Goal: Information Seeking & Learning: Compare options

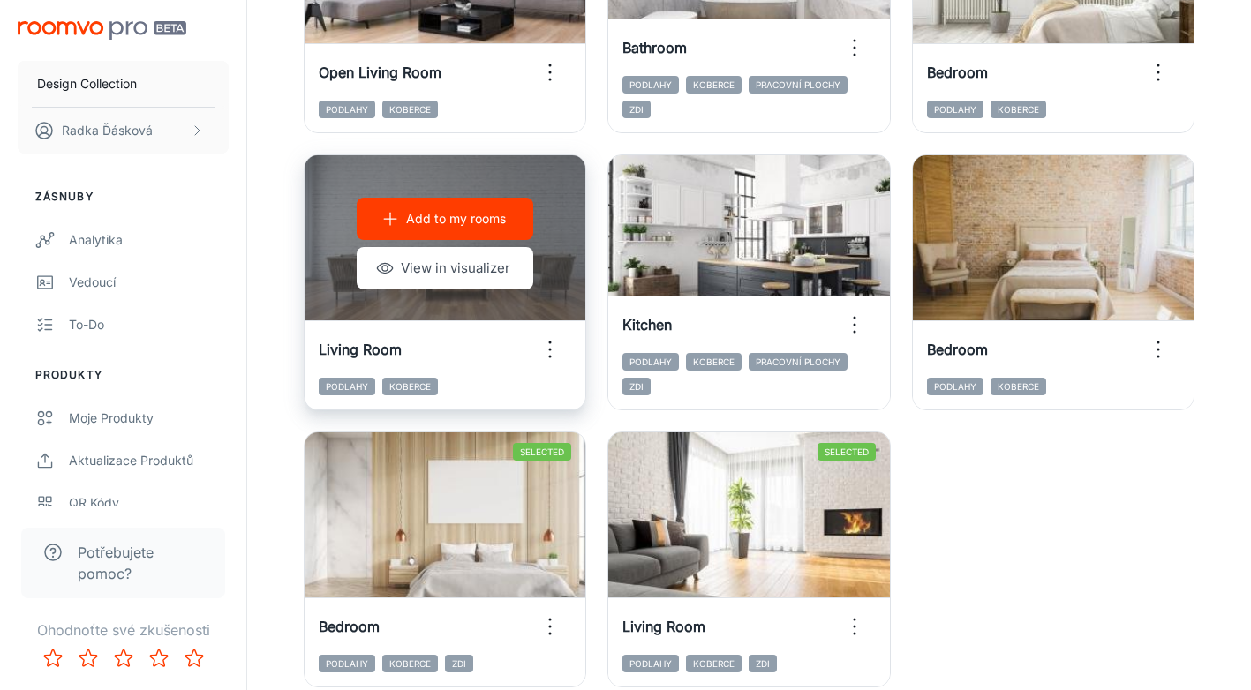
scroll to position [2639, 0]
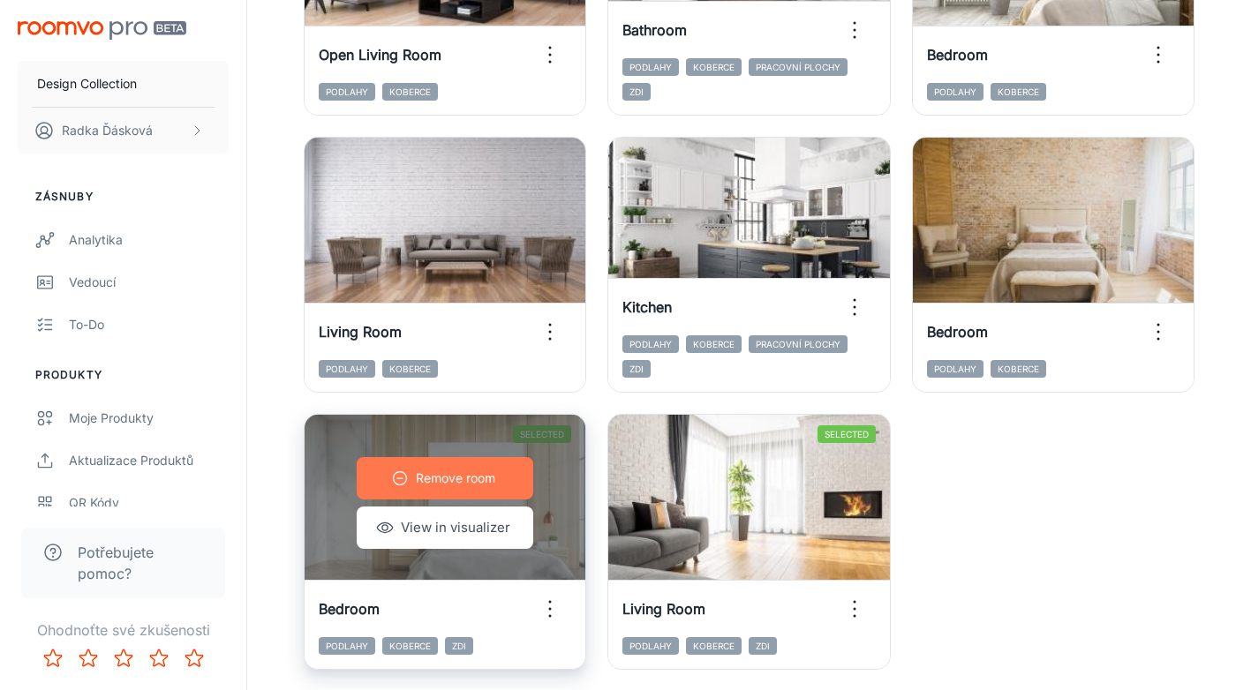
click at [506, 481] on button "Remove room" at bounding box center [445, 478] width 177 height 42
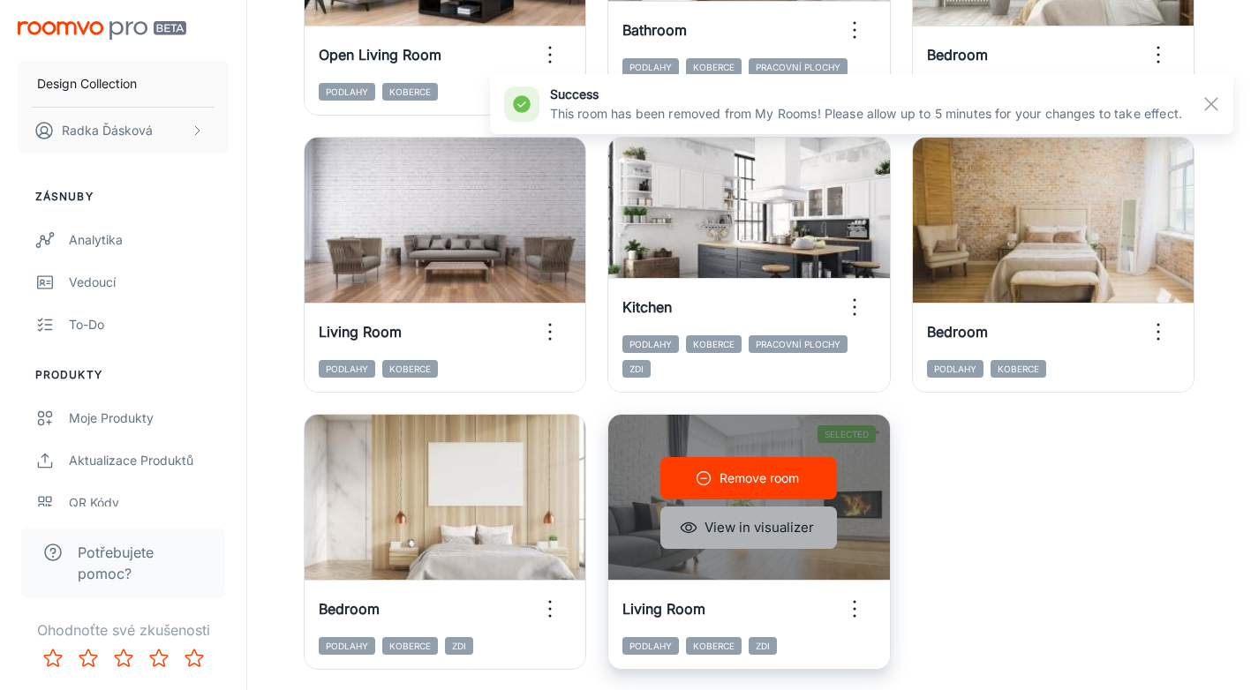
click at [719, 530] on button "View in visualizer" at bounding box center [748, 528] width 177 height 42
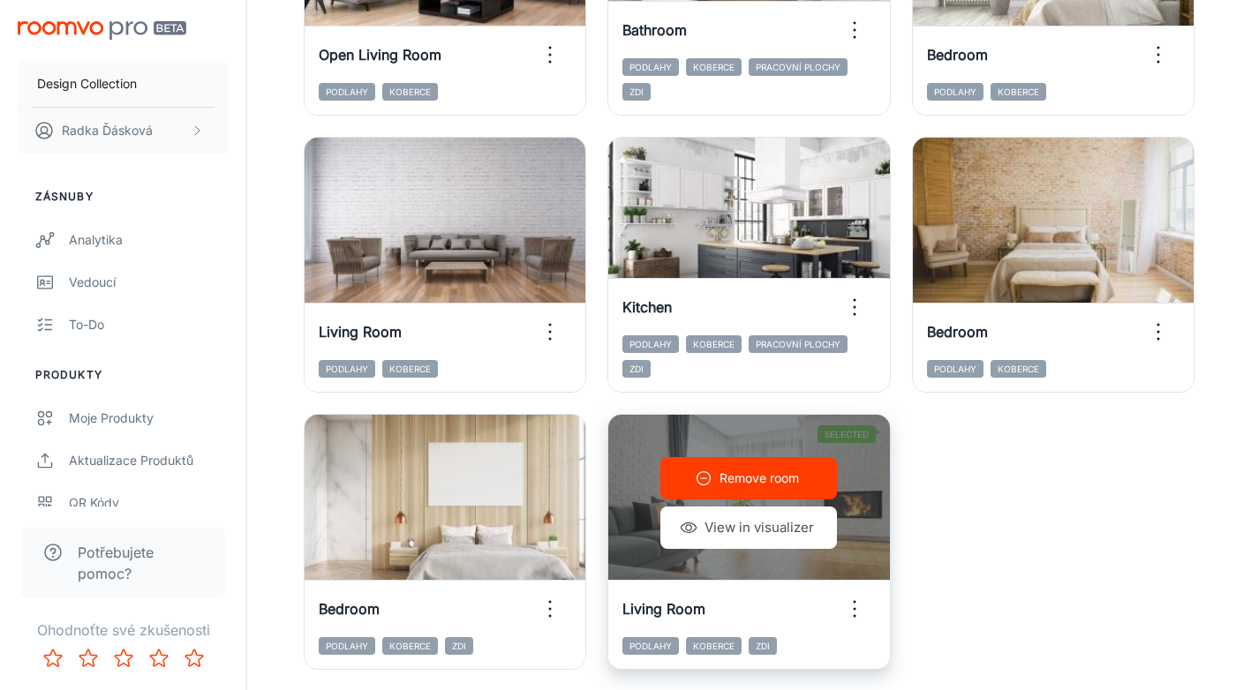
click at [713, 491] on button "Remove room" at bounding box center [748, 478] width 177 height 42
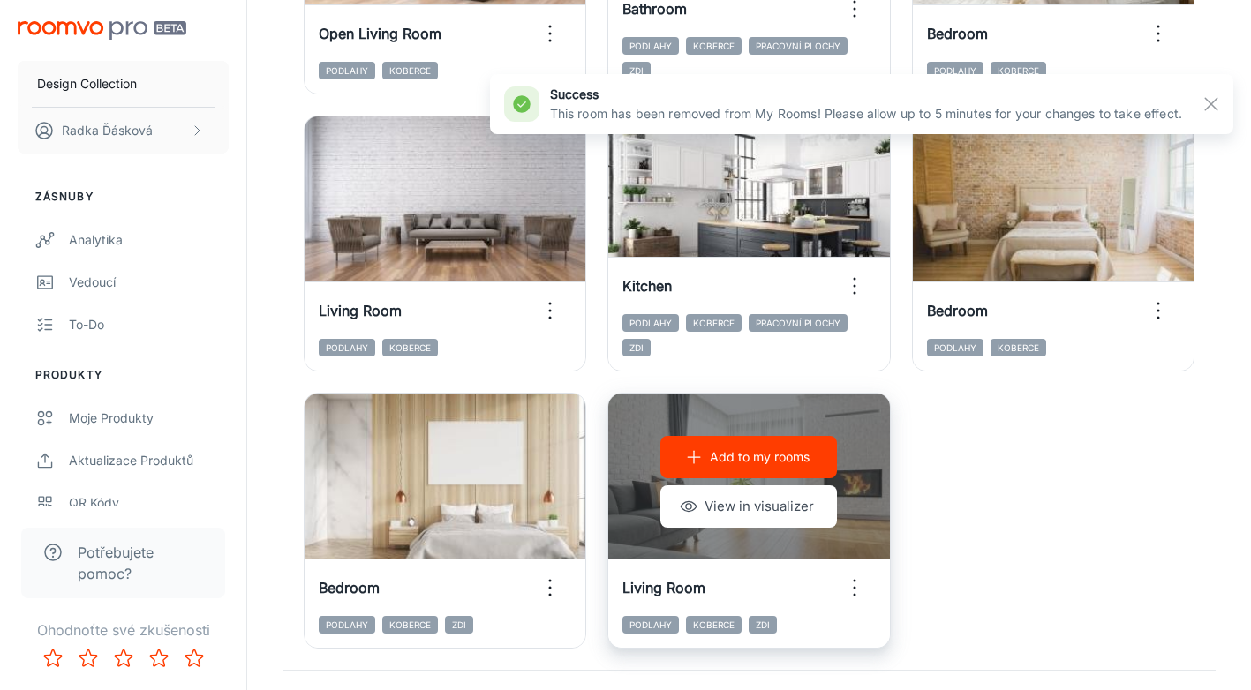
scroll to position [2744, 0]
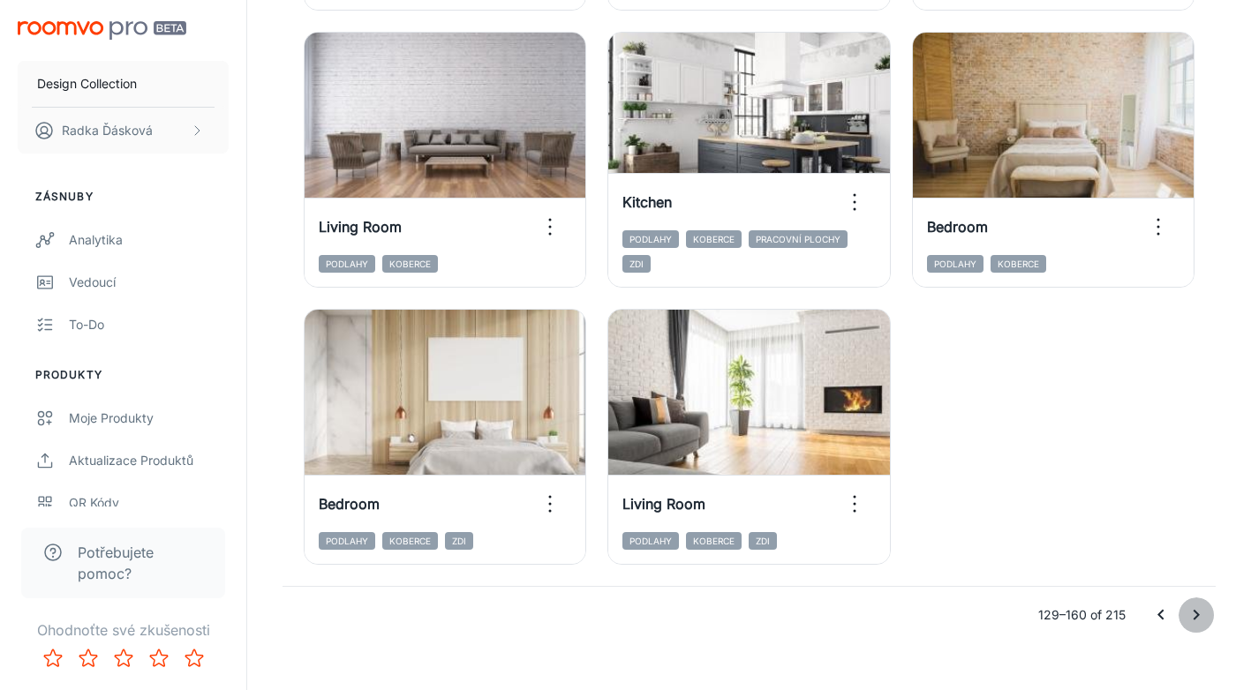
click at [1187, 614] on icon "Go to next page" at bounding box center [1196, 615] width 21 height 21
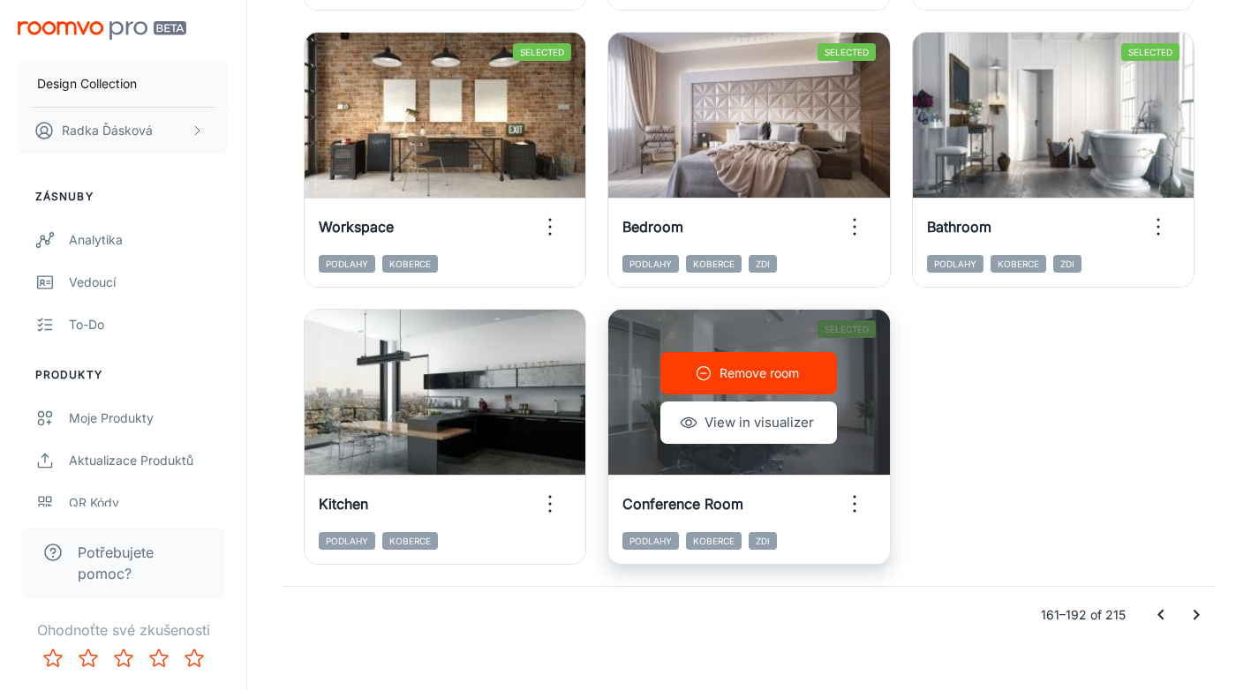
click at [801, 367] on button "Remove room" at bounding box center [748, 373] width 177 height 42
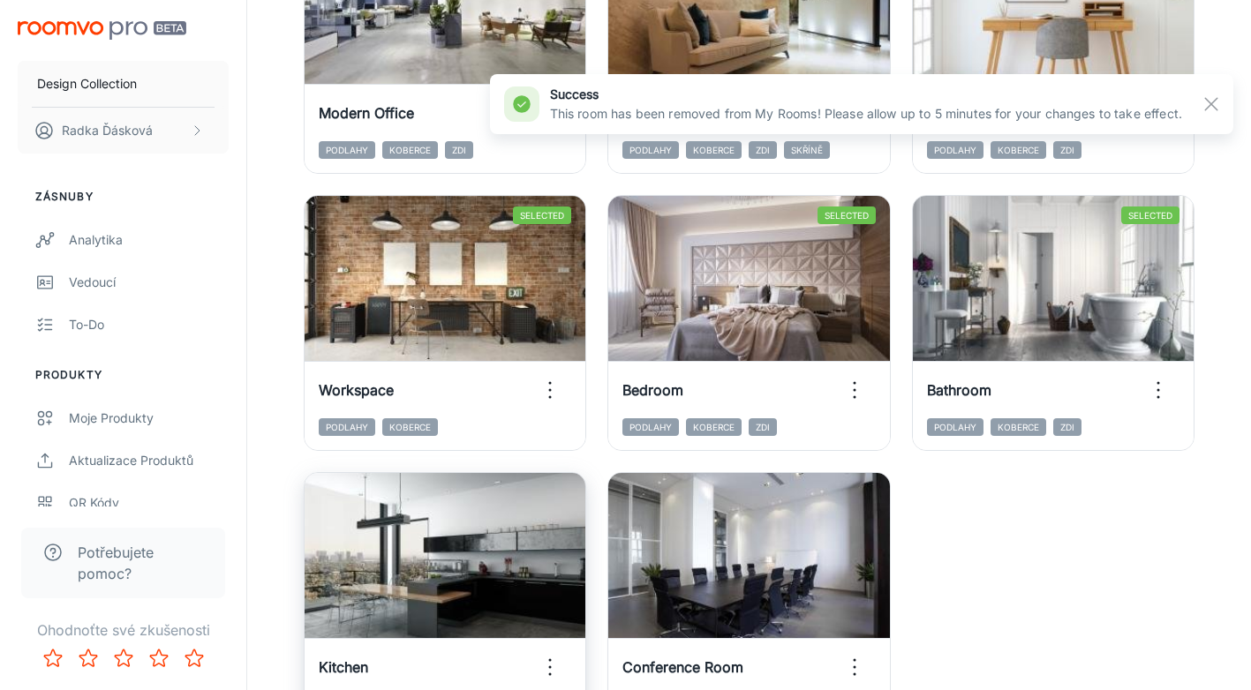
scroll to position [2449, 0]
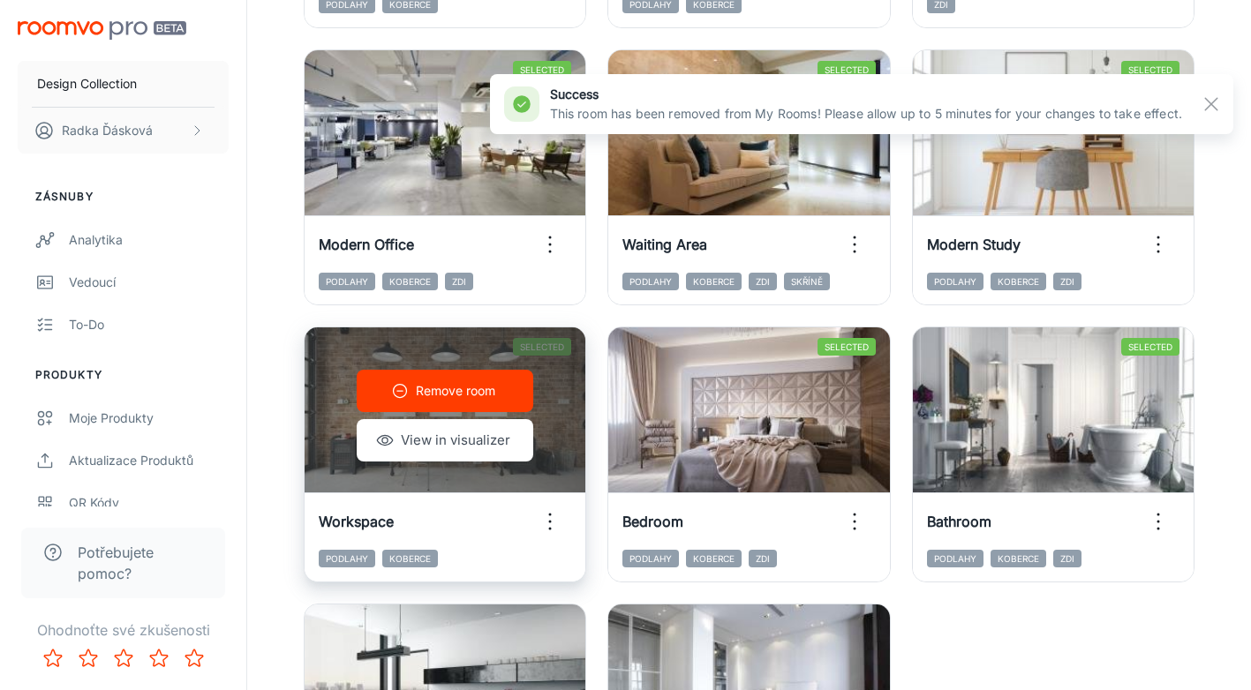
click at [489, 381] on button "Remove room" at bounding box center [445, 391] width 177 height 42
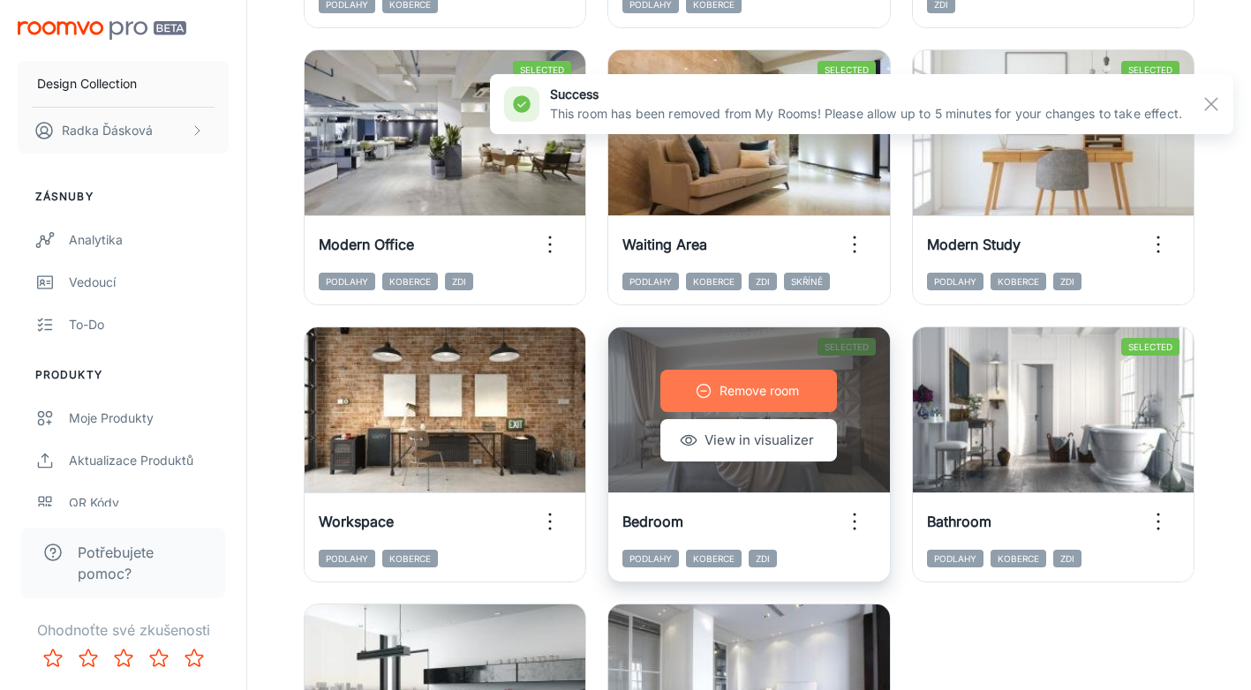
click at [753, 375] on button "Remove room" at bounding box center [748, 391] width 177 height 42
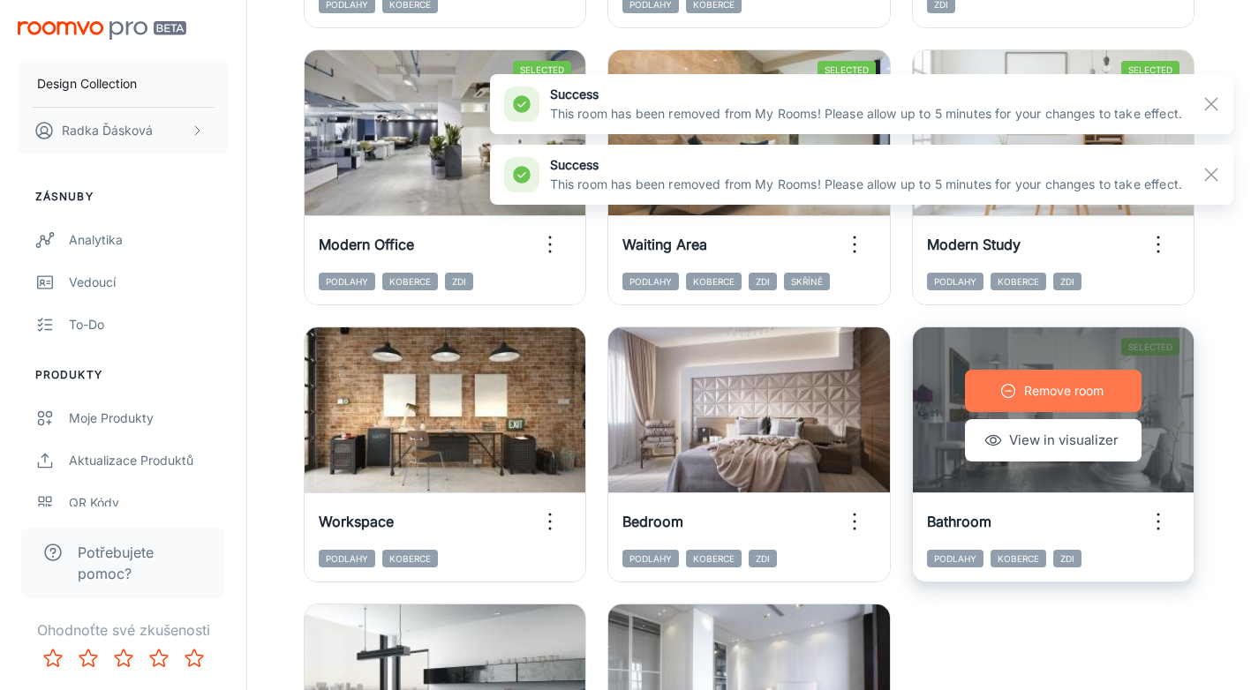
click at [1087, 396] on p "Remove room" at bounding box center [1063, 390] width 79 height 19
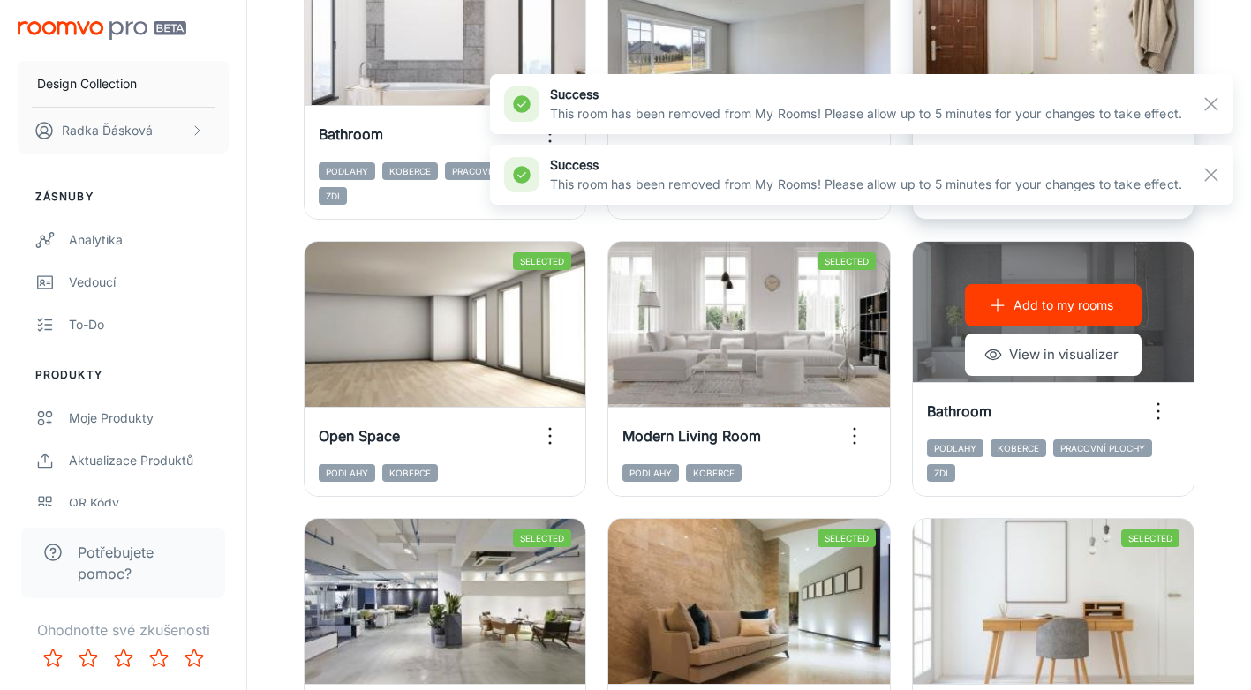
scroll to position [2033, 0]
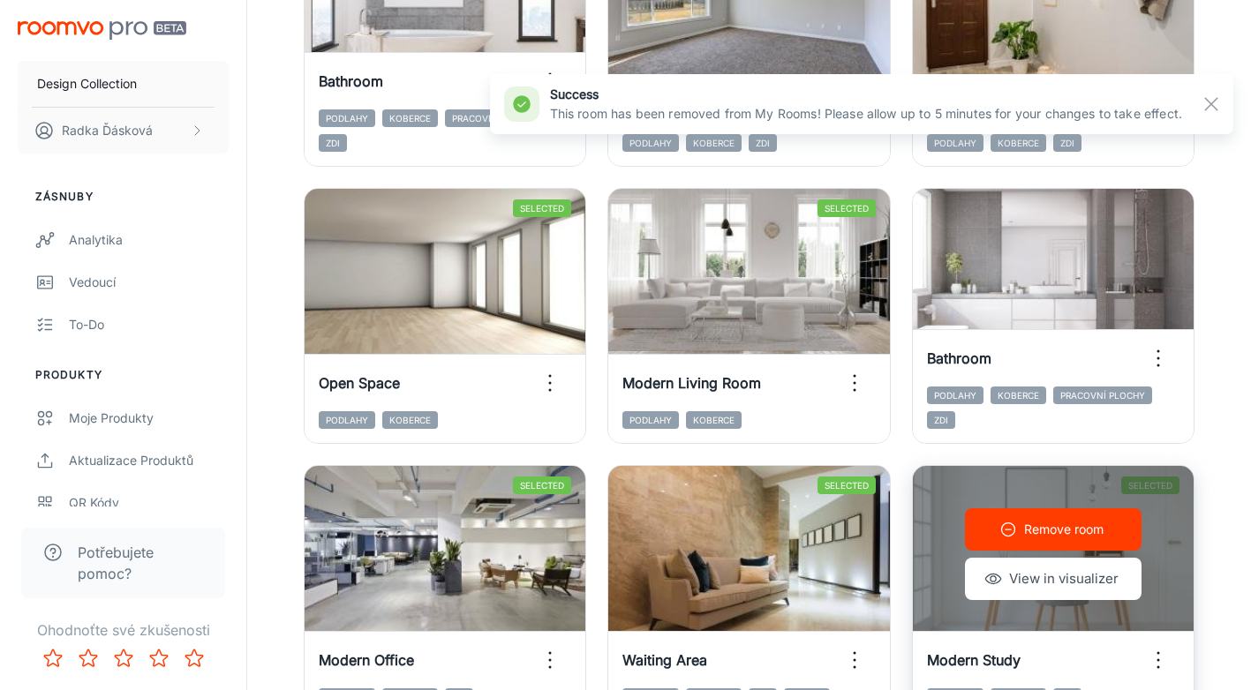
click at [1057, 531] on p "Remove room" at bounding box center [1063, 529] width 79 height 19
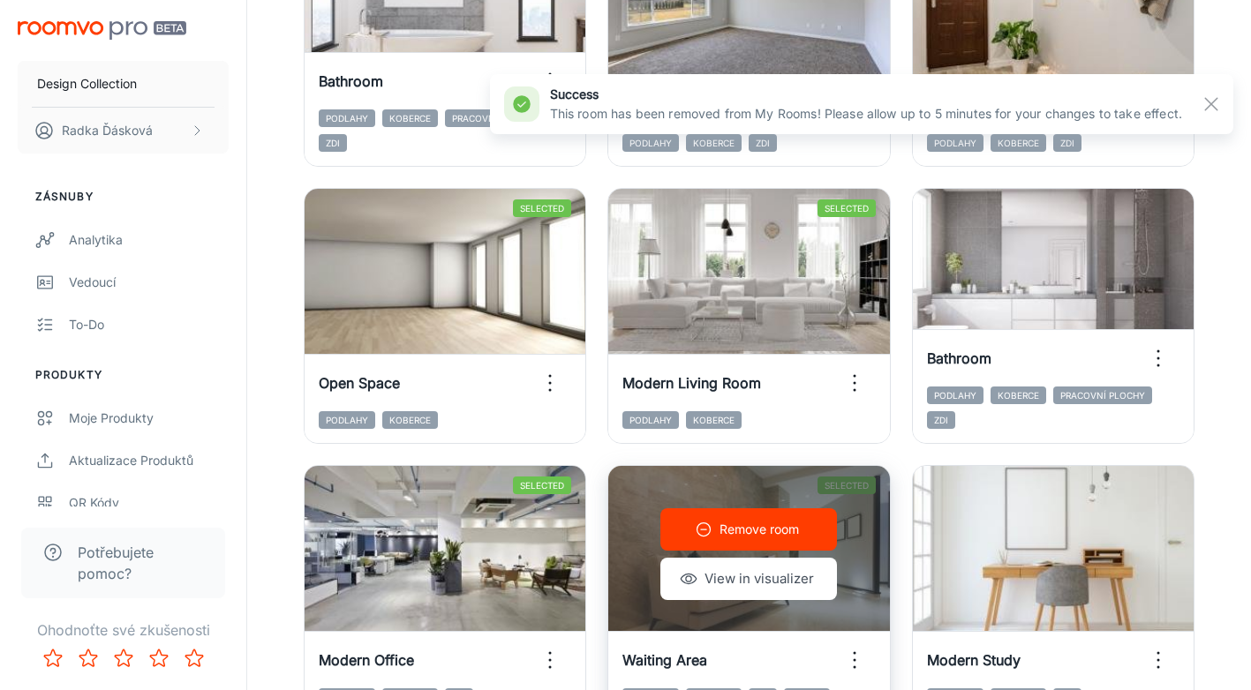
click at [775, 523] on p "Remove room" at bounding box center [758, 529] width 79 height 19
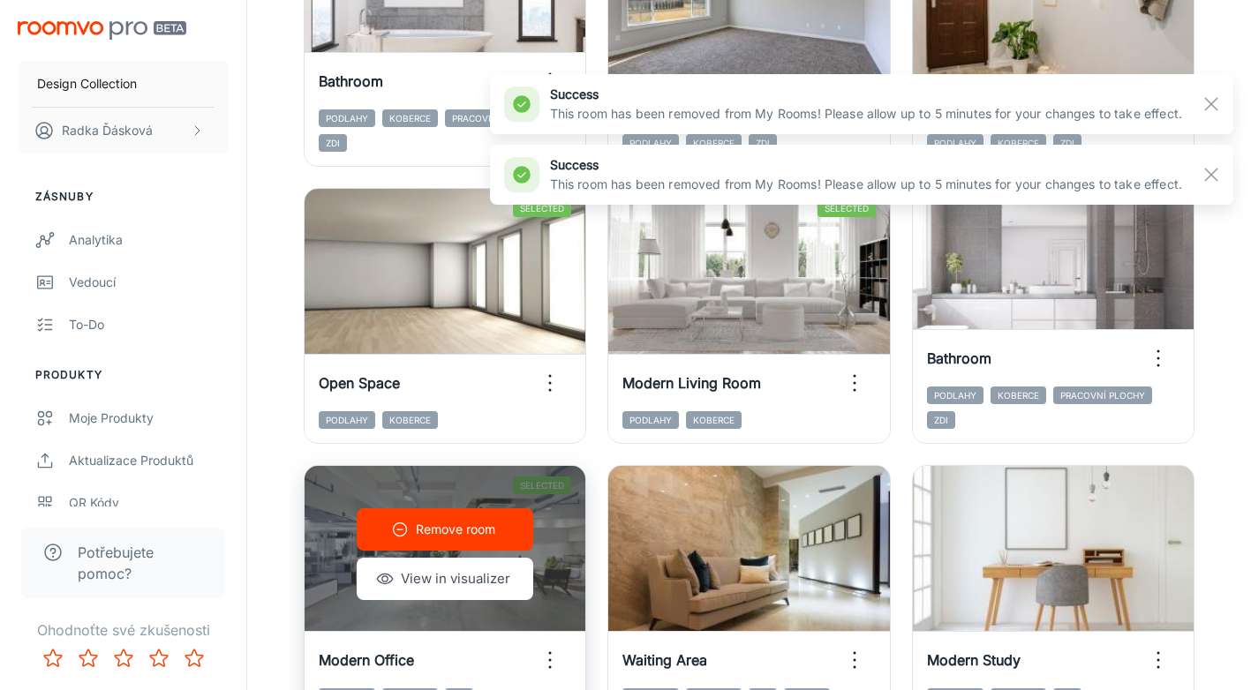
click at [460, 524] on p "Remove room" at bounding box center [455, 529] width 79 height 19
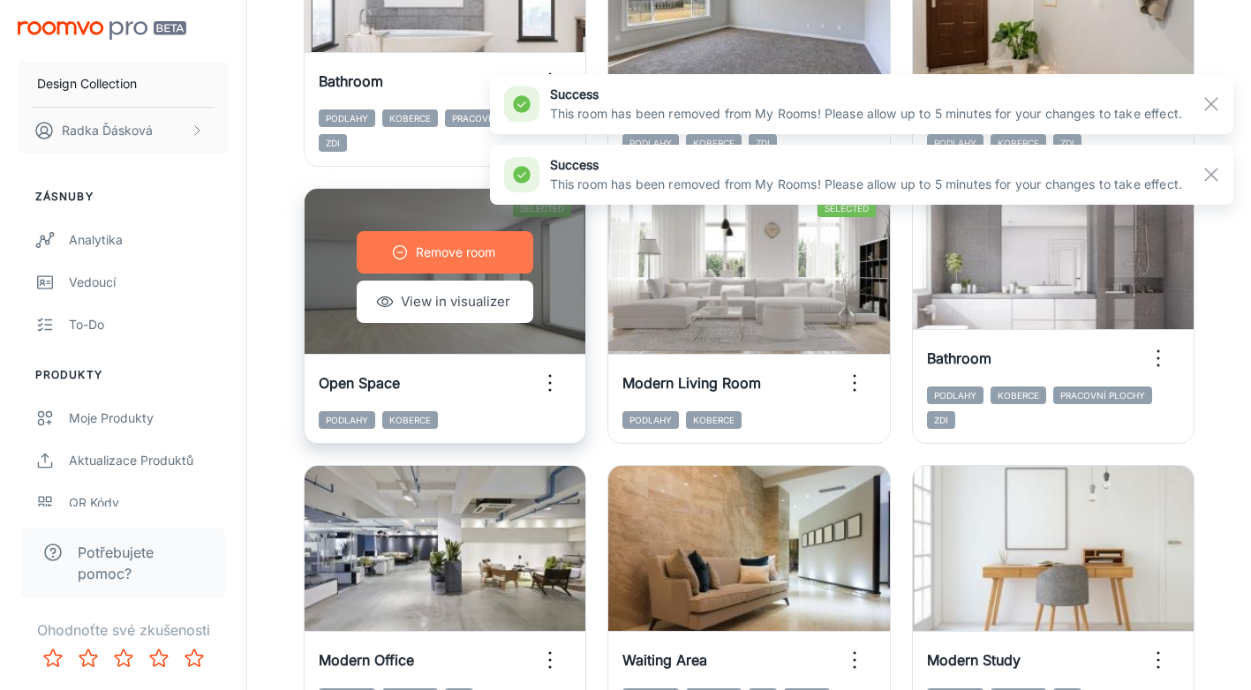
click at [411, 254] on button "Remove room" at bounding box center [445, 252] width 177 height 42
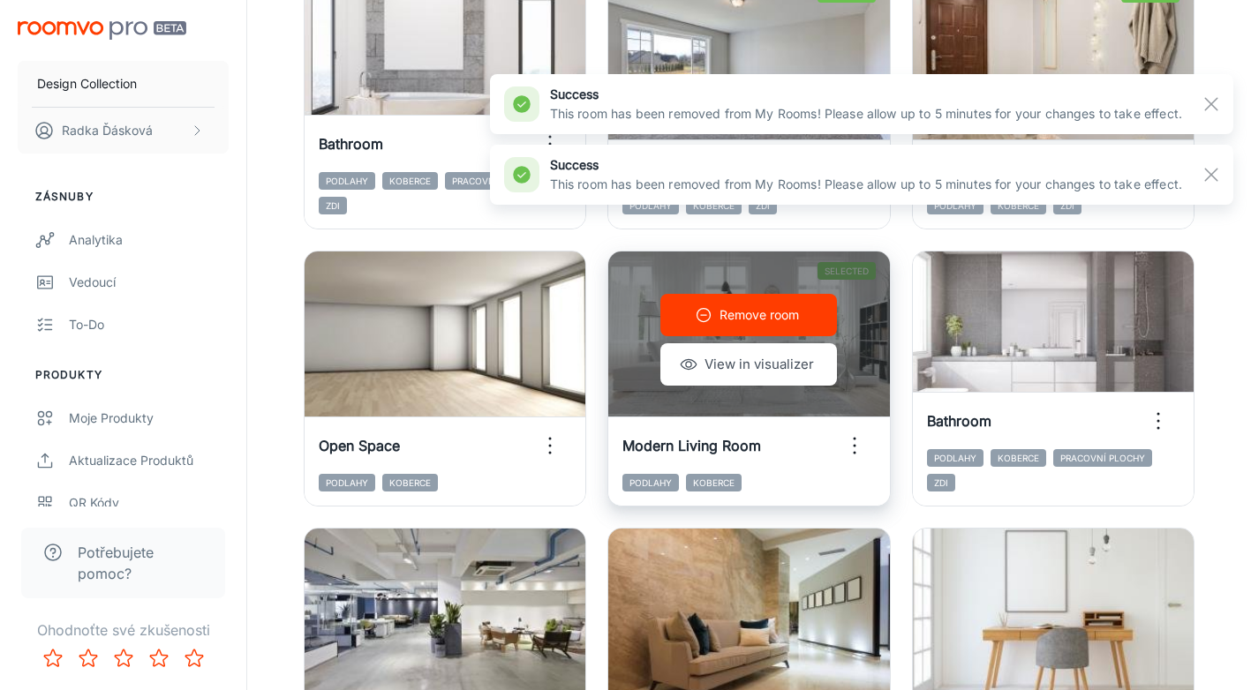
scroll to position [1951, 0]
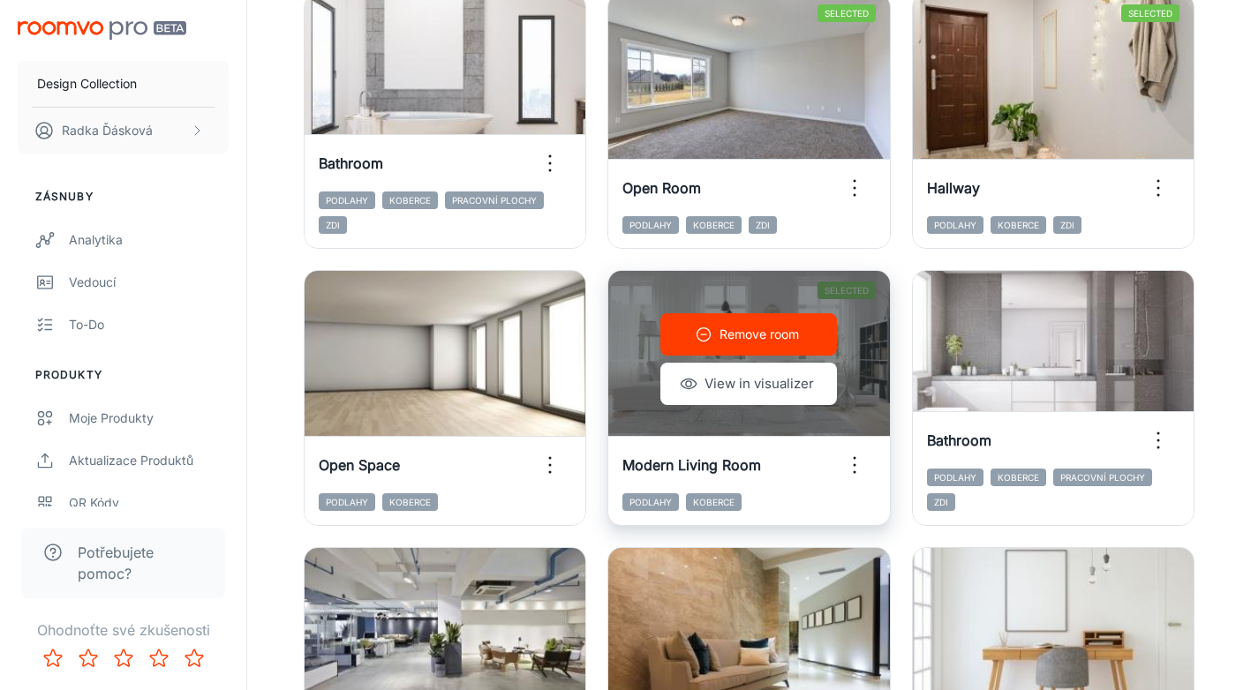
click at [772, 332] on p "Remove room" at bounding box center [758, 334] width 79 height 19
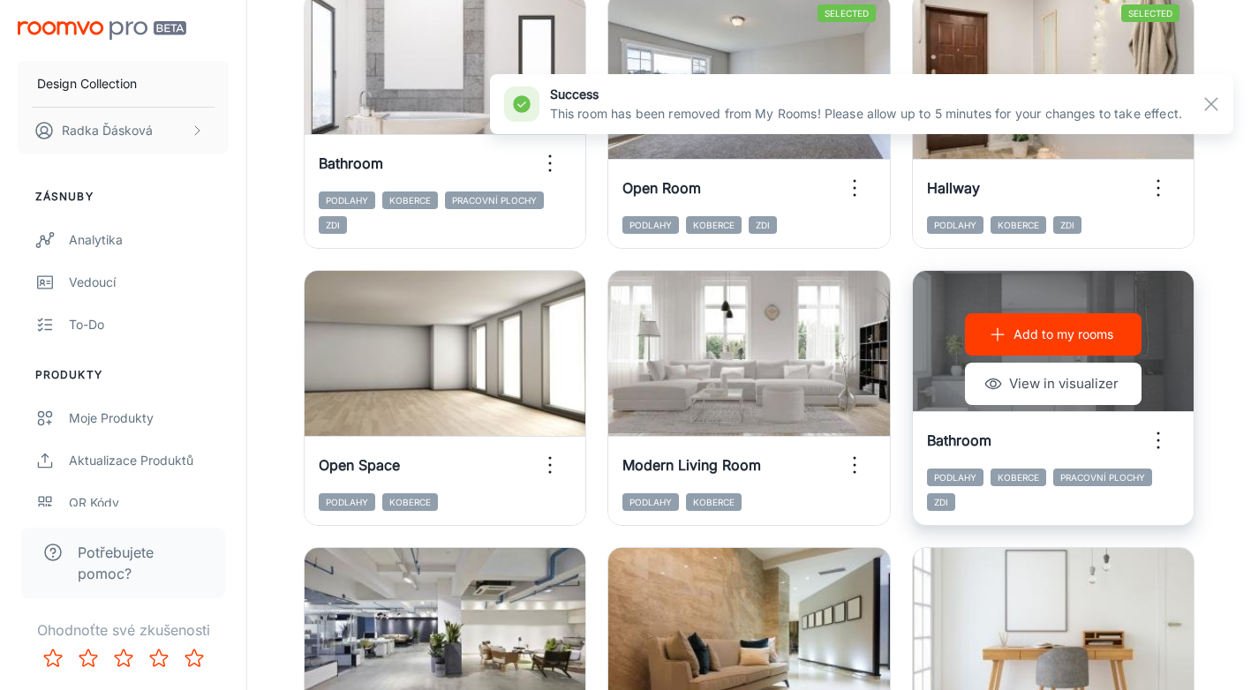
click at [1063, 350] on button "Add to my rooms" at bounding box center [1053, 334] width 177 height 42
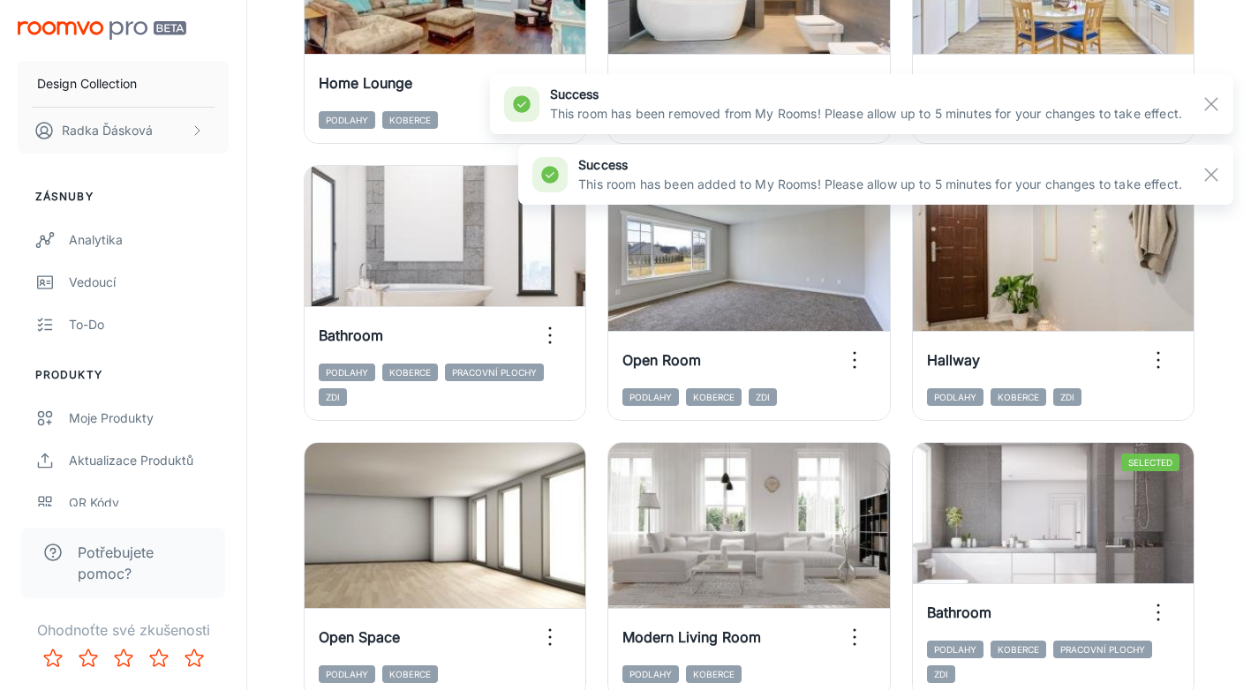
scroll to position [1768, 0]
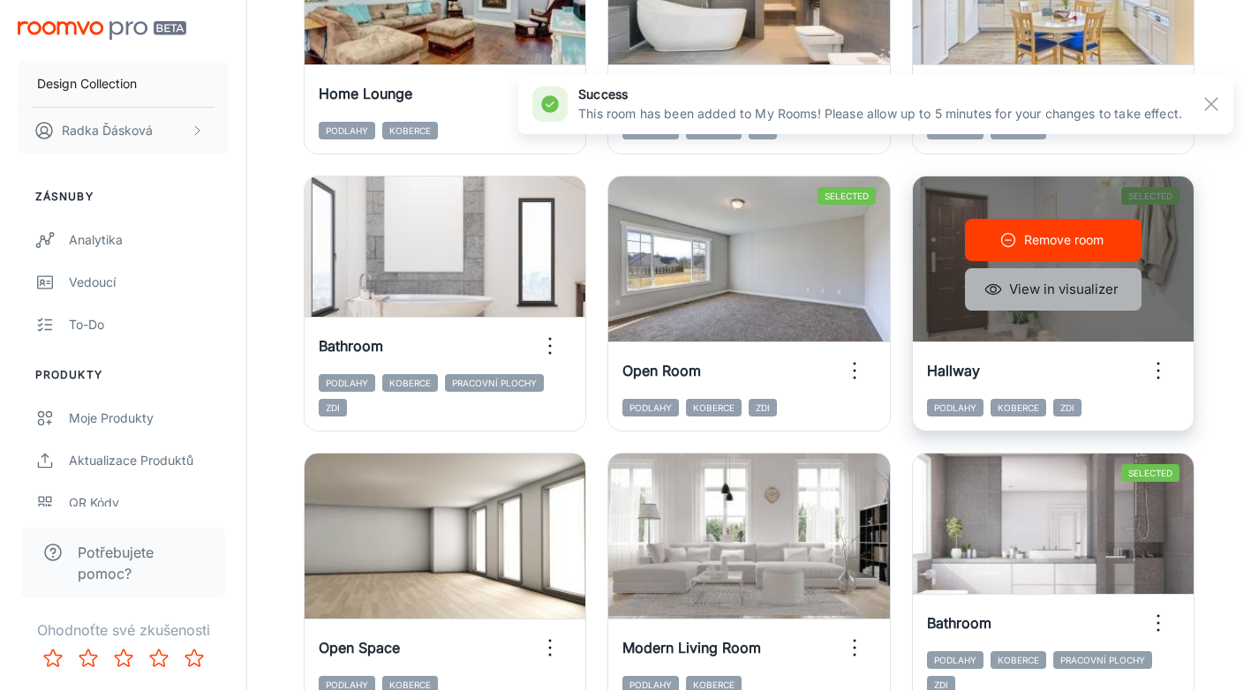
click at [1034, 296] on button "View in visualizer" at bounding box center [1053, 289] width 177 height 42
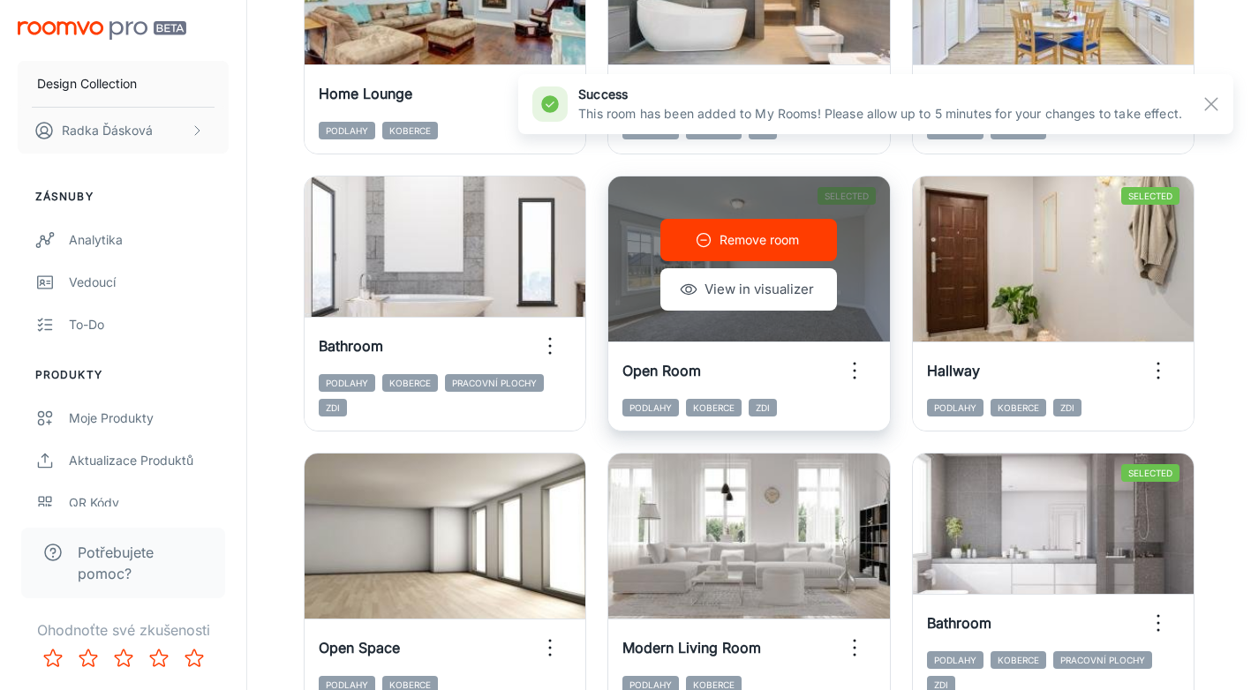
click at [760, 249] on p "Remove room" at bounding box center [758, 239] width 79 height 19
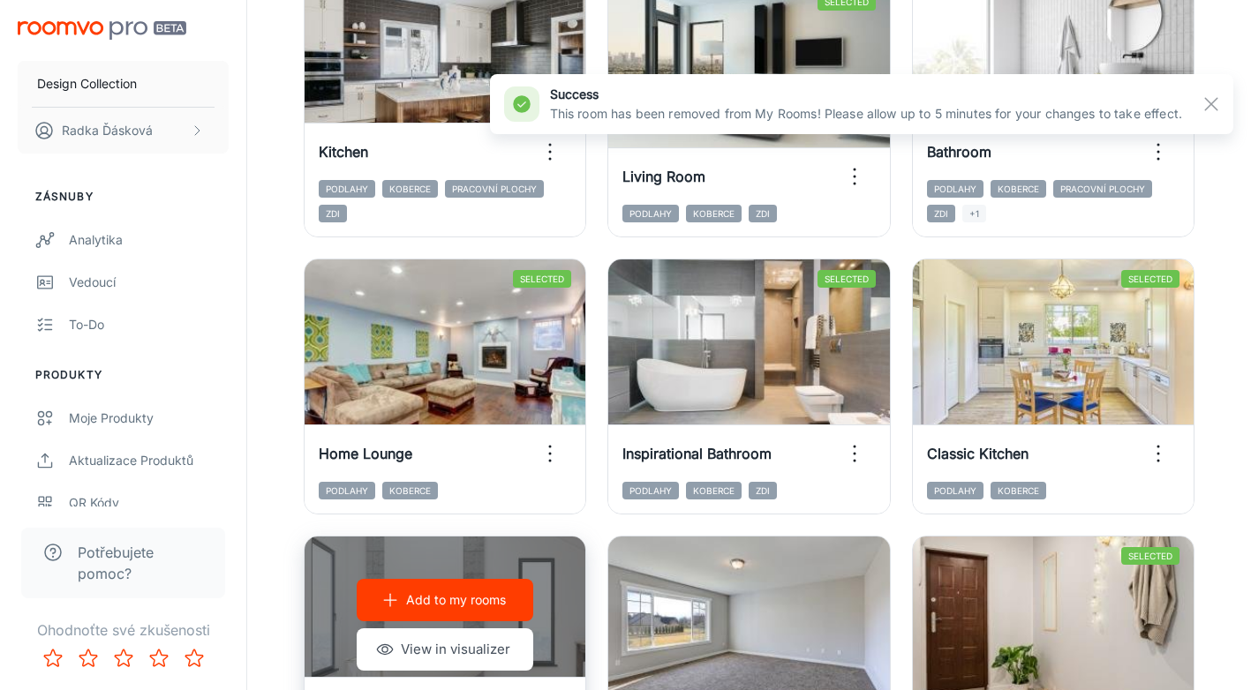
scroll to position [1405, 0]
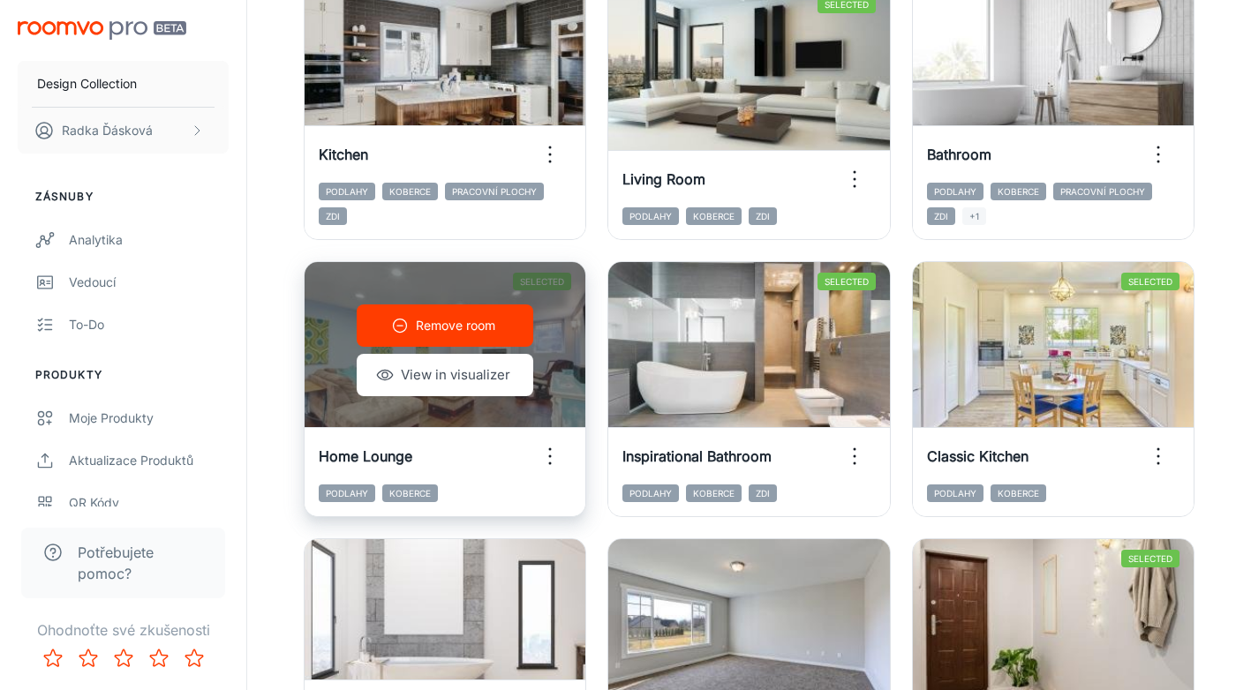
click at [436, 333] on p "Remove room" at bounding box center [455, 325] width 79 height 19
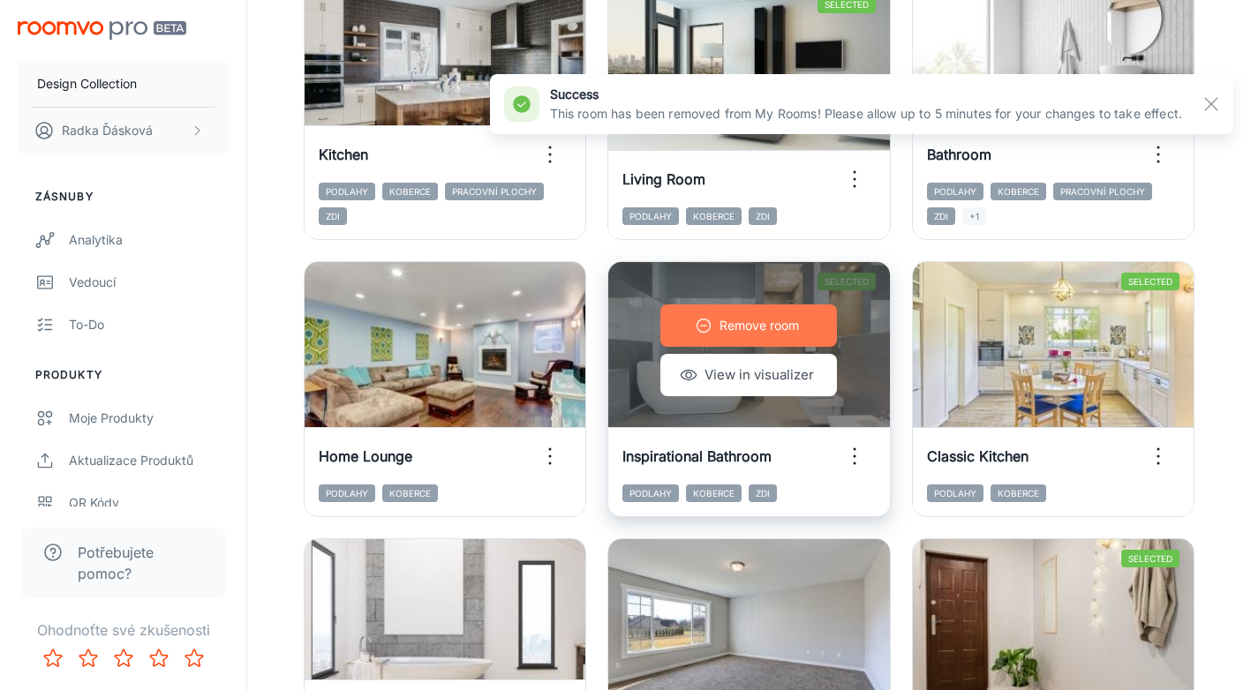
click at [758, 331] on p "Remove room" at bounding box center [758, 325] width 79 height 19
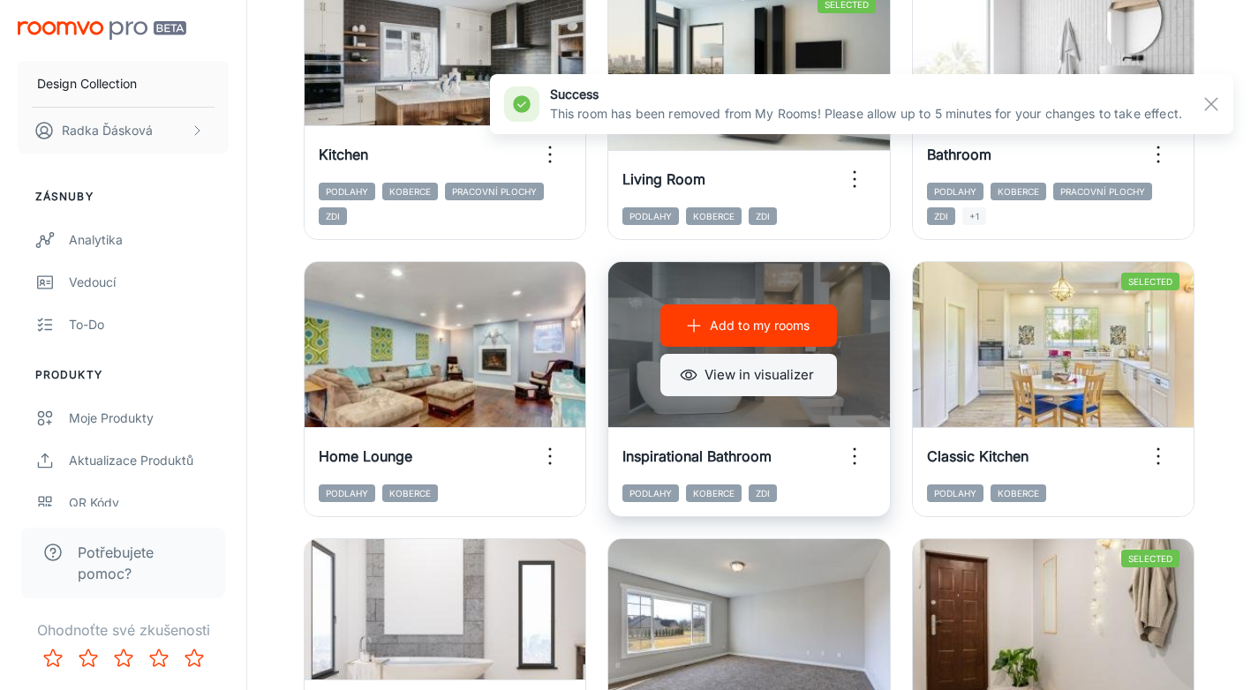
click at [742, 380] on button "View in visualizer" at bounding box center [748, 375] width 177 height 42
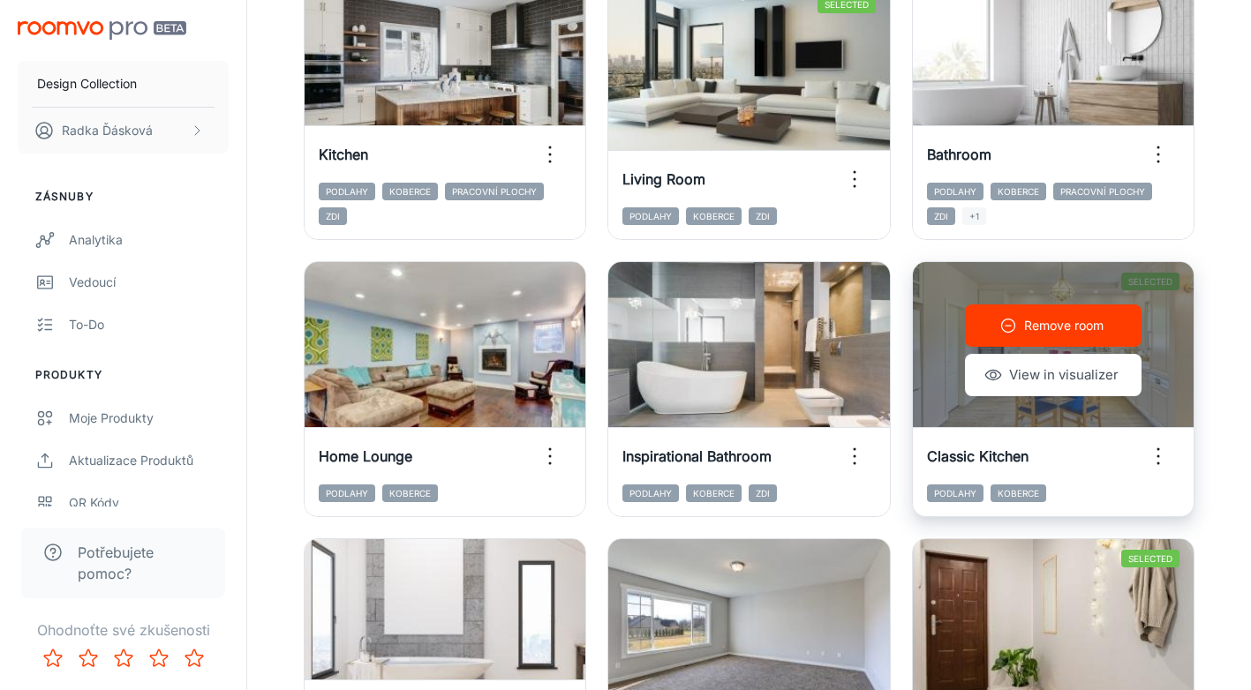
click at [1044, 327] on p "Remove room" at bounding box center [1063, 325] width 79 height 19
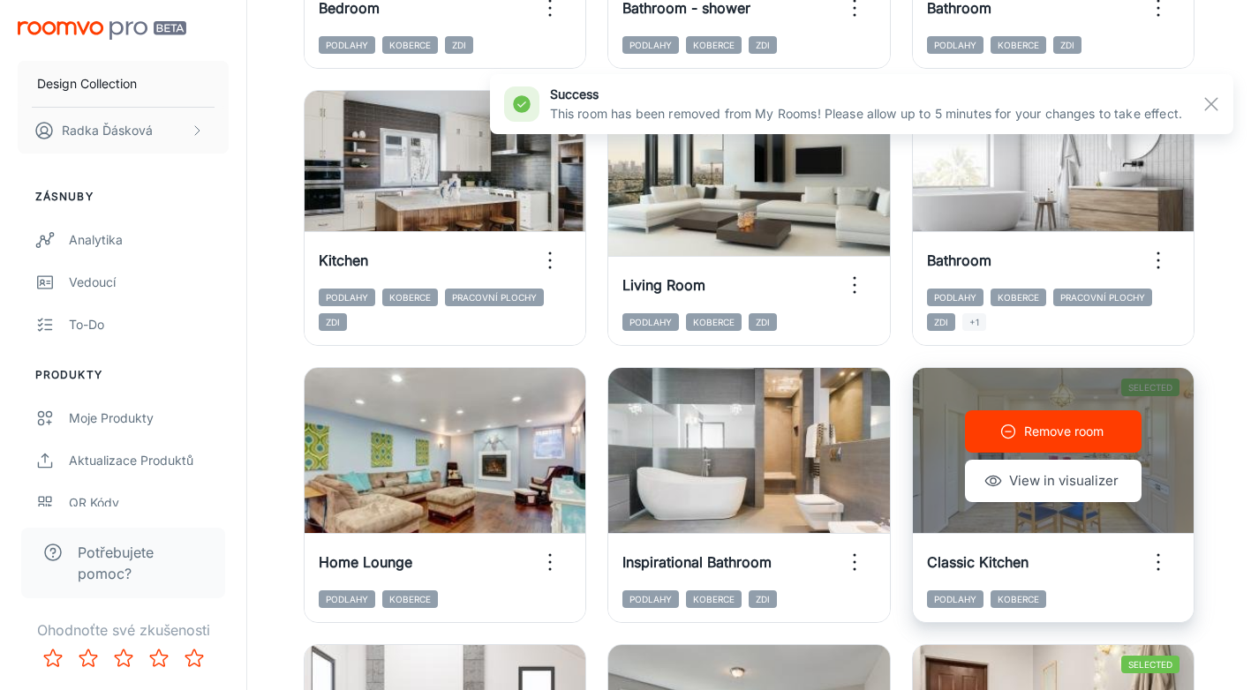
scroll to position [1011, 0]
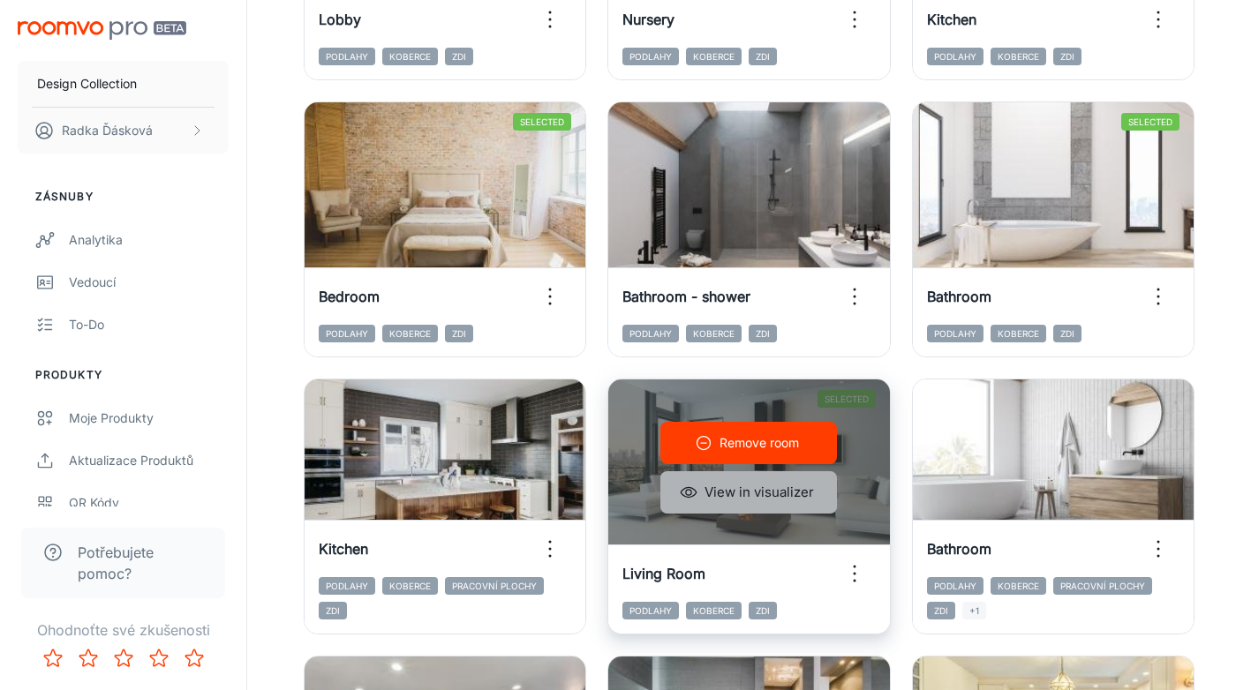
click at [749, 498] on button "View in visualizer" at bounding box center [748, 492] width 177 height 42
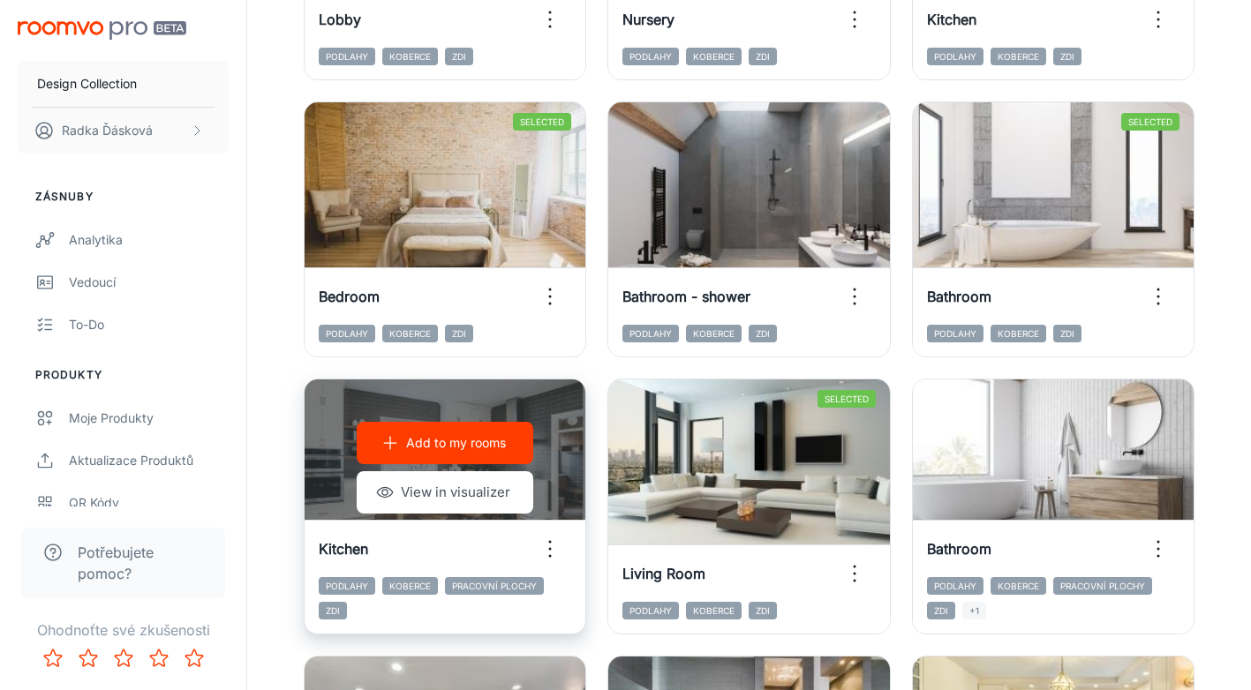
scroll to position [990, 0]
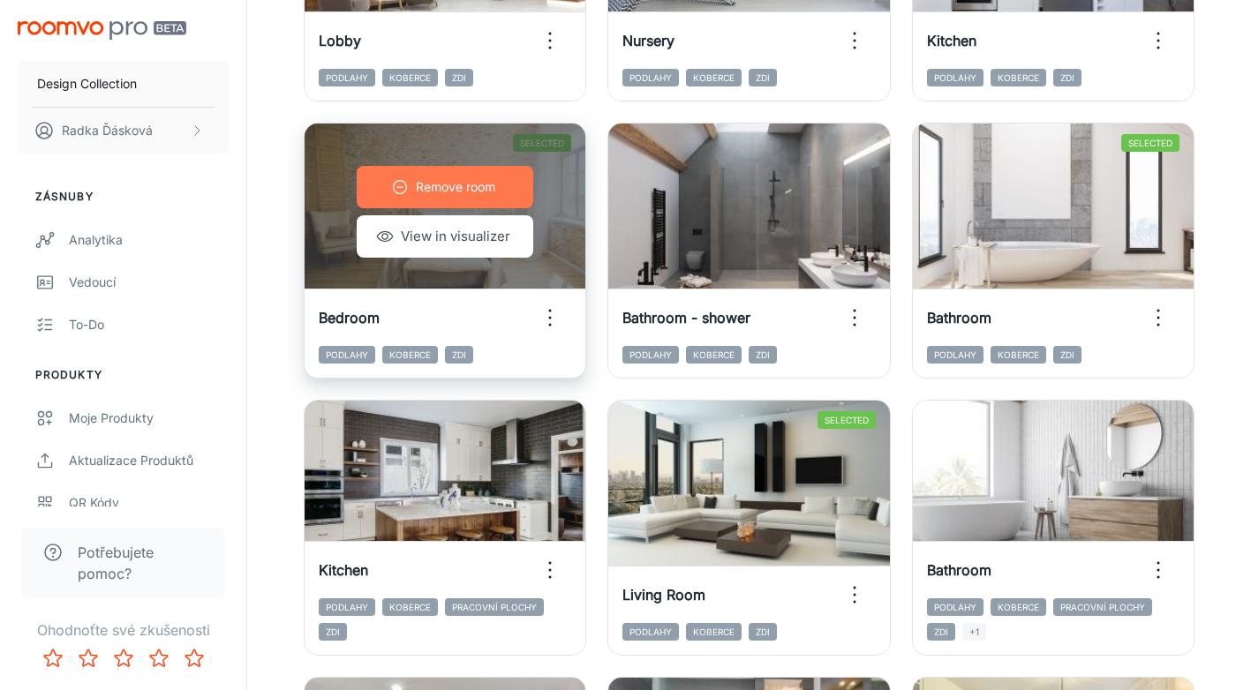
click at [468, 194] on p "Remove room" at bounding box center [455, 186] width 79 height 19
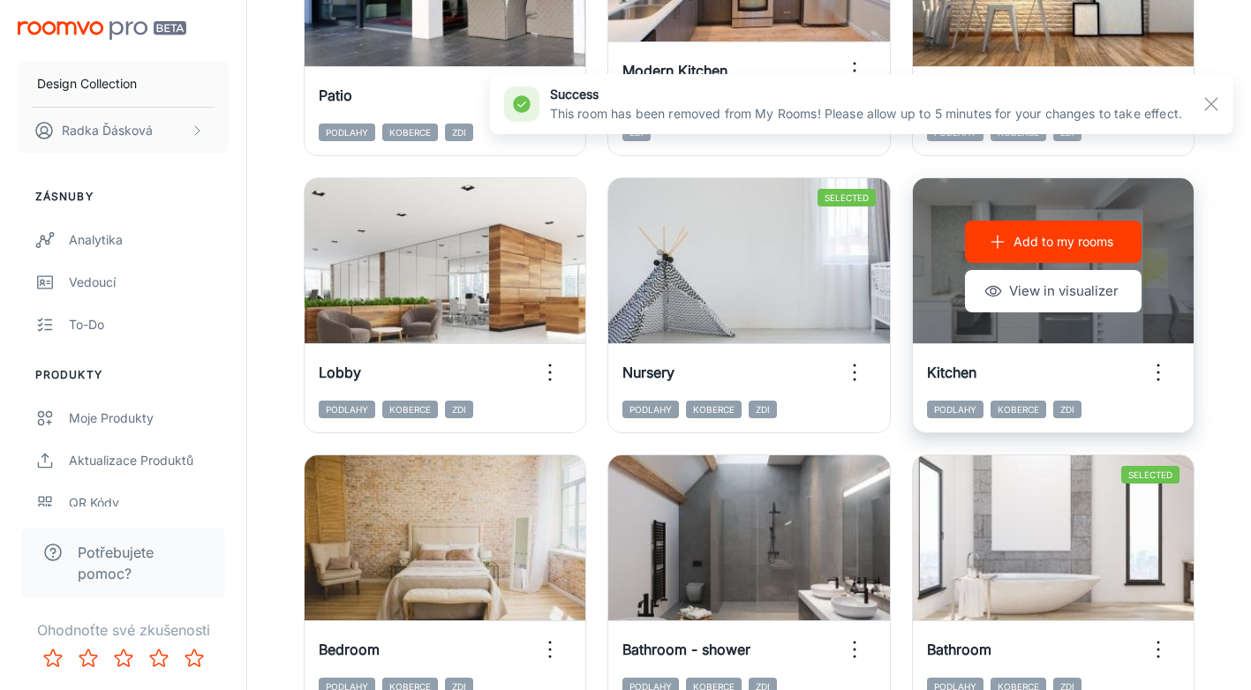
scroll to position [666, 0]
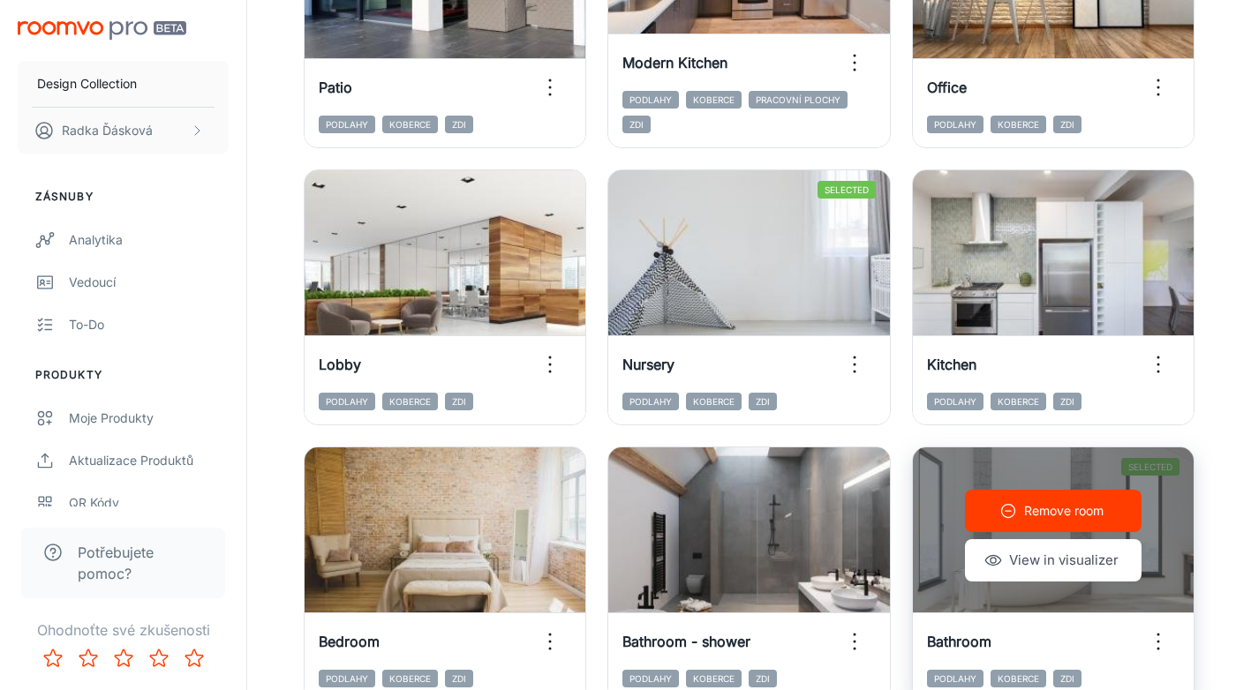
click at [1046, 502] on p "Remove room" at bounding box center [1063, 510] width 79 height 19
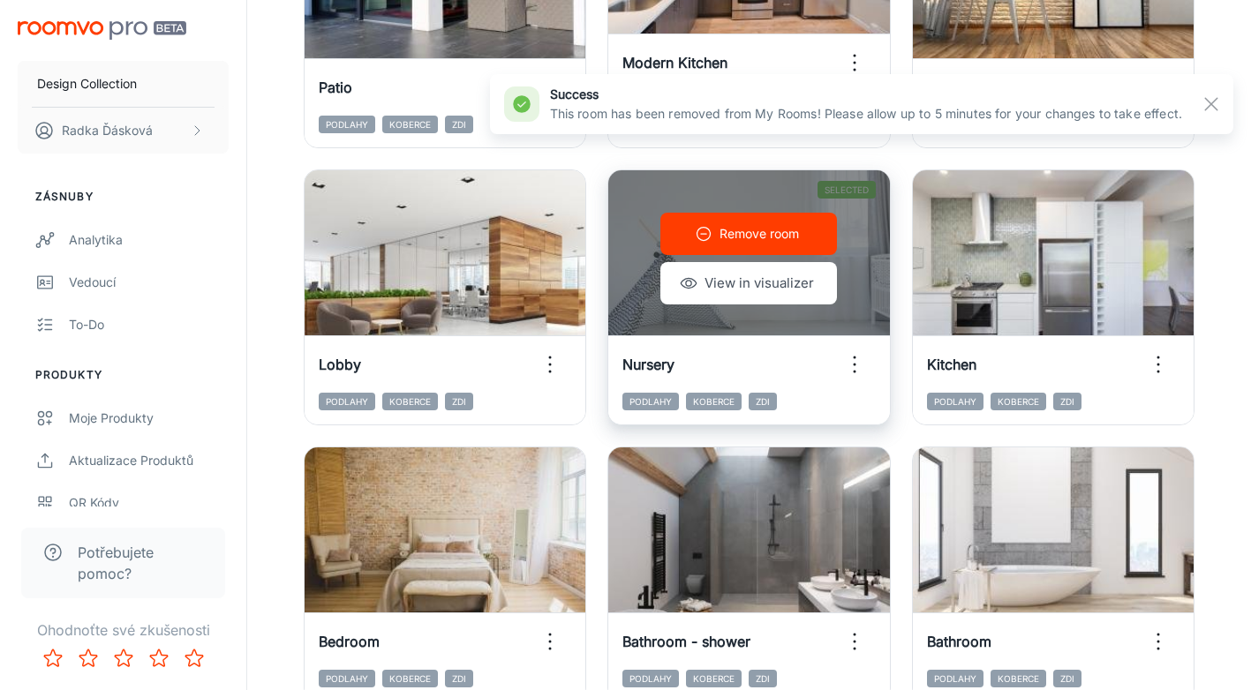
click at [773, 230] on p "Remove room" at bounding box center [758, 233] width 79 height 19
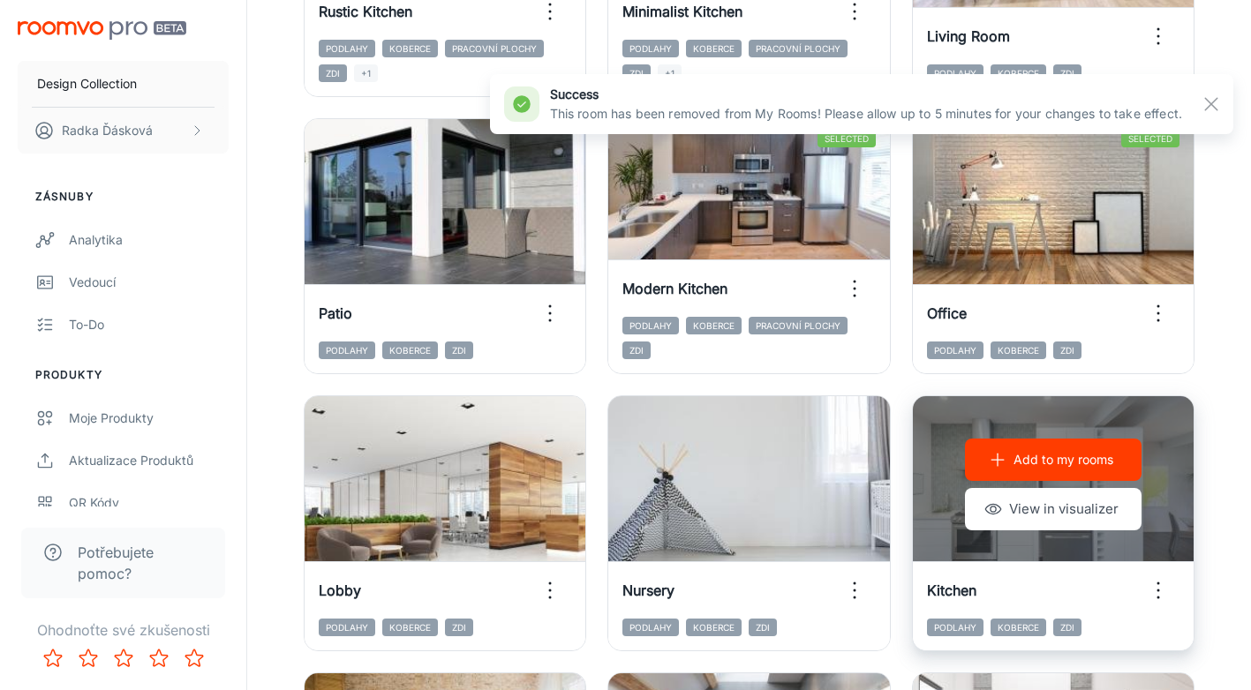
scroll to position [387, 0]
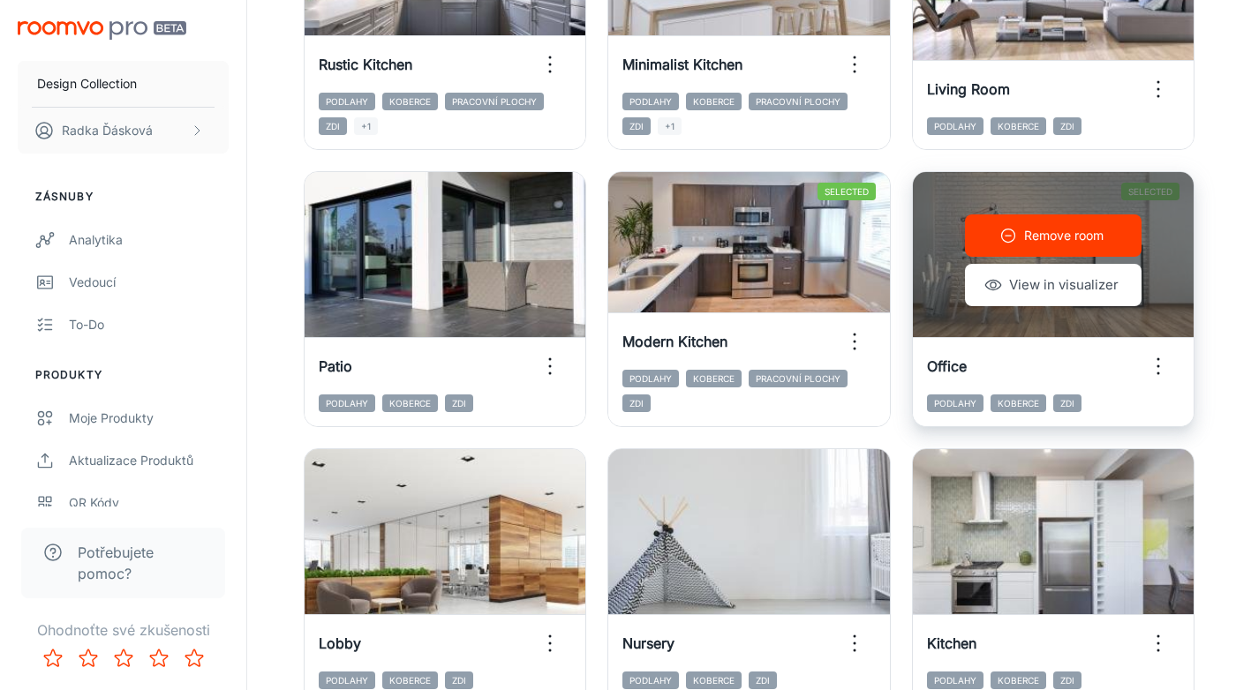
click at [1019, 234] on button "Remove room" at bounding box center [1053, 236] width 177 height 42
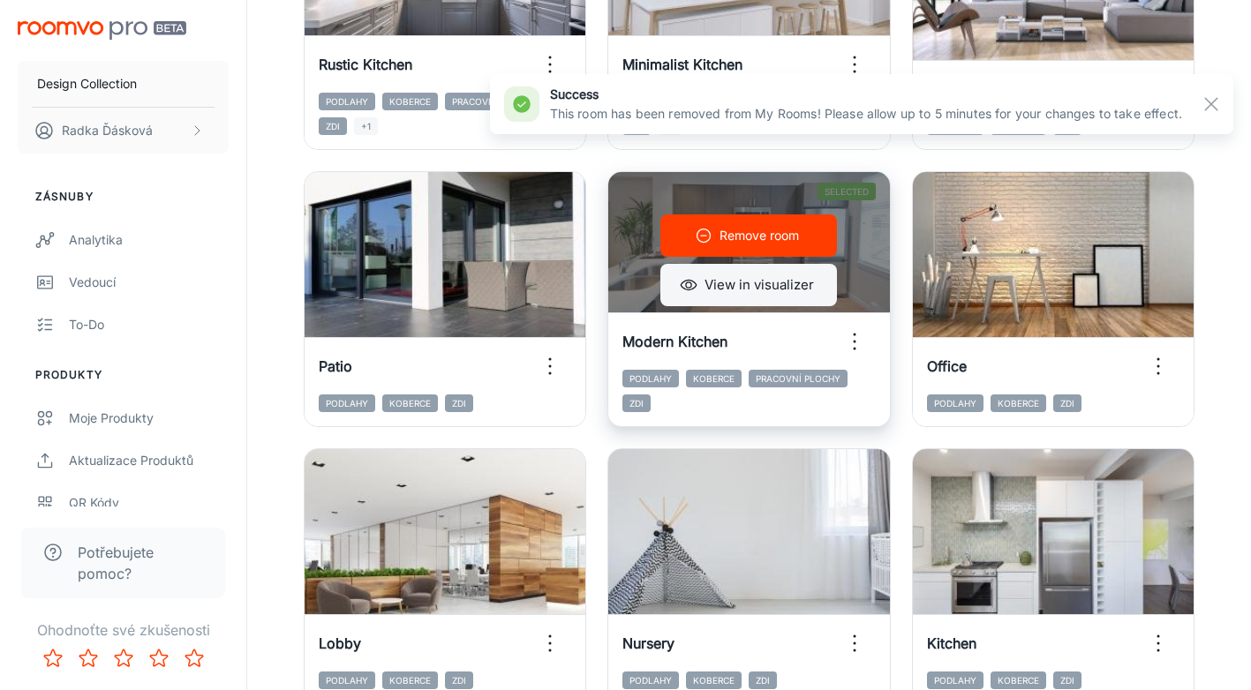
click at [735, 285] on button "View in visualizer" at bounding box center [748, 285] width 177 height 42
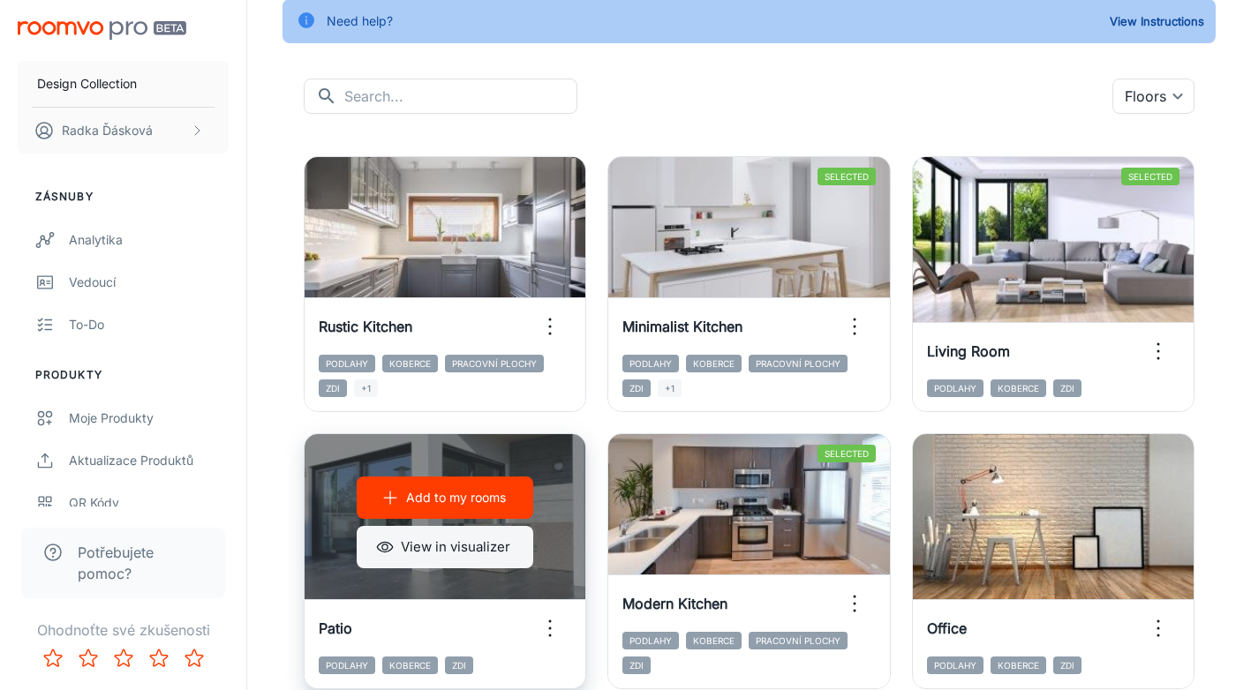
scroll to position [0, 0]
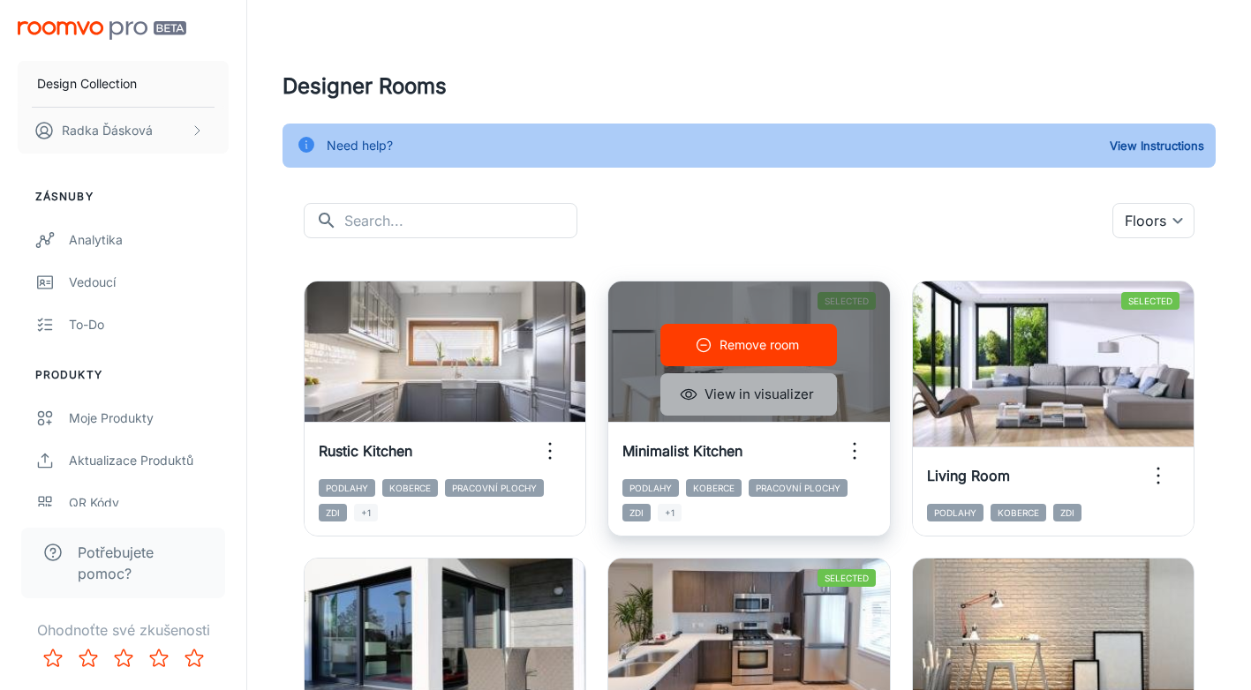
click at [749, 395] on button "View in visualizer" at bounding box center [748, 394] width 177 height 42
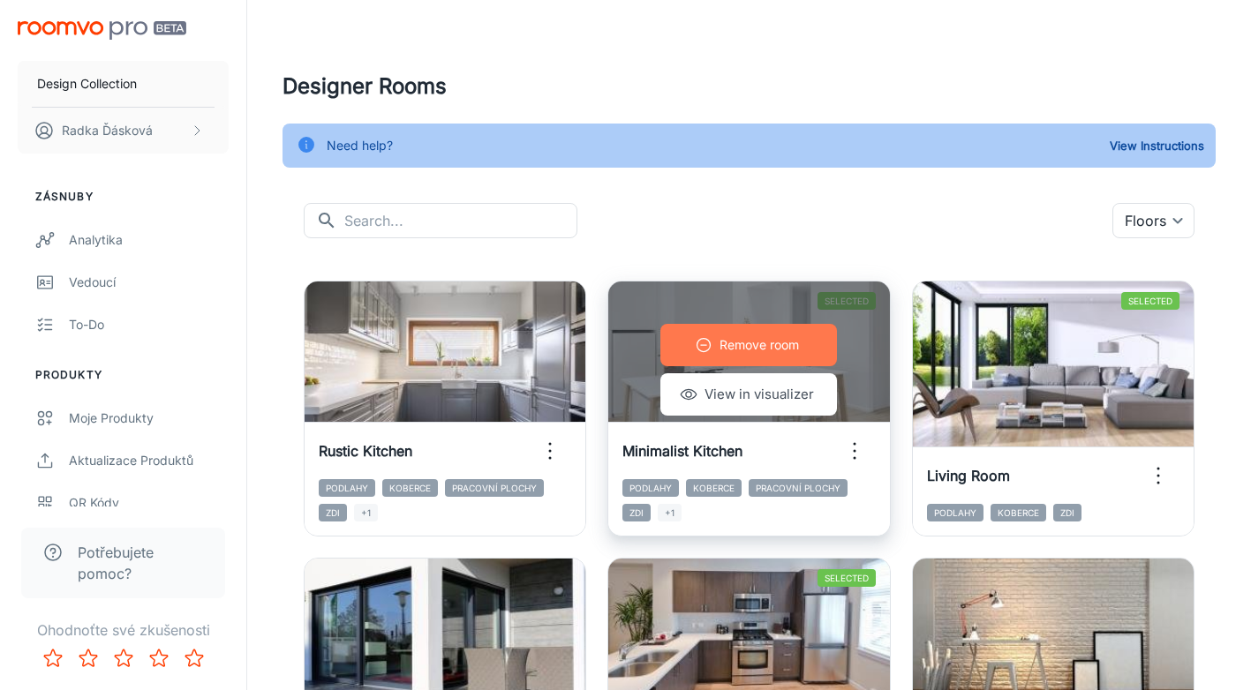
click at [727, 348] on p "Remove room" at bounding box center [758, 344] width 79 height 19
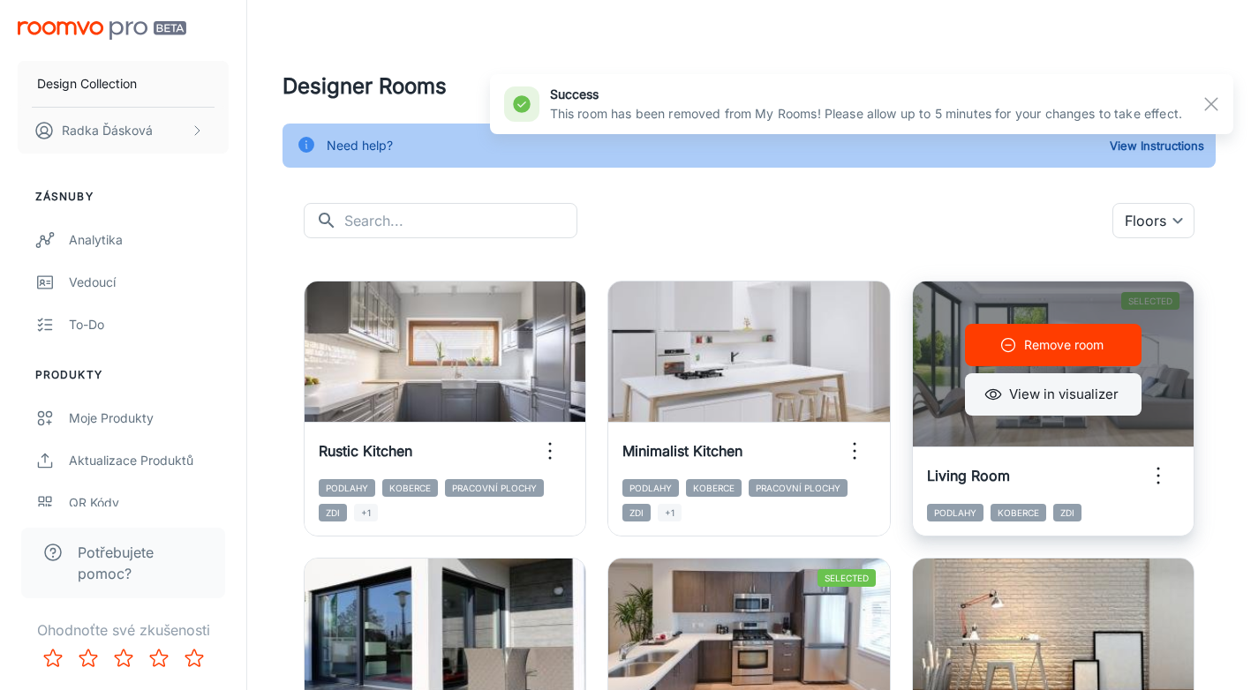
click at [1041, 395] on button "View in visualizer" at bounding box center [1053, 394] width 177 height 42
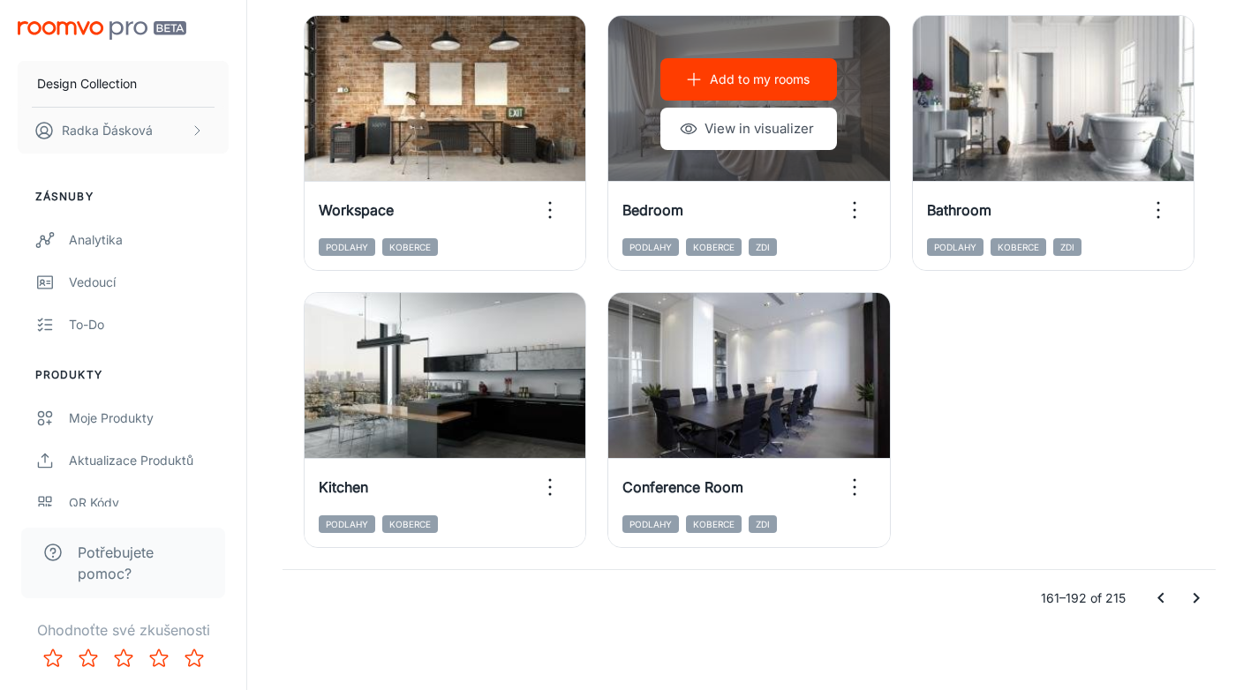
scroll to position [2768, 0]
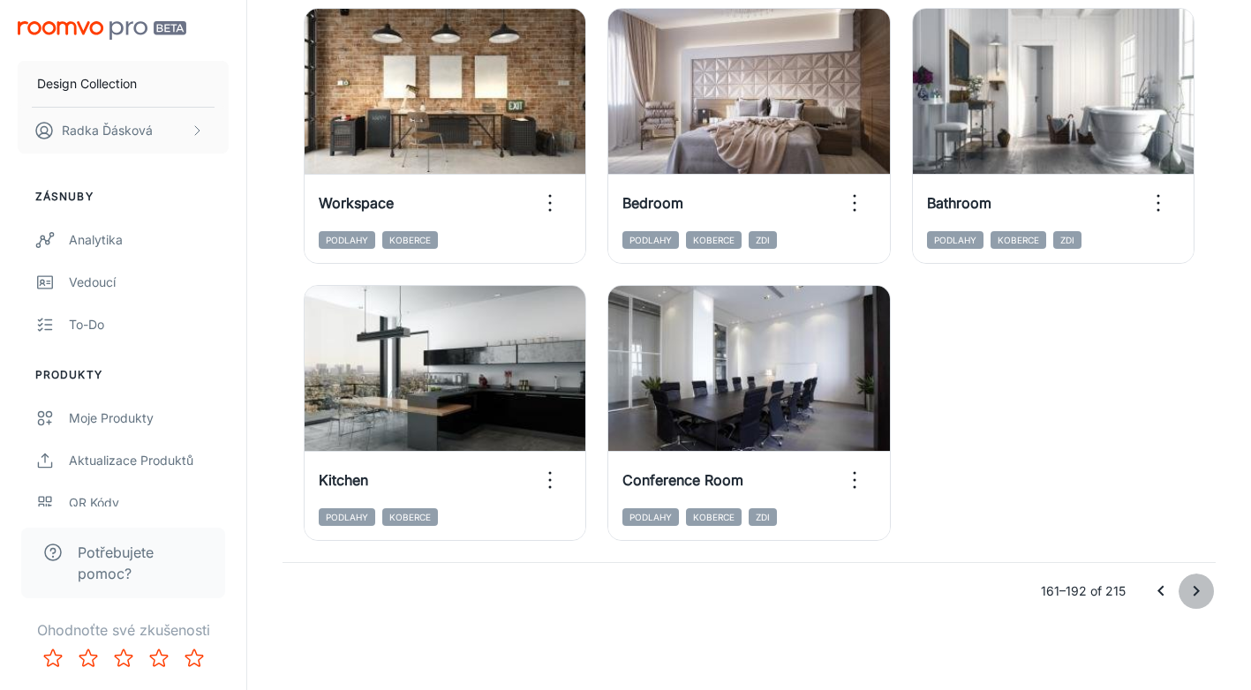
click at [1204, 590] on icon "Go to next page" at bounding box center [1196, 591] width 21 height 21
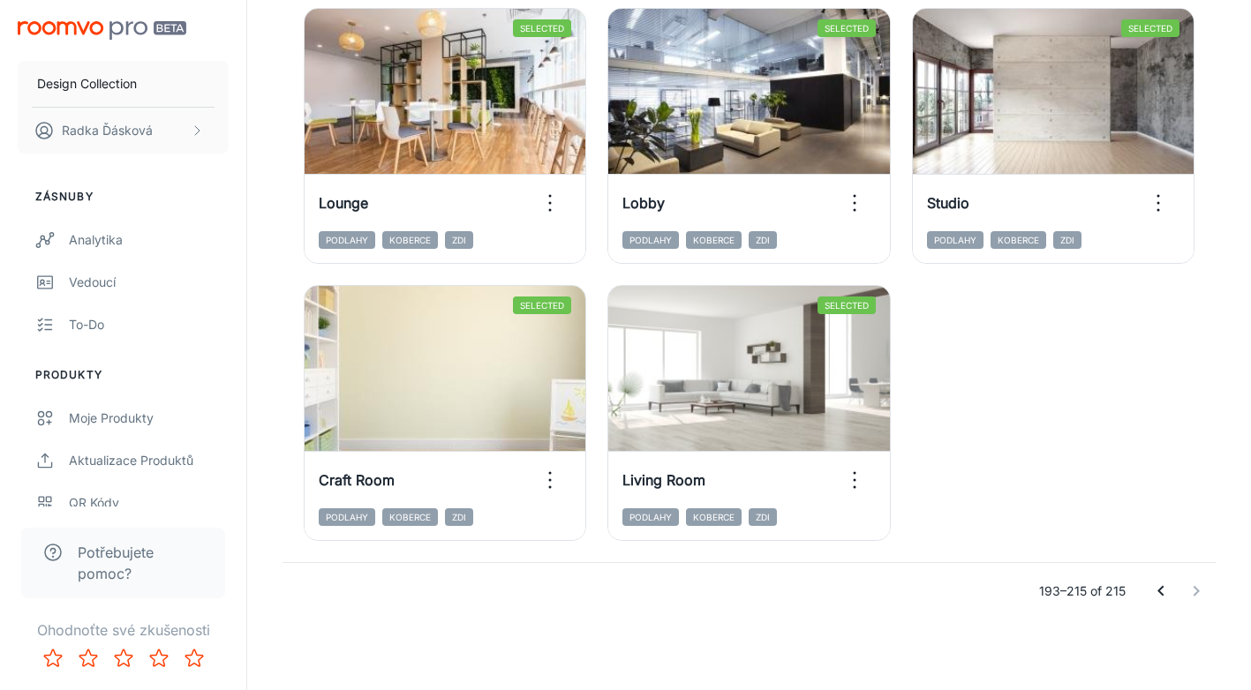
scroll to position [1936, 0]
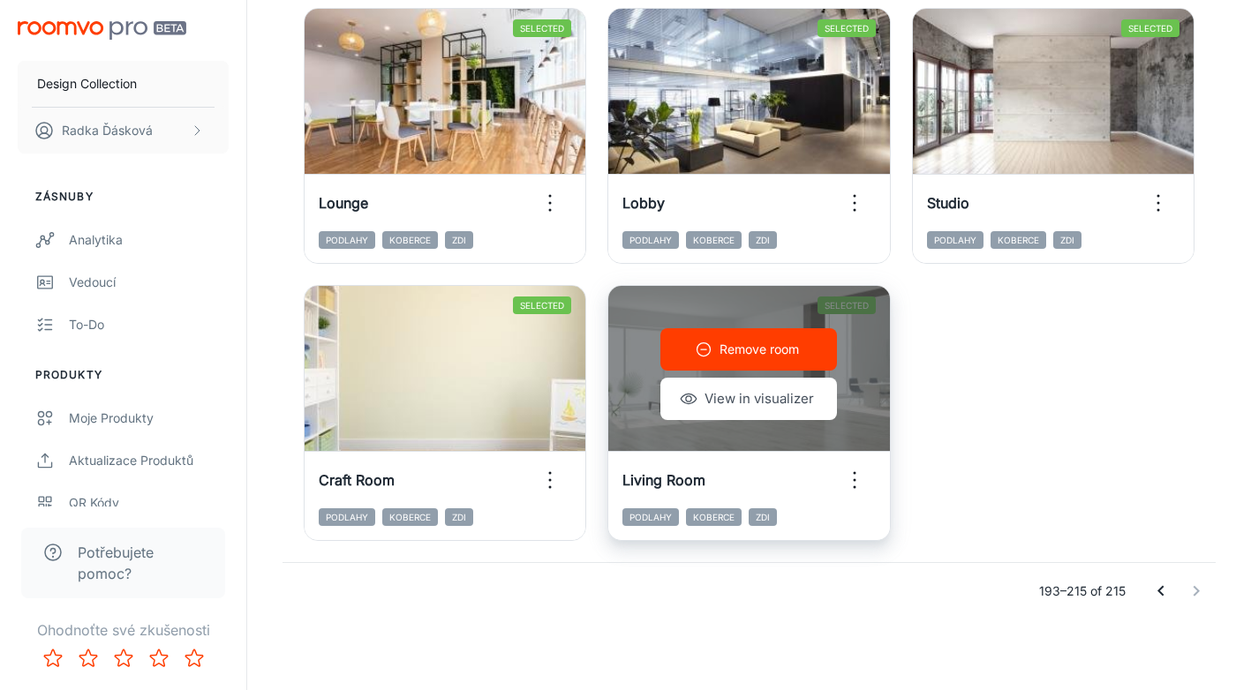
click at [742, 354] on p "Remove room" at bounding box center [758, 349] width 79 height 19
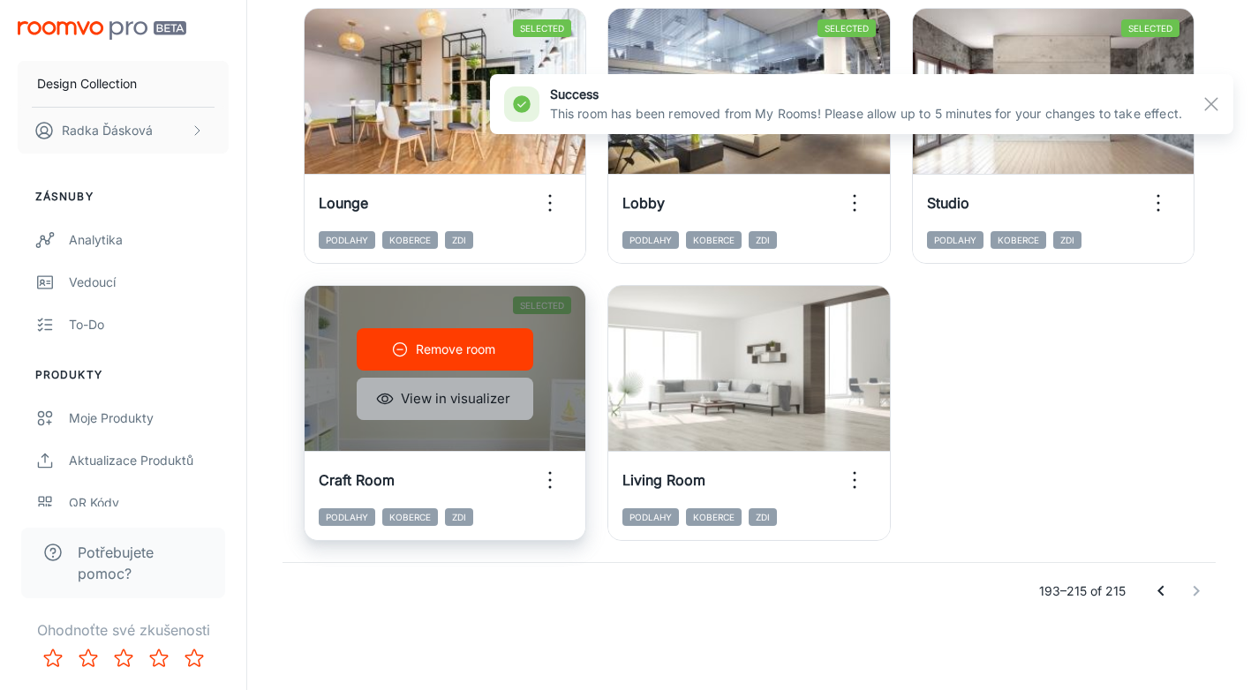
click at [449, 392] on button "View in visualizer" at bounding box center [445, 399] width 177 height 42
click at [429, 361] on button "Remove room" at bounding box center [445, 349] width 177 height 42
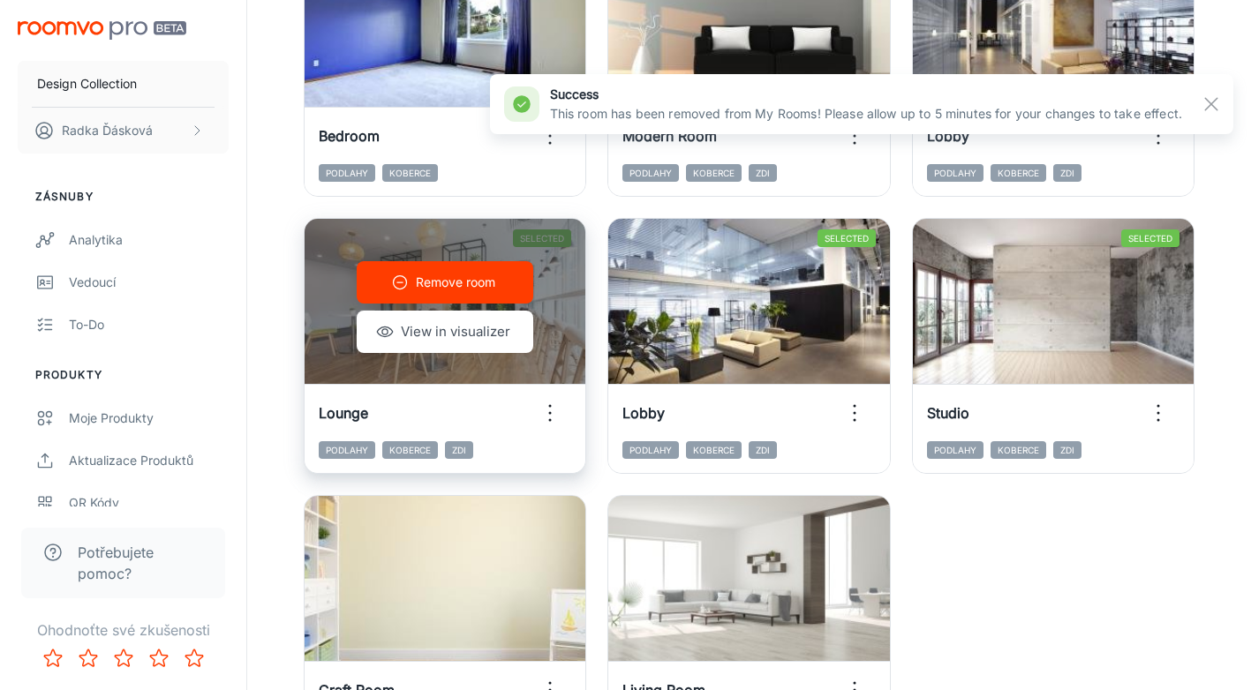
scroll to position [1507, 0]
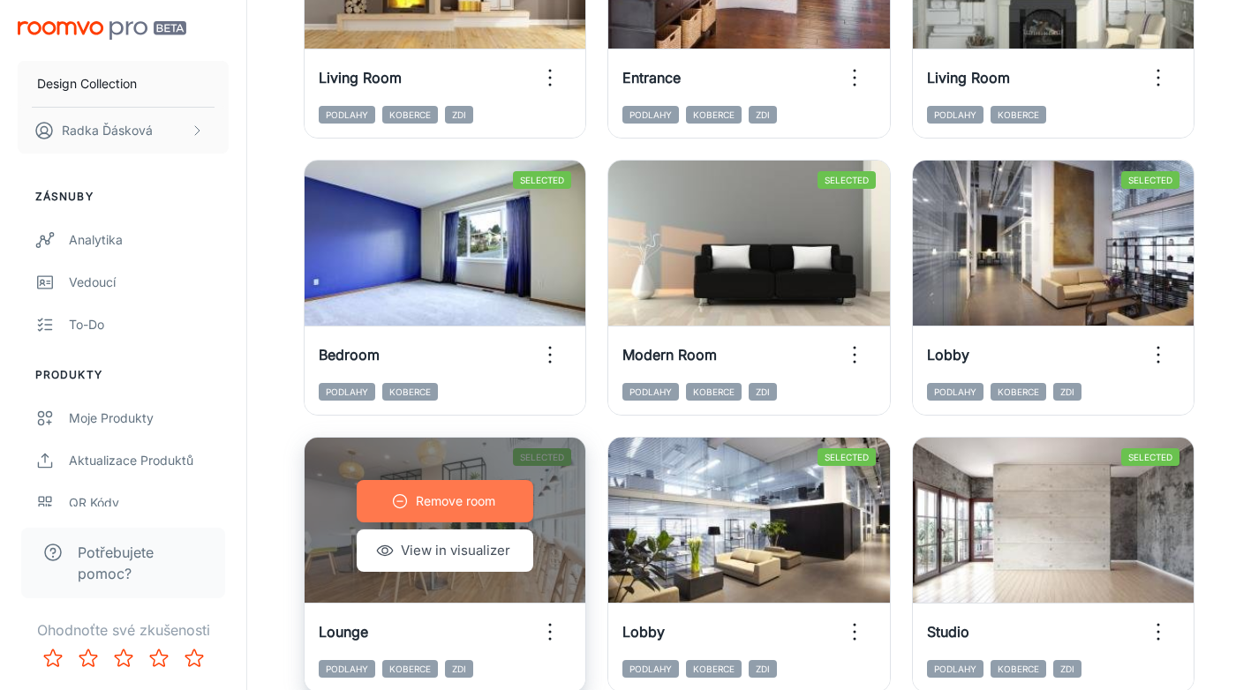
click at [469, 506] on p "Remove room" at bounding box center [455, 501] width 79 height 19
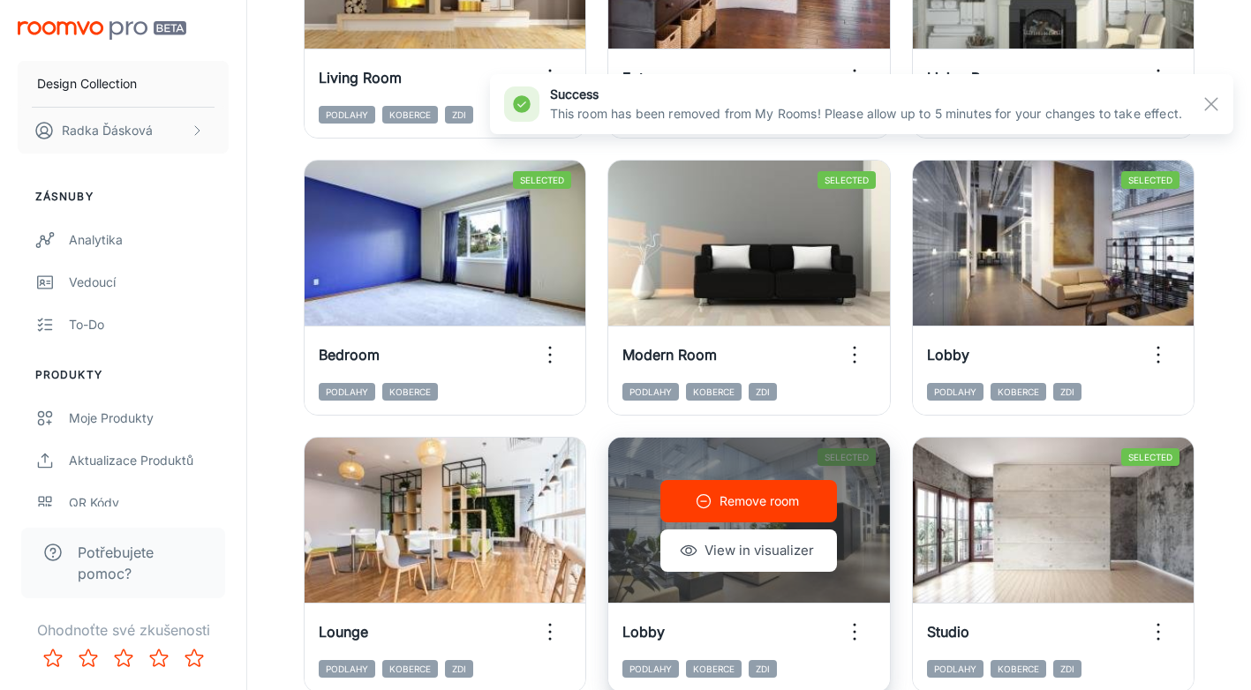
click at [756, 497] on p "Remove room" at bounding box center [758, 501] width 79 height 19
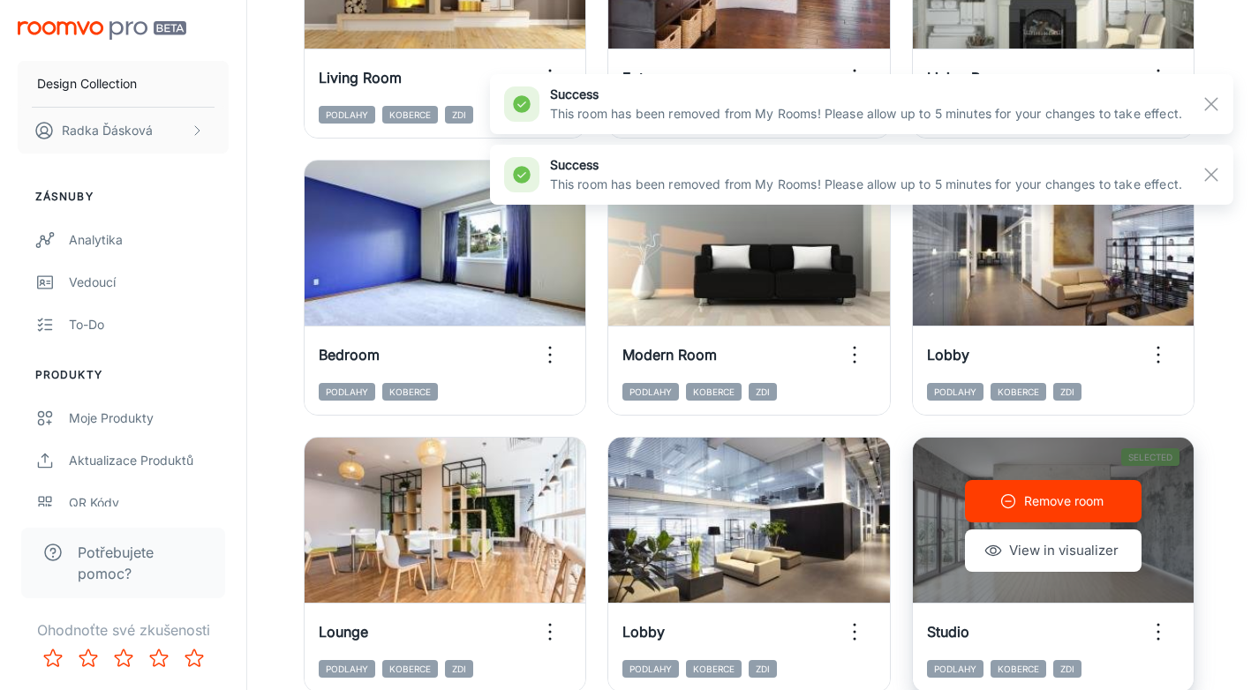
click at [1054, 513] on button "Remove room" at bounding box center [1053, 501] width 177 height 42
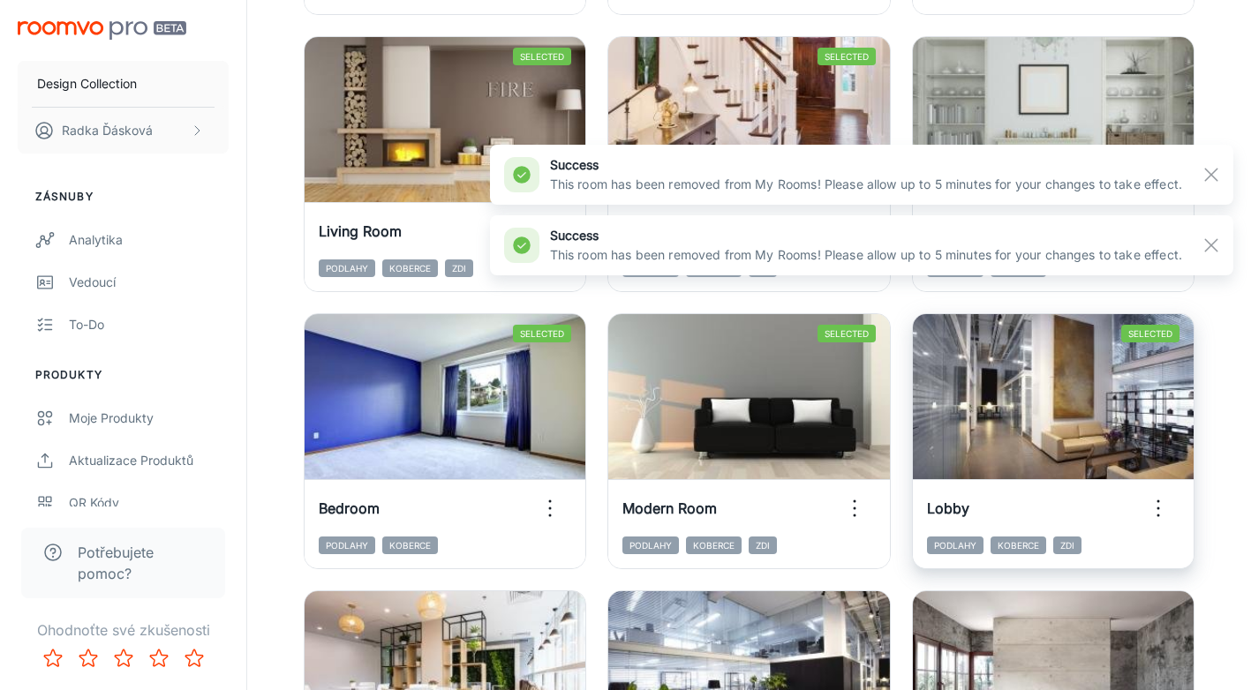
scroll to position [1351, 0]
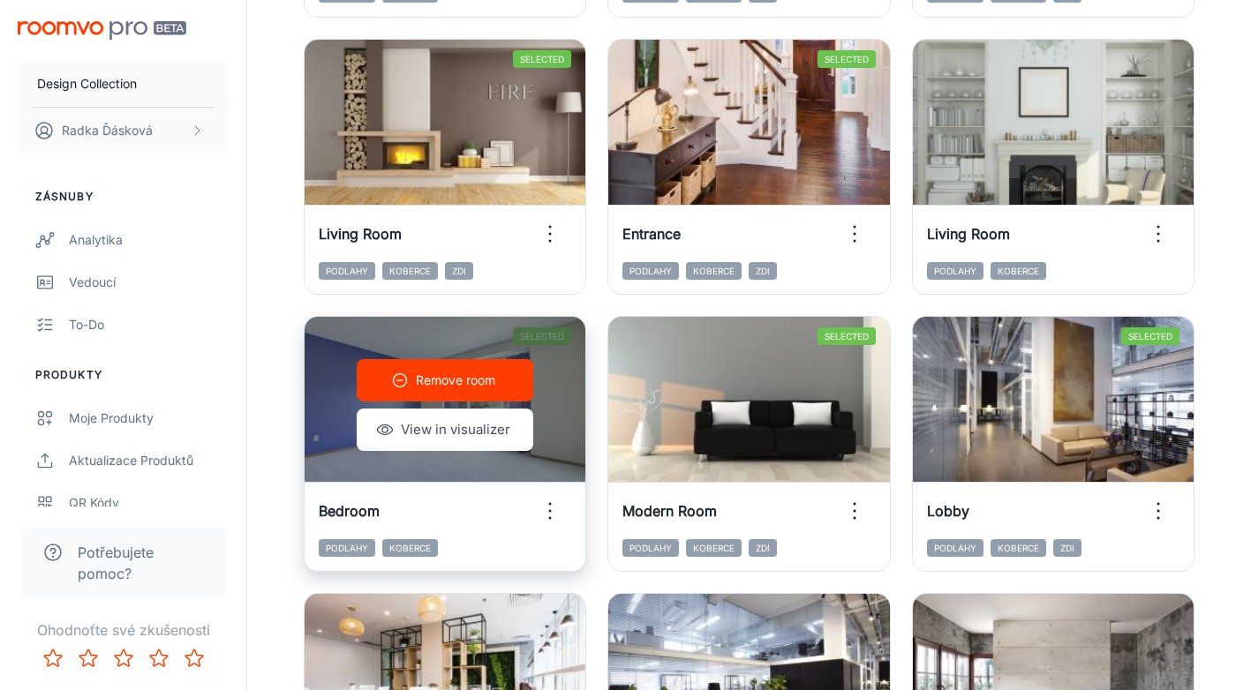
click at [398, 377] on icon "button" at bounding box center [400, 381] width 18 height 18
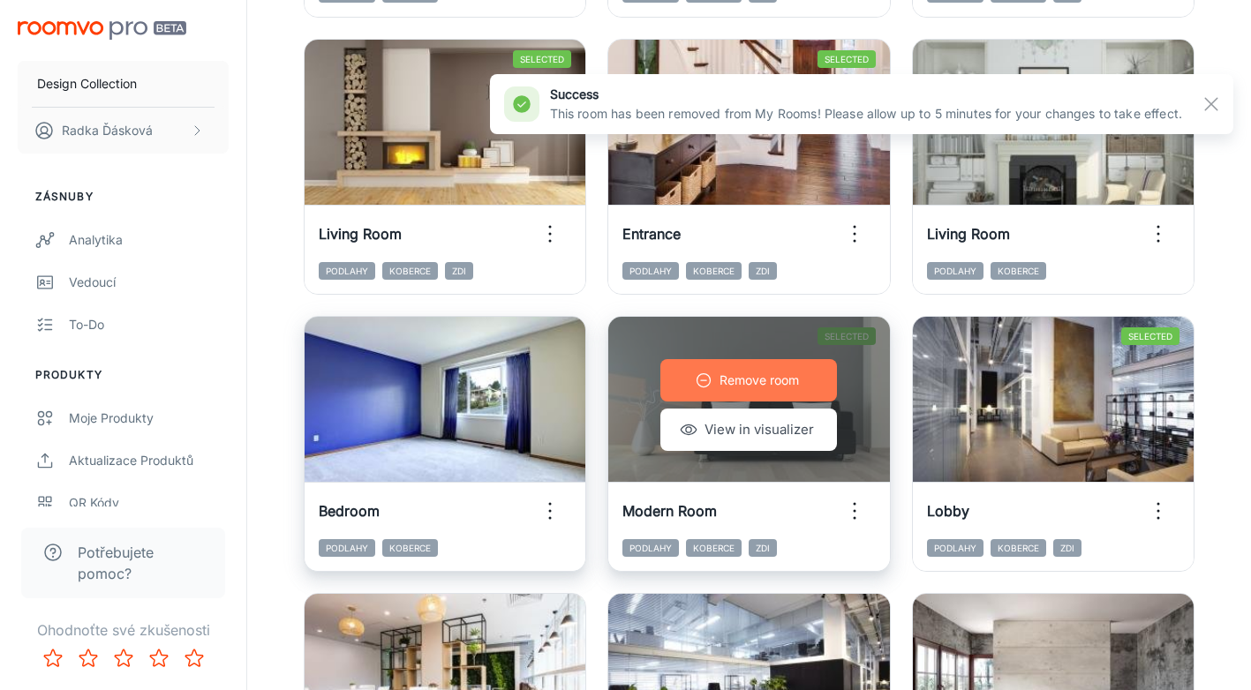
click at [714, 378] on button "Remove room" at bounding box center [748, 380] width 177 height 42
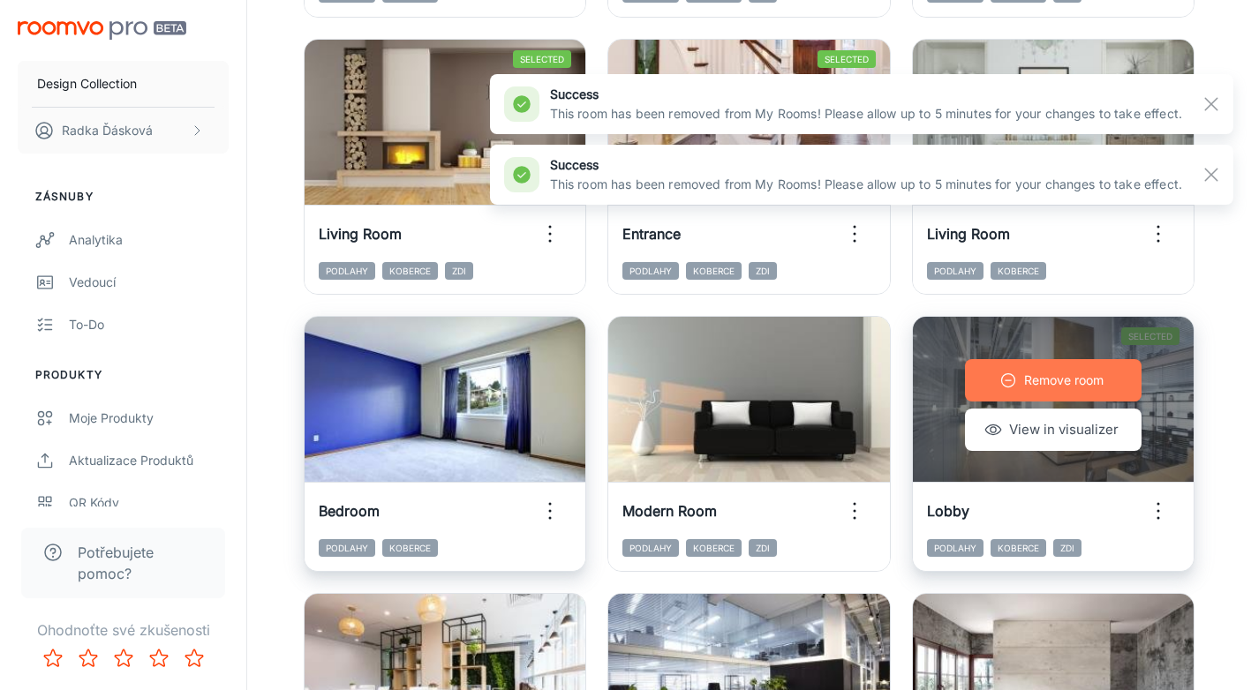
click at [1021, 374] on button "Remove room" at bounding box center [1053, 380] width 177 height 42
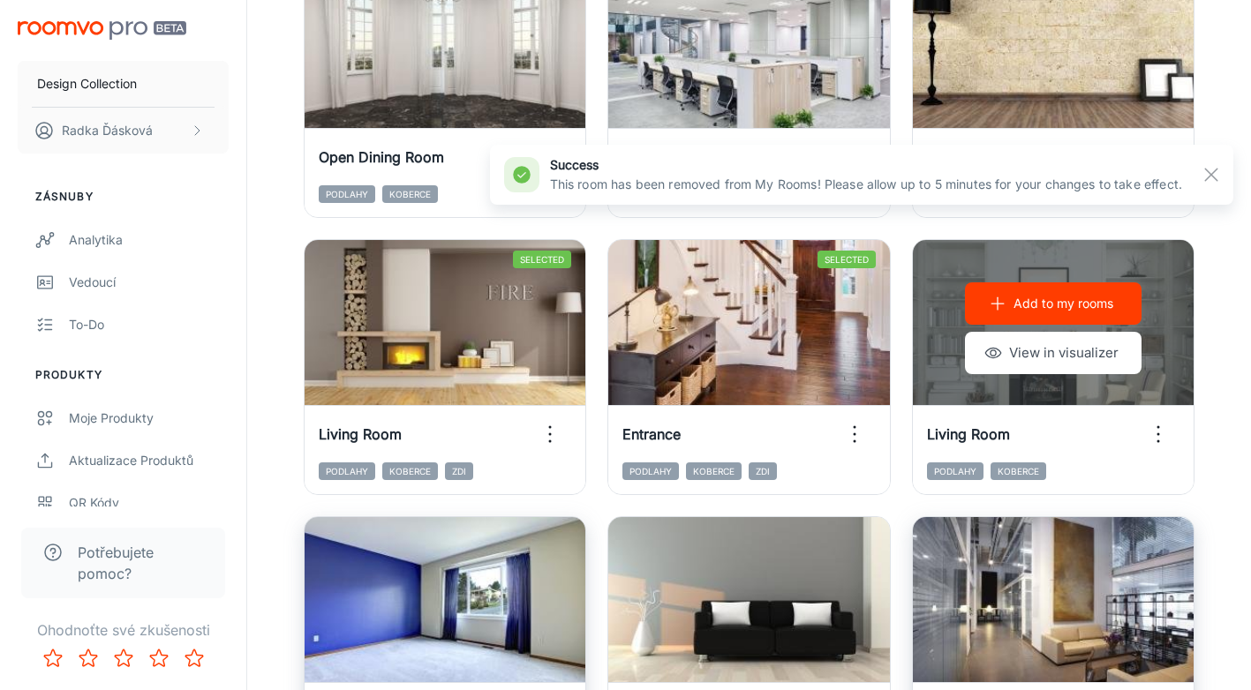
scroll to position [1127, 0]
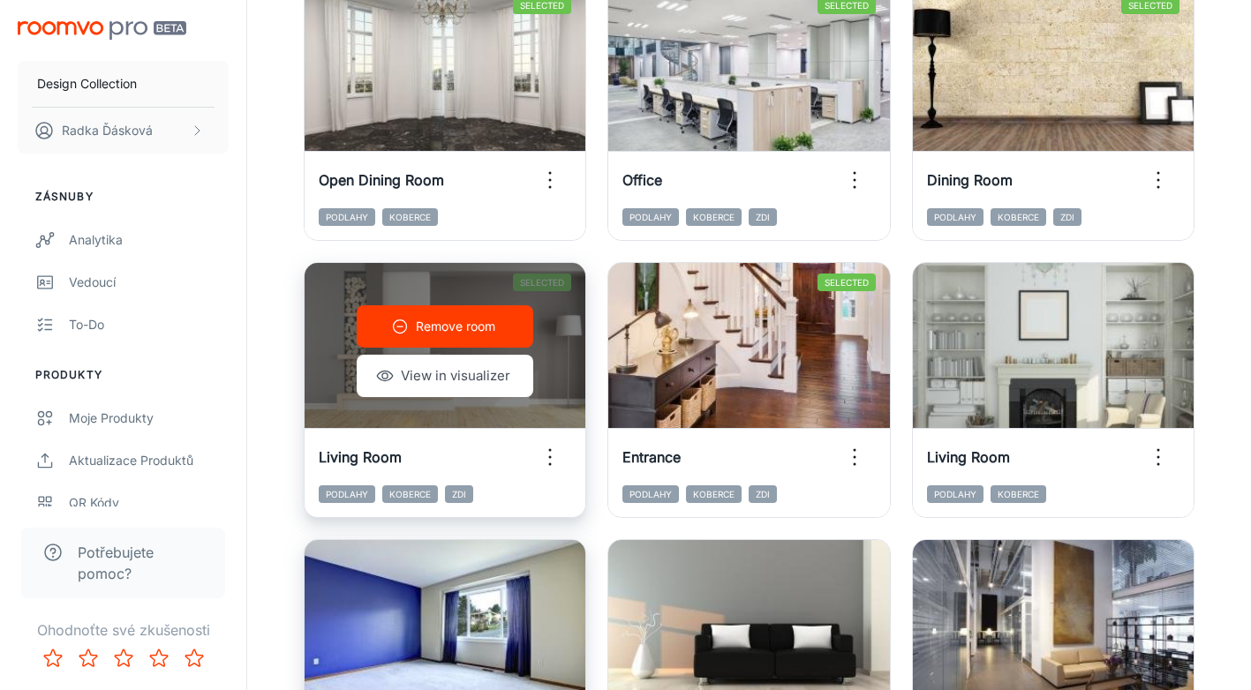
click at [414, 326] on button "Remove room" at bounding box center [445, 326] width 177 height 42
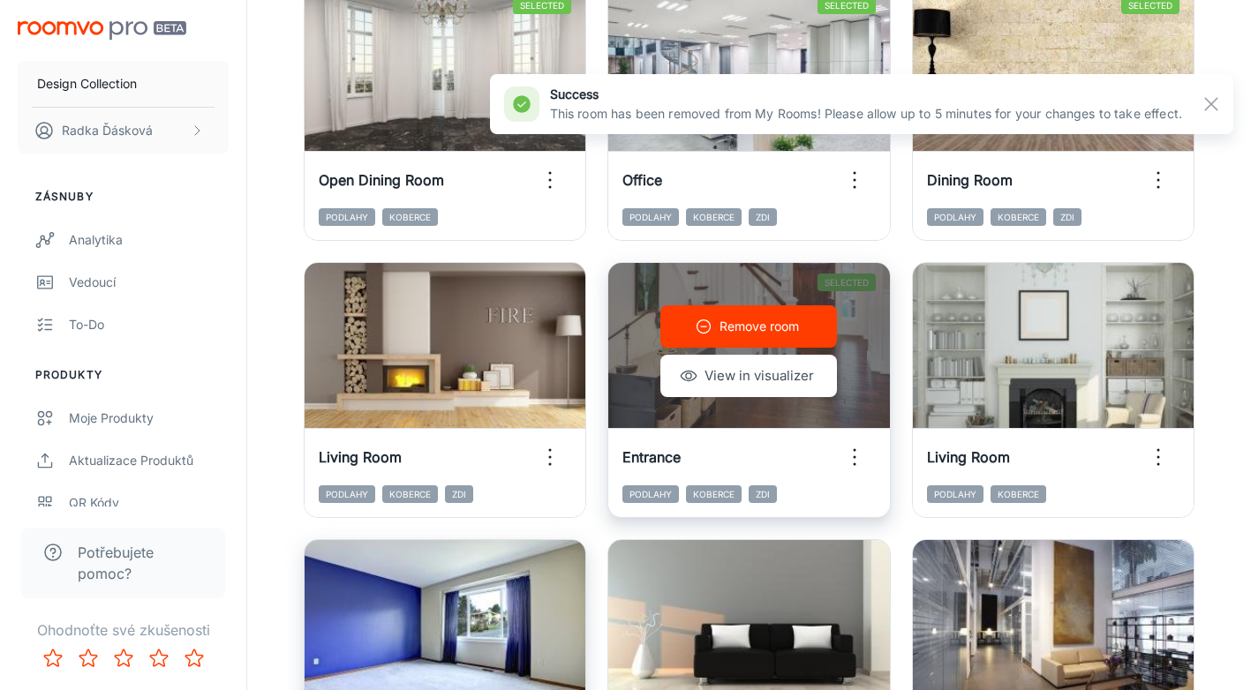
click at [741, 331] on p "Remove room" at bounding box center [758, 326] width 79 height 19
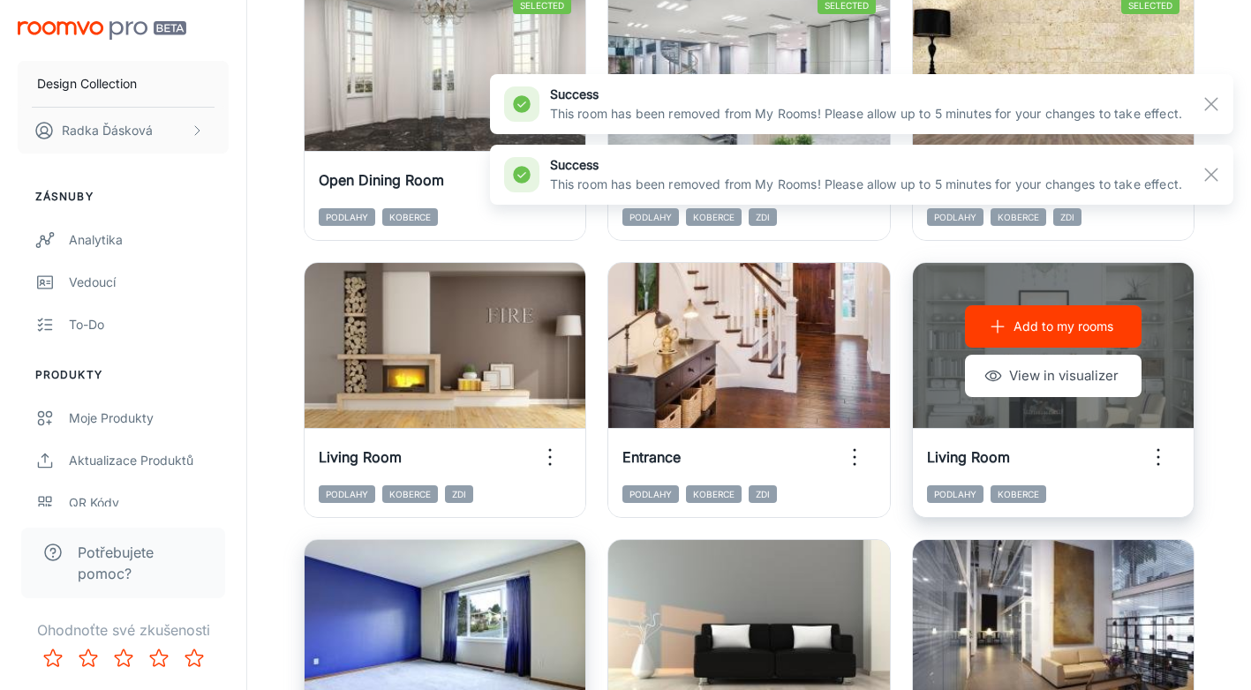
click at [1055, 341] on button "Add to my rooms" at bounding box center [1053, 326] width 177 height 42
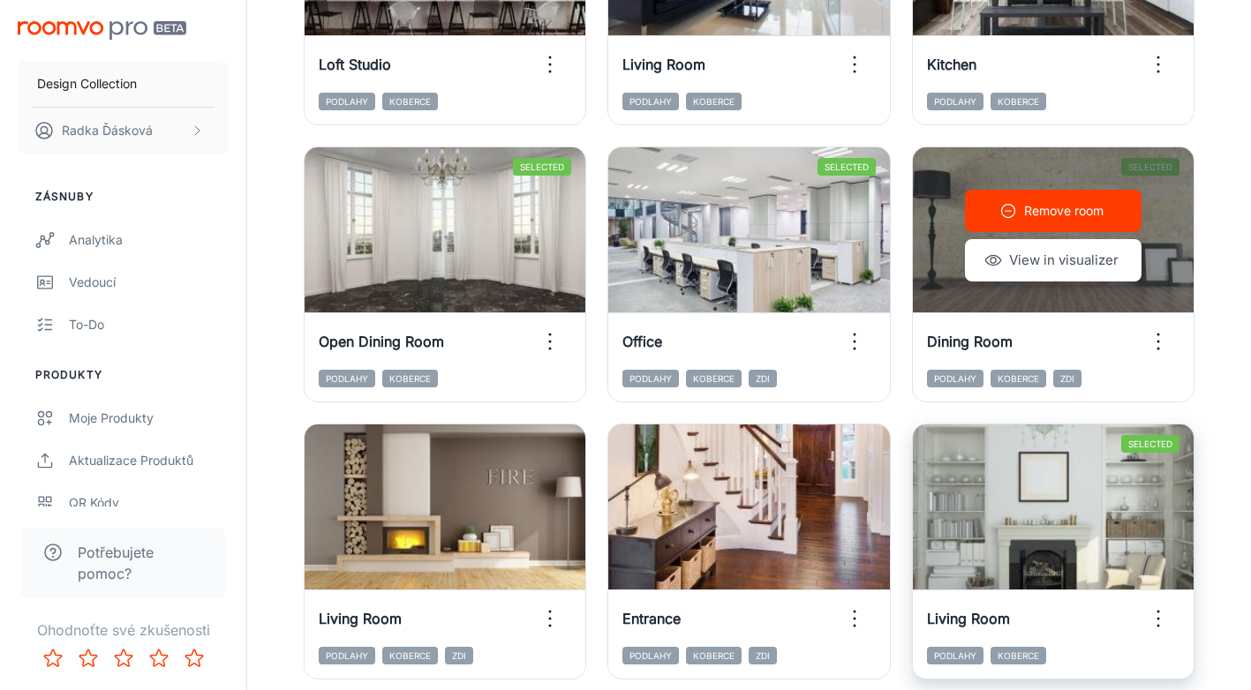
scroll to position [963, 0]
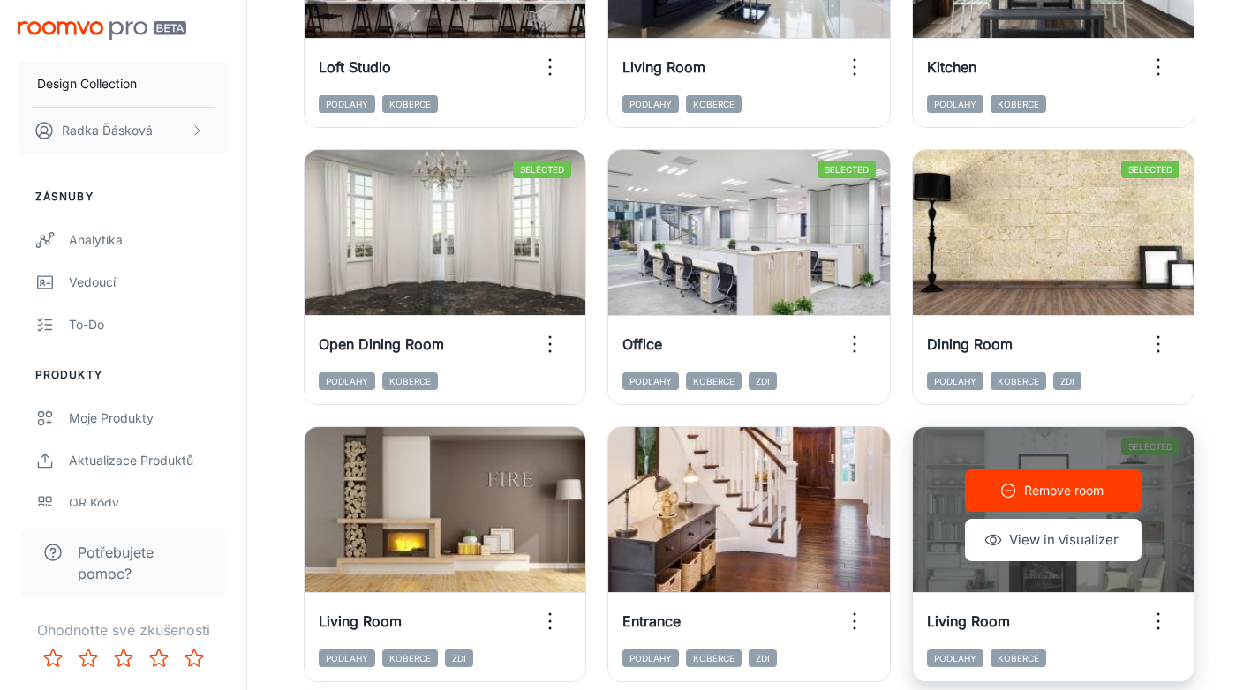
click at [1042, 486] on p "Remove room" at bounding box center [1063, 490] width 79 height 19
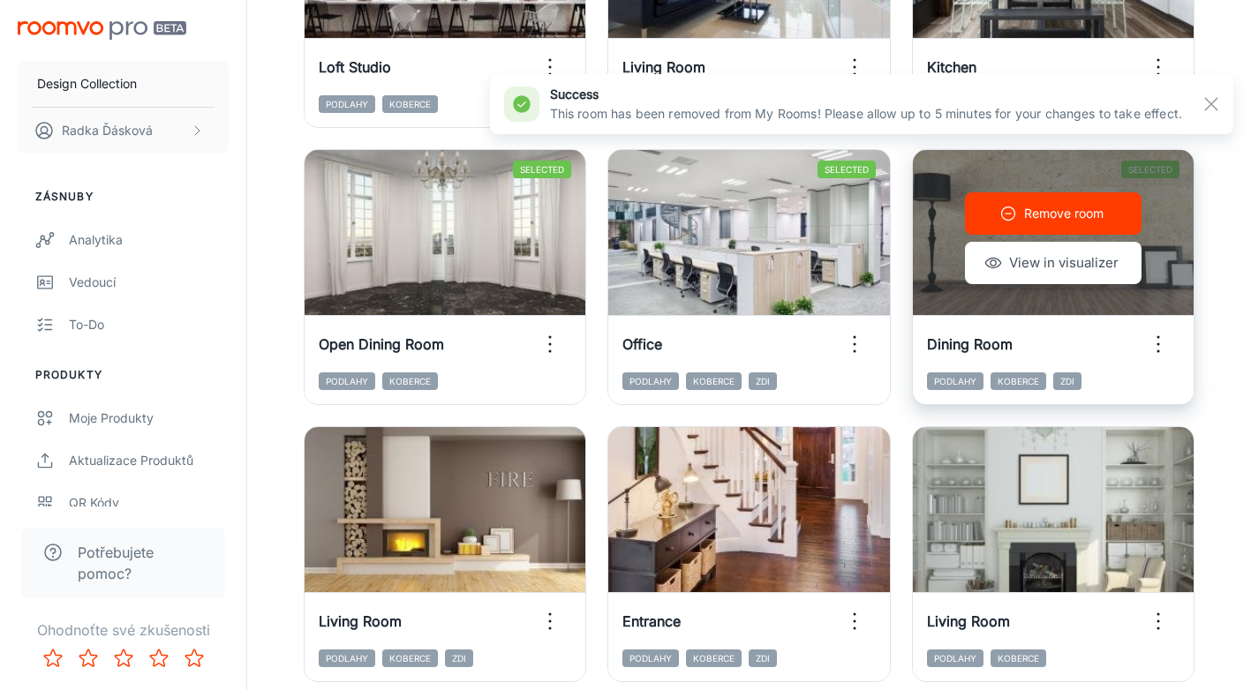
click at [1052, 214] on p "Remove room" at bounding box center [1063, 213] width 79 height 19
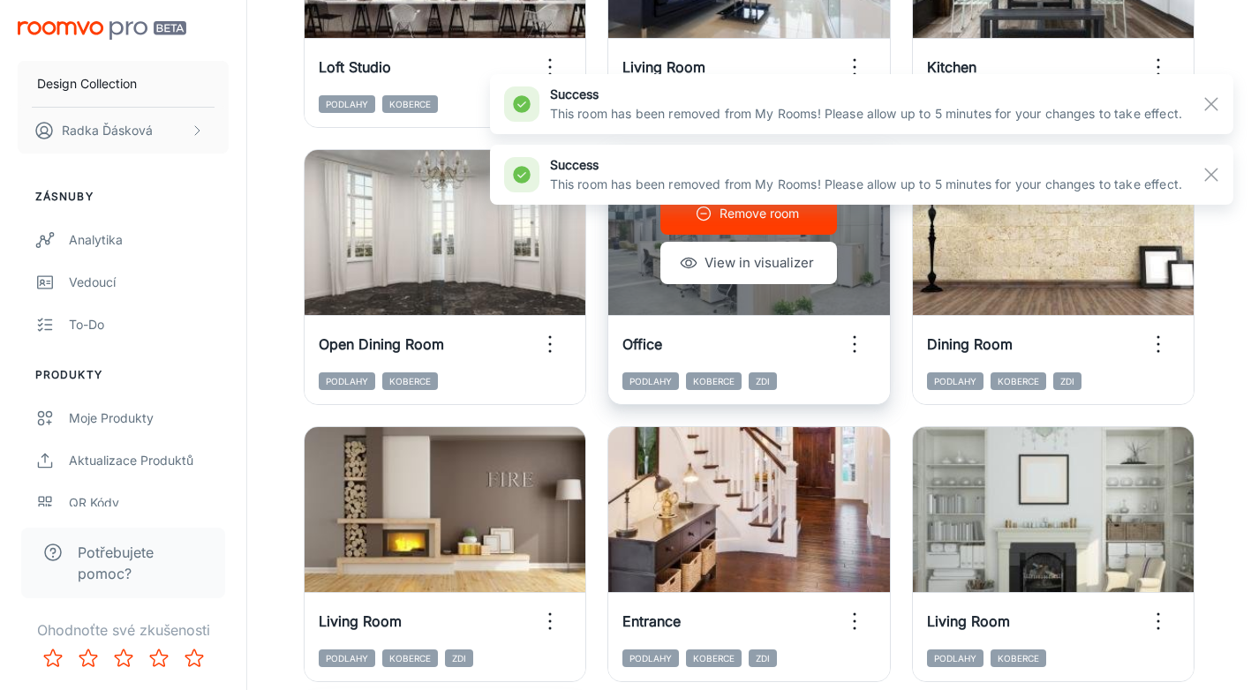
click at [751, 218] on p "Remove room" at bounding box center [758, 213] width 79 height 19
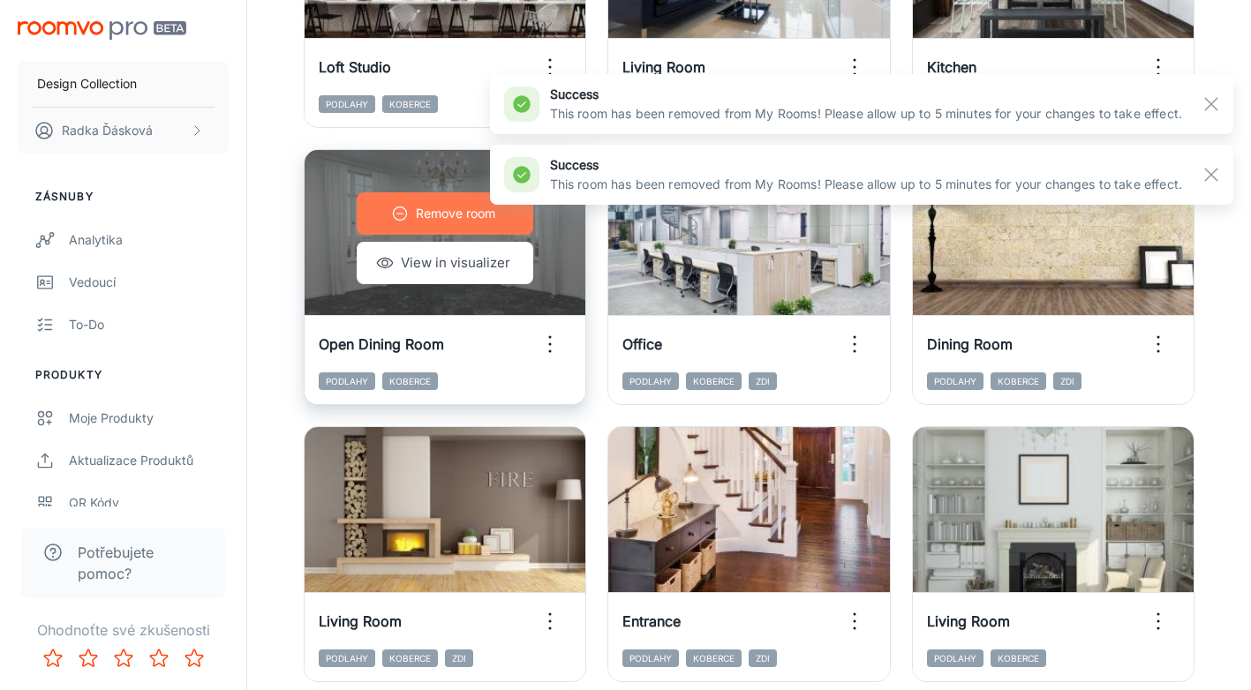
click at [459, 226] on button "Remove room" at bounding box center [445, 213] width 177 height 42
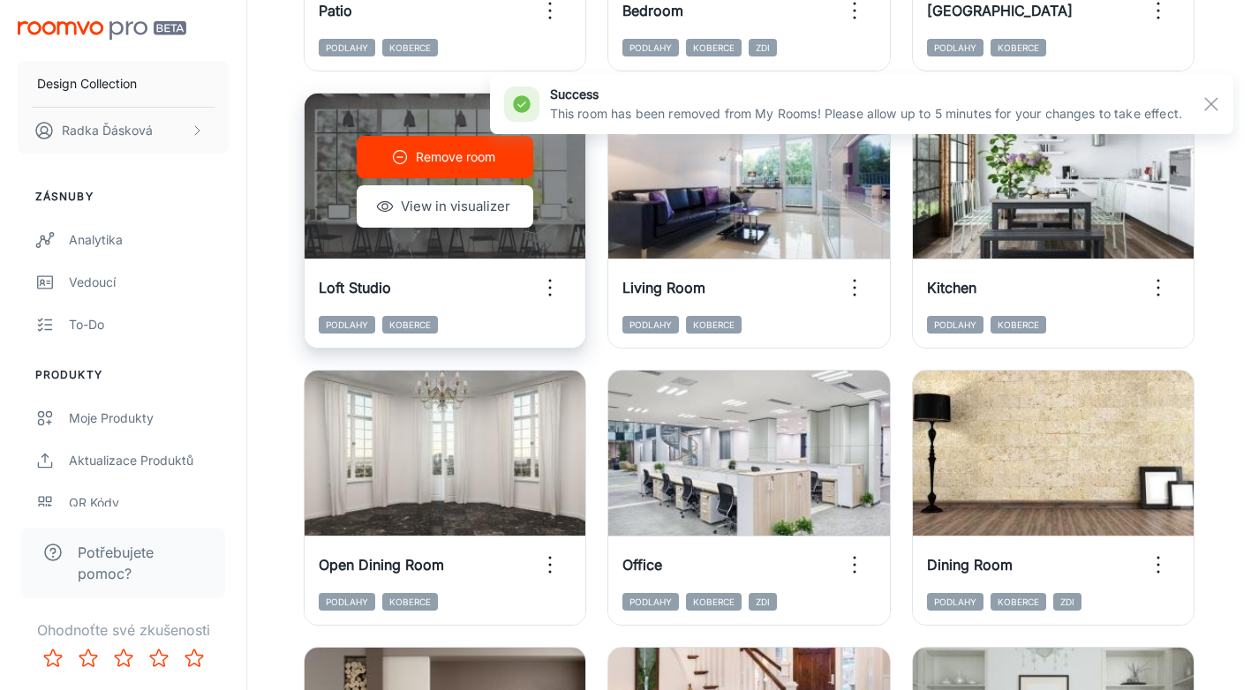
scroll to position [733, 0]
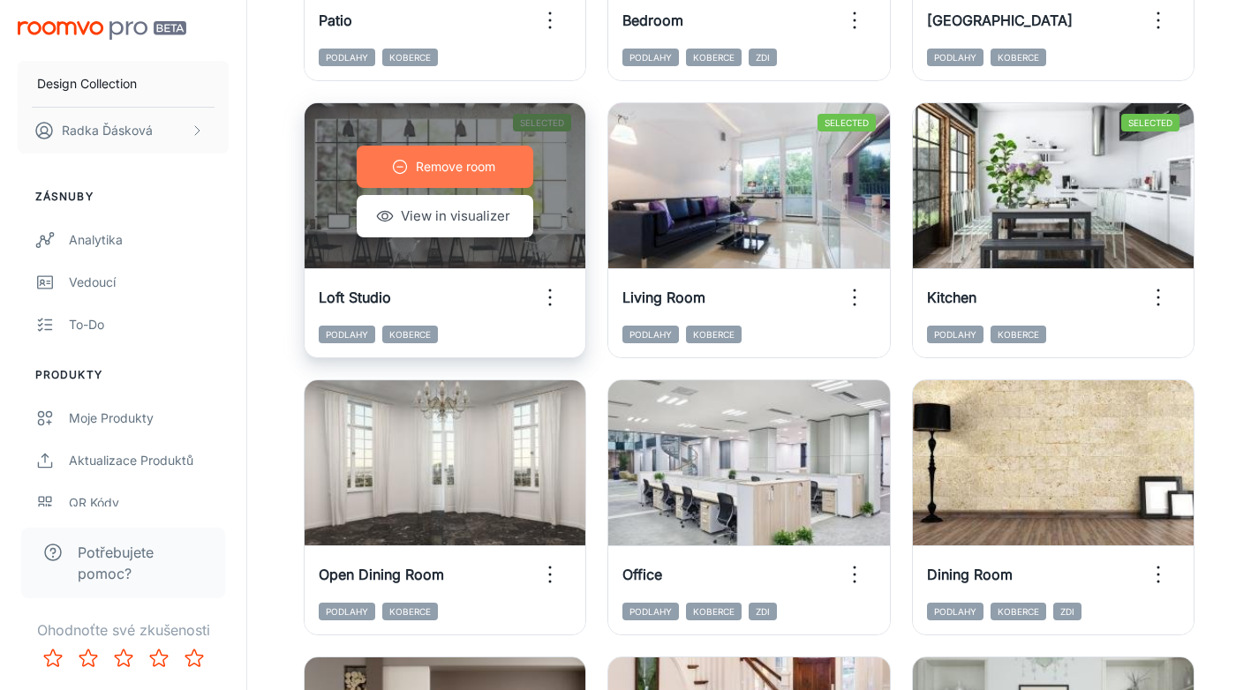
click at [433, 172] on p "Remove room" at bounding box center [455, 166] width 79 height 19
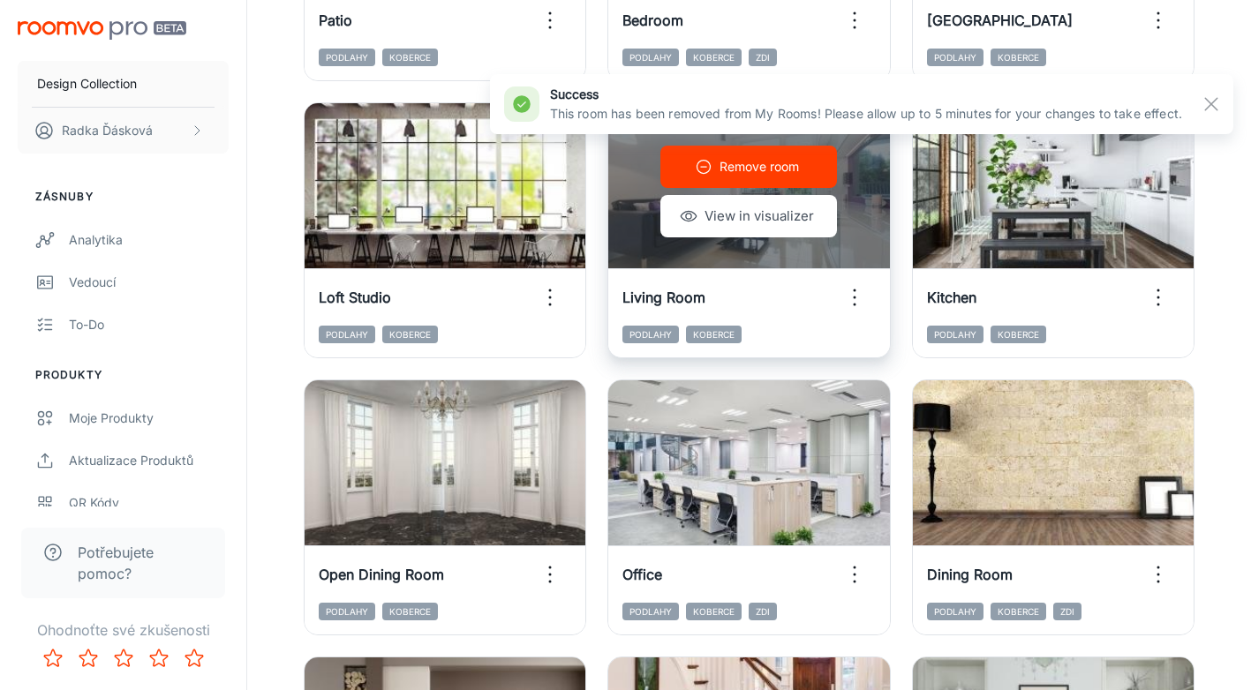
click at [752, 180] on button "Remove room" at bounding box center [748, 167] width 177 height 42
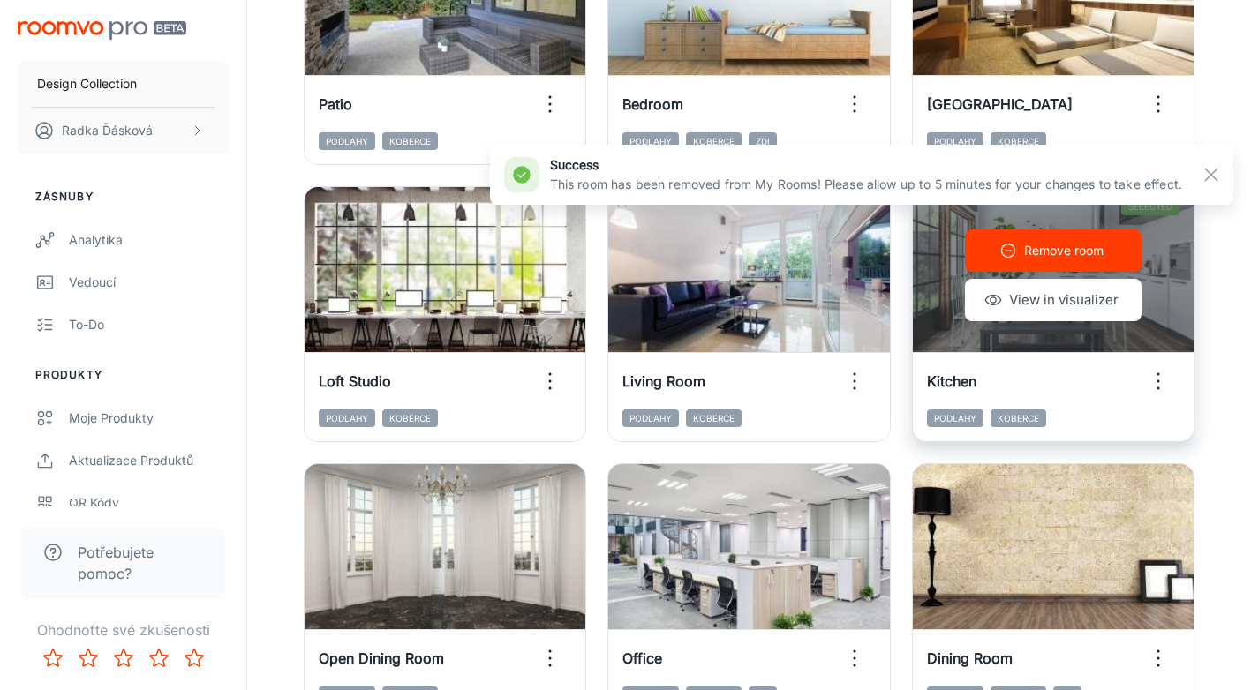
scroll to position [578, 0]
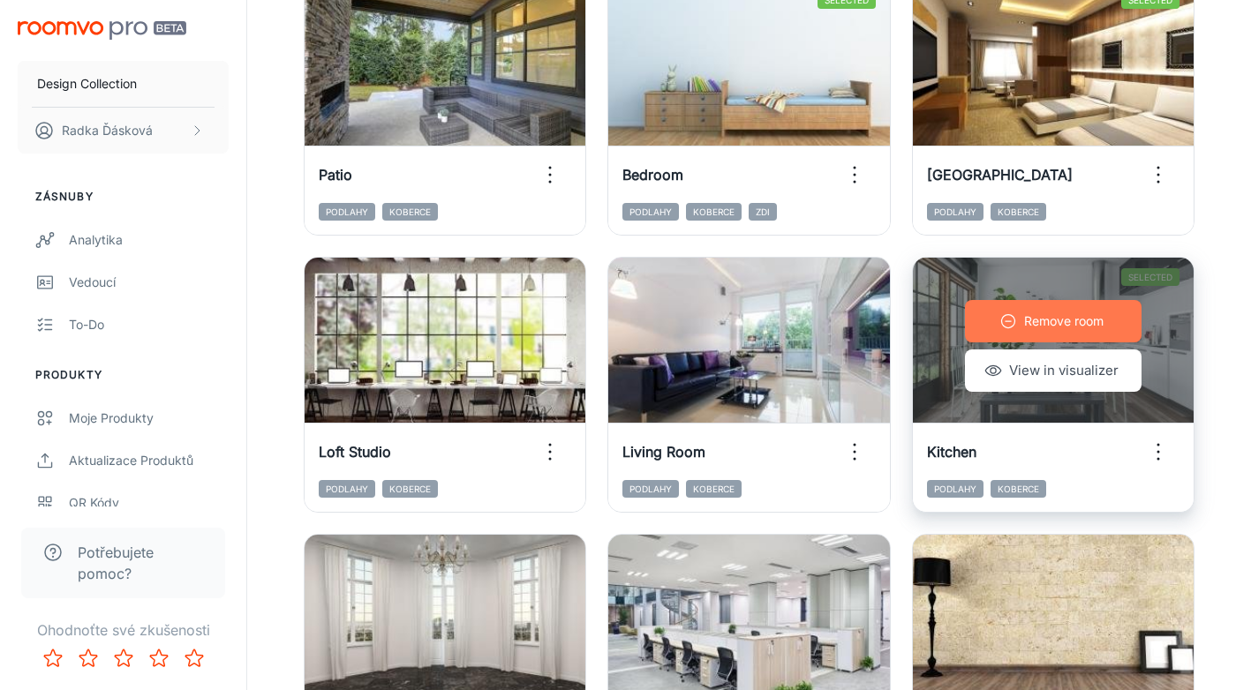
click at [1055, 326] on p "Remove room" at bounding box center [1063, 321] width 79 height 19
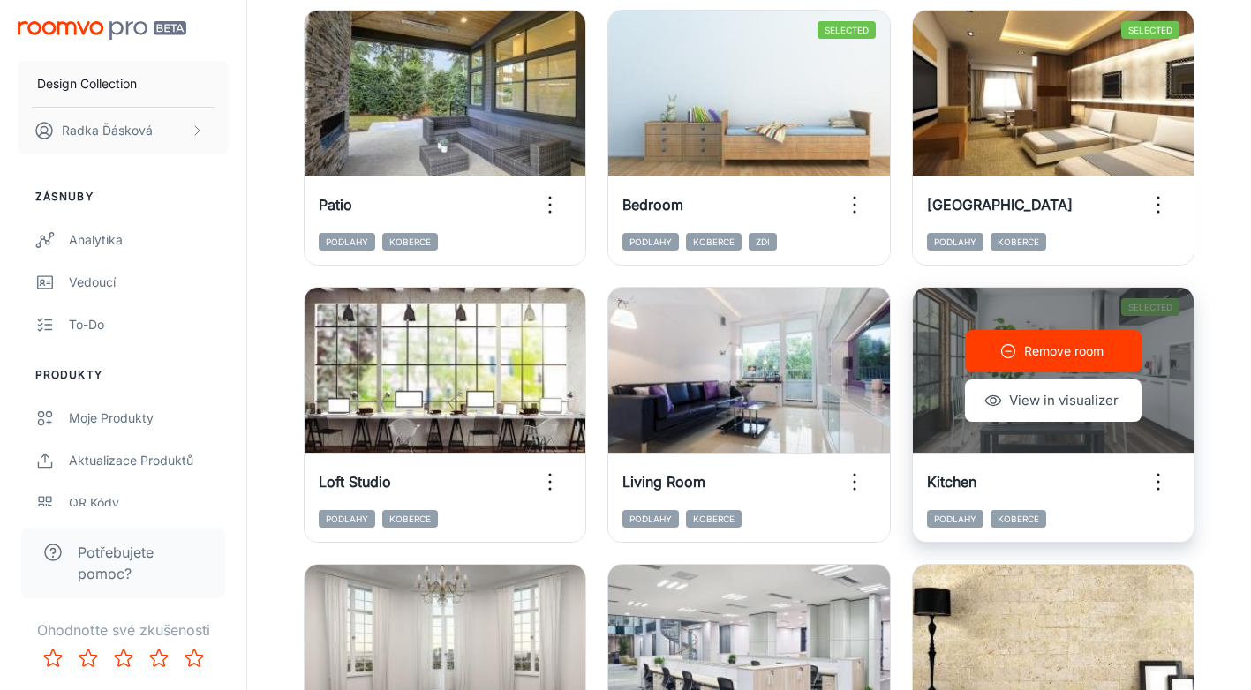
scroll to position [539, 0]
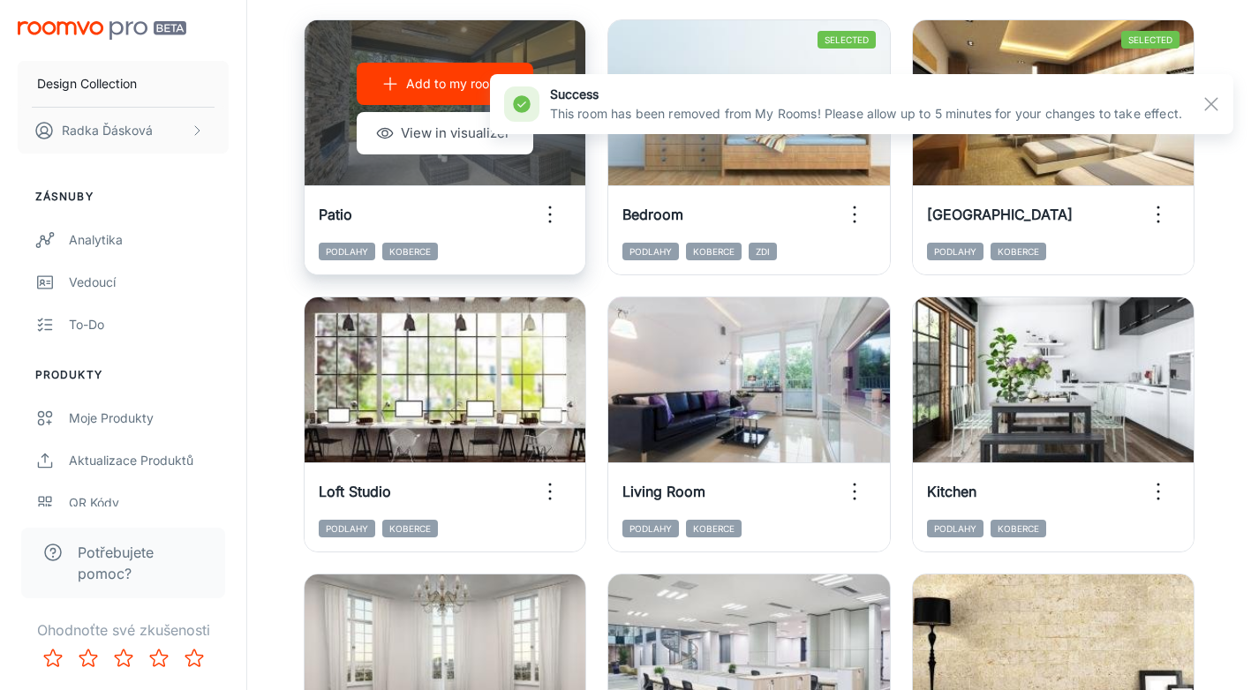
click at [417, 89] on p "Add to my rooms" at bounding box center [456, 83] width 100 height 19
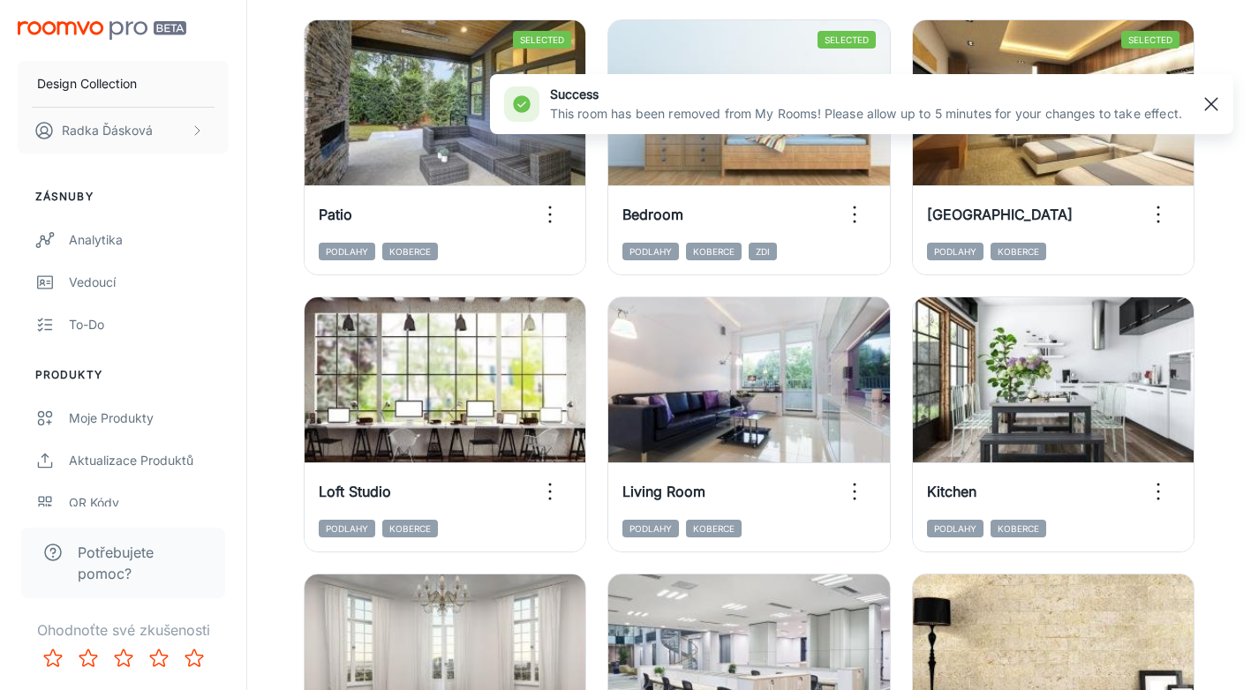
click at [1215, 105] on rect "button" at bounding box center [1211, 104] width 21 height 21
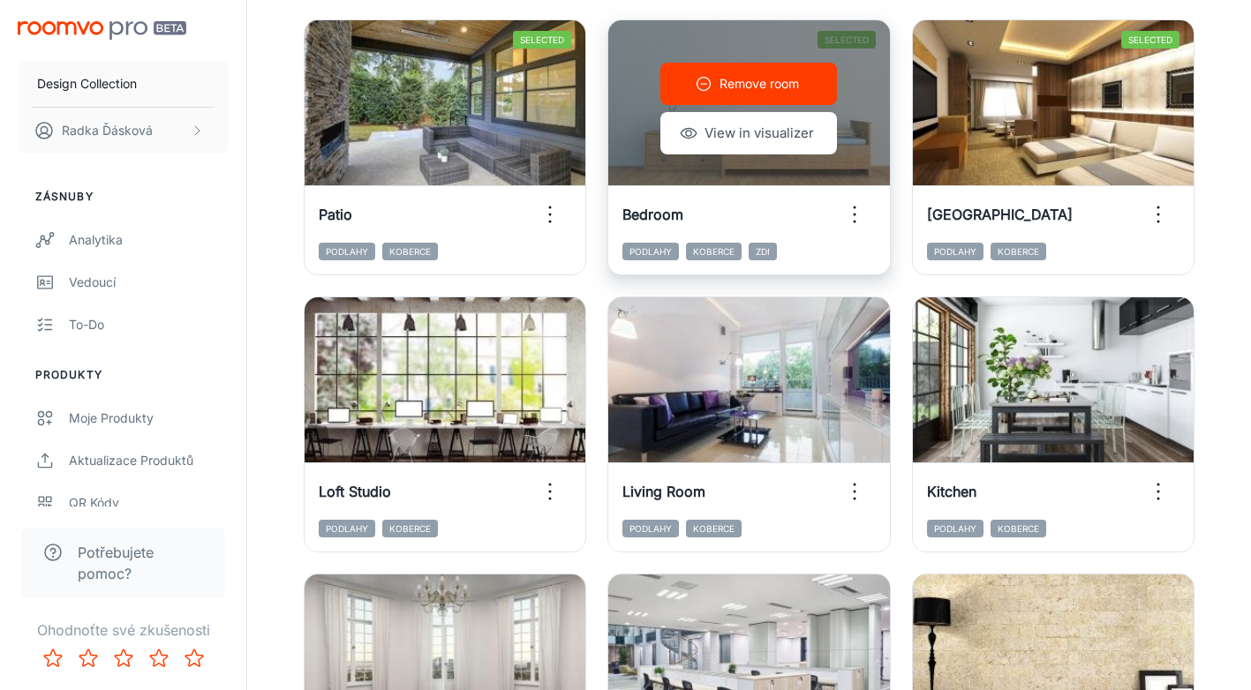
click at [771, 88] on p "Remove room" at bounding box center [758, 83] width 79 height 19
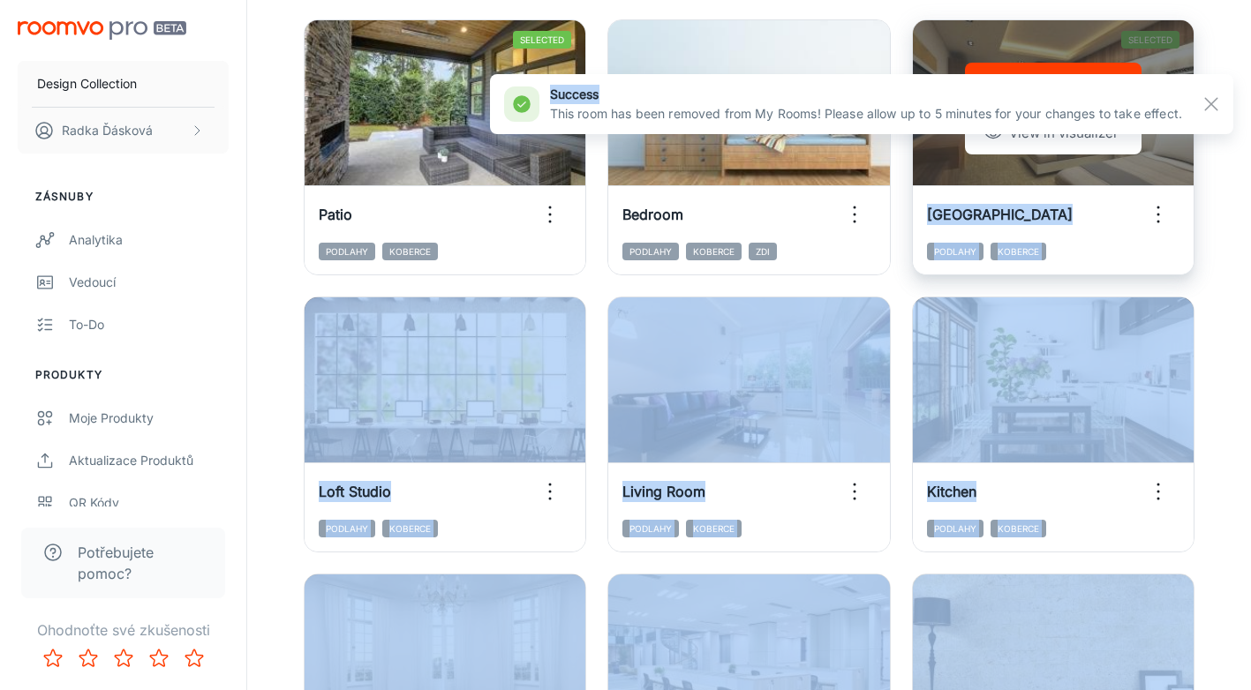
drag, startPoint x: 1051, startPoint y: 90, endPoint x: 1048, endPoint y: 57, distance: 33.7
drag, startPoint x: 1048, startPoint y: 57, endPoint x: 998, endPoint y: 39, distance: 52.5
click at [998, 39] on div "Remove room View in visualizer" at bounding box center [1053, 108] width 281 height 177
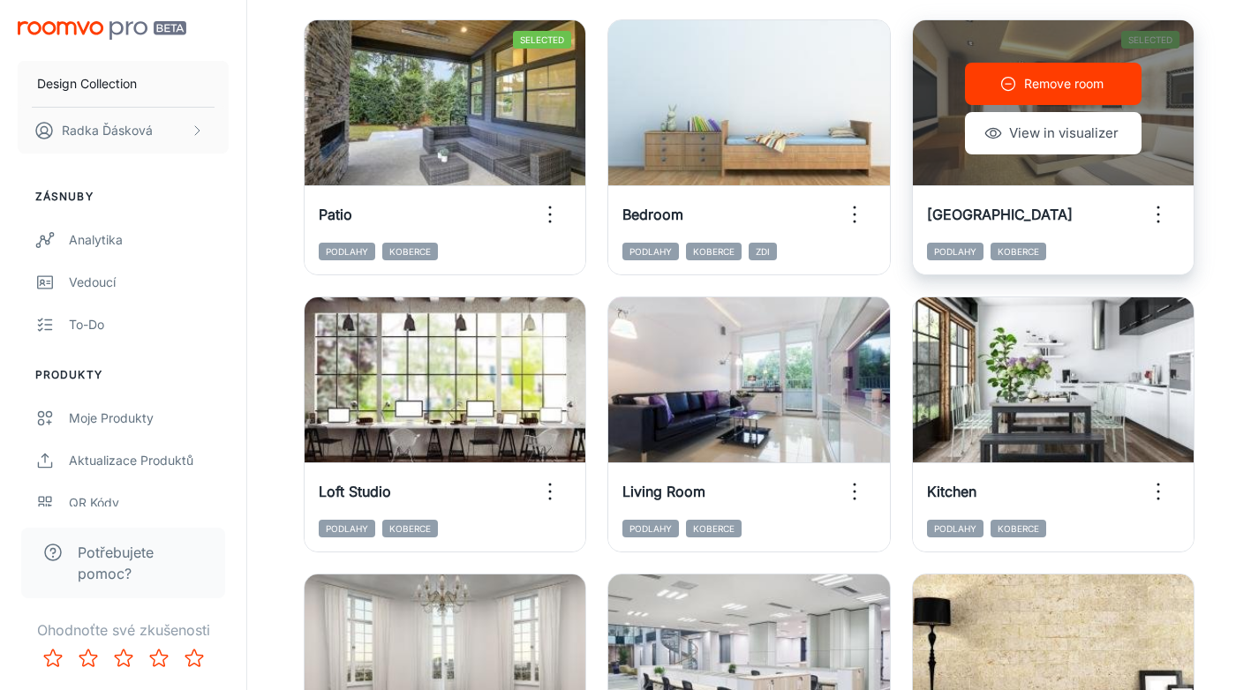
click at [1015, 80] on icon "button" at bounding box center [1008, 84] width 18 height 18
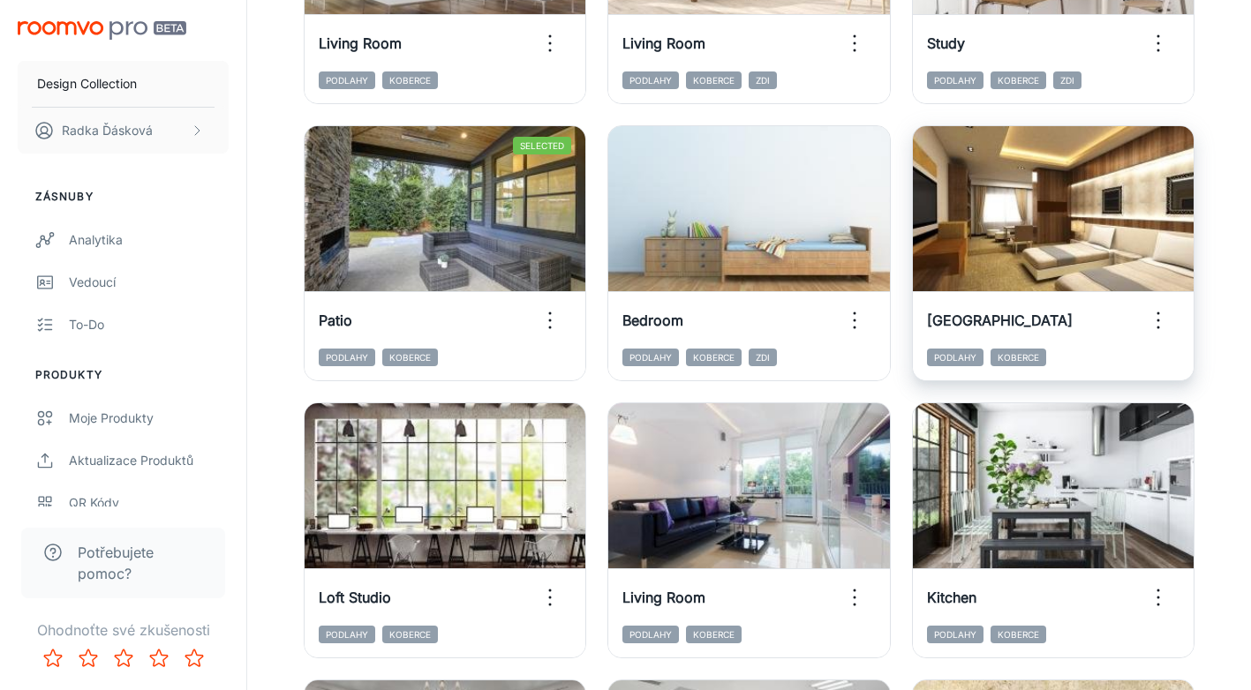
scroll to position [397, 0]
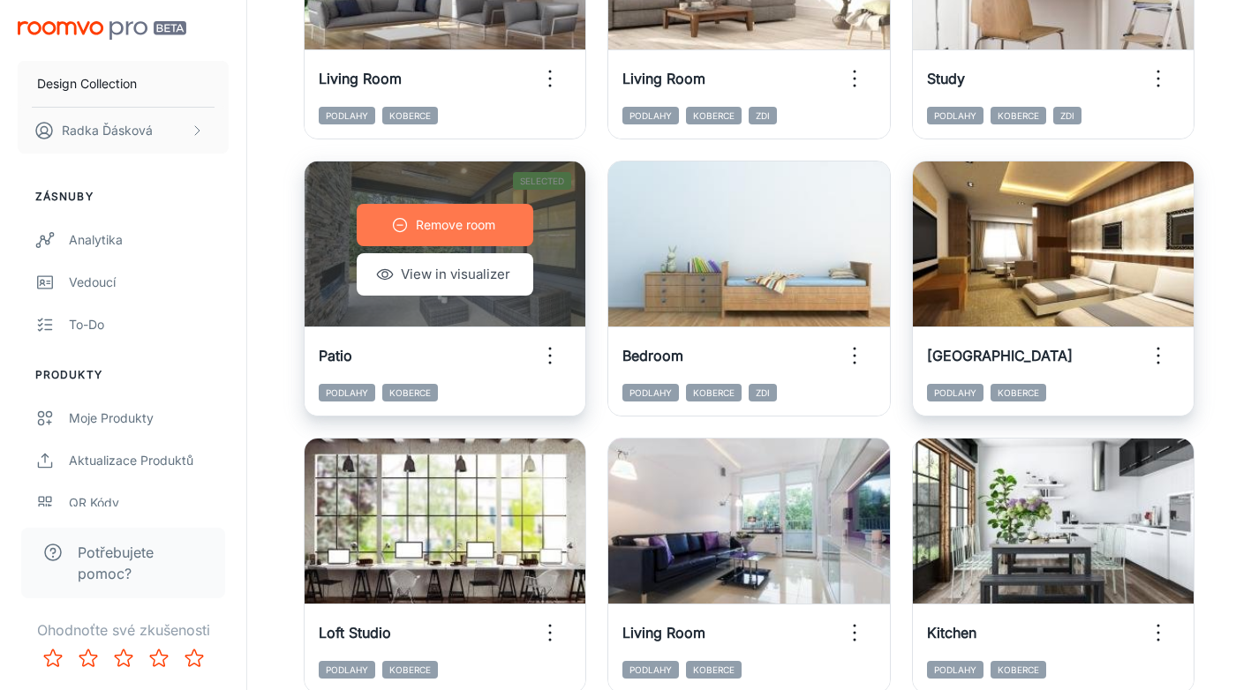
click at [448, 230] on p "Remove room" at bounding box center [455, 224] width 79 height 19
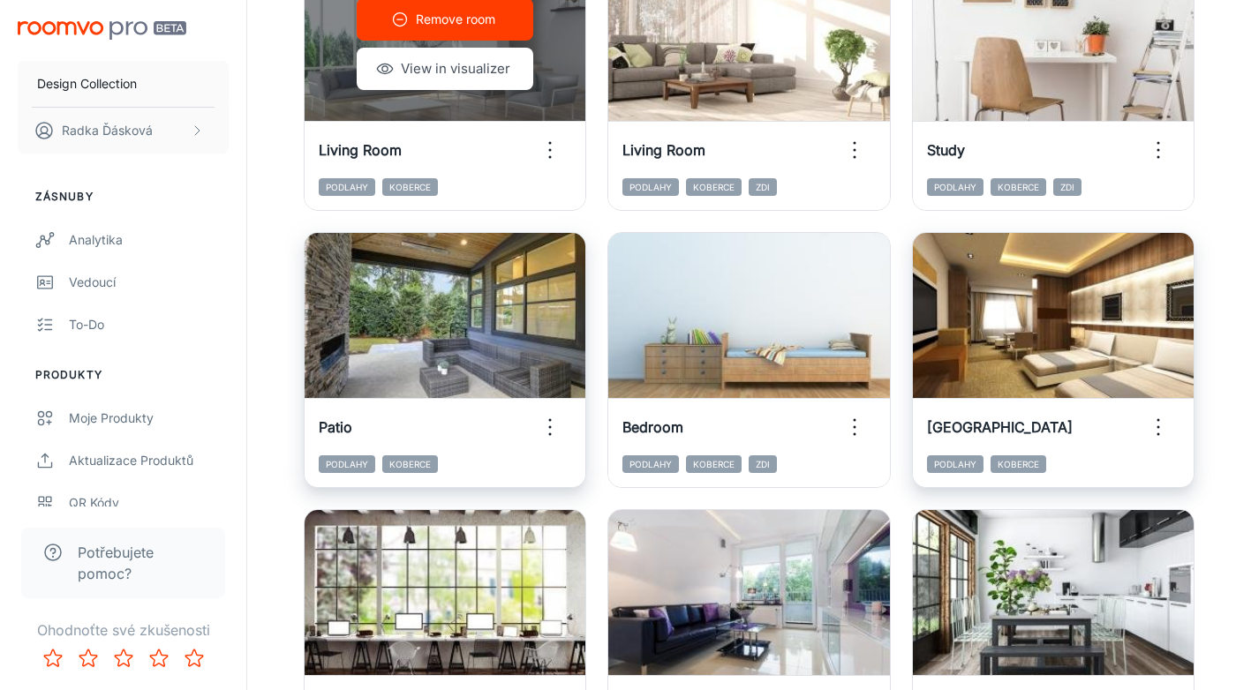
scroll to position [213, 0]
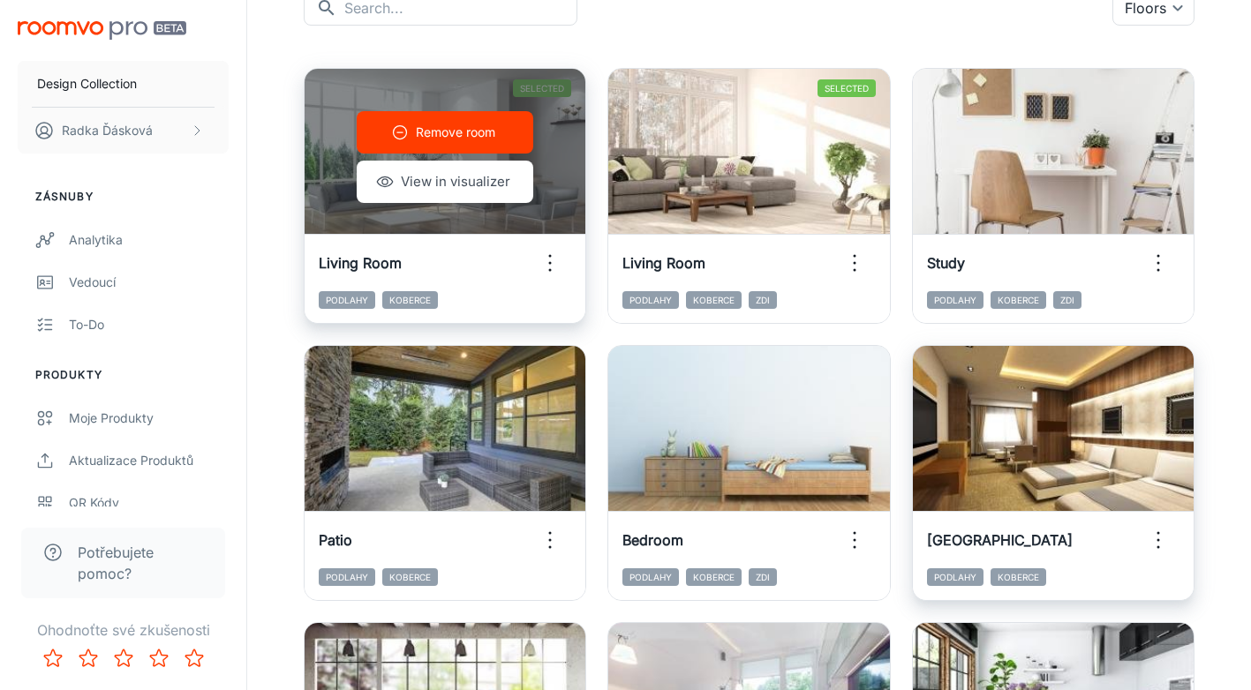
click at [428, 125] on p "Remove room" at bounding box center [455, 132] width 79 height 19
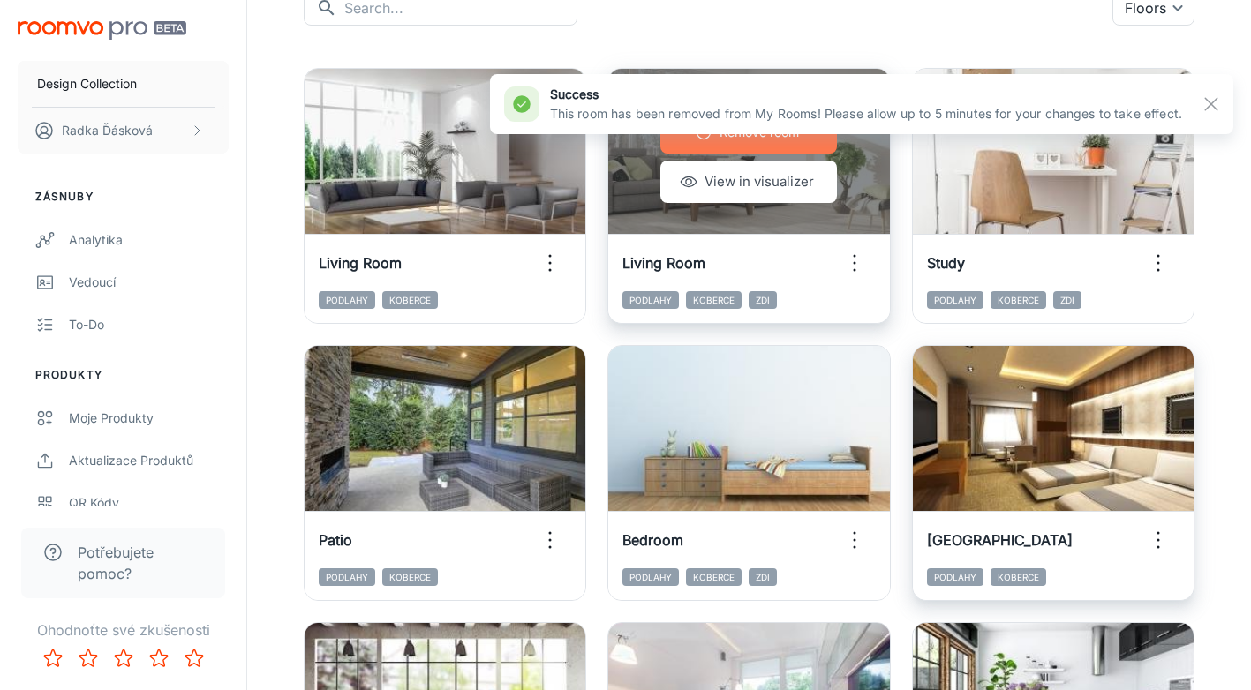
click at [742, 141] on p "Remove room" at bounding box center [758, 132] width 79 height 19
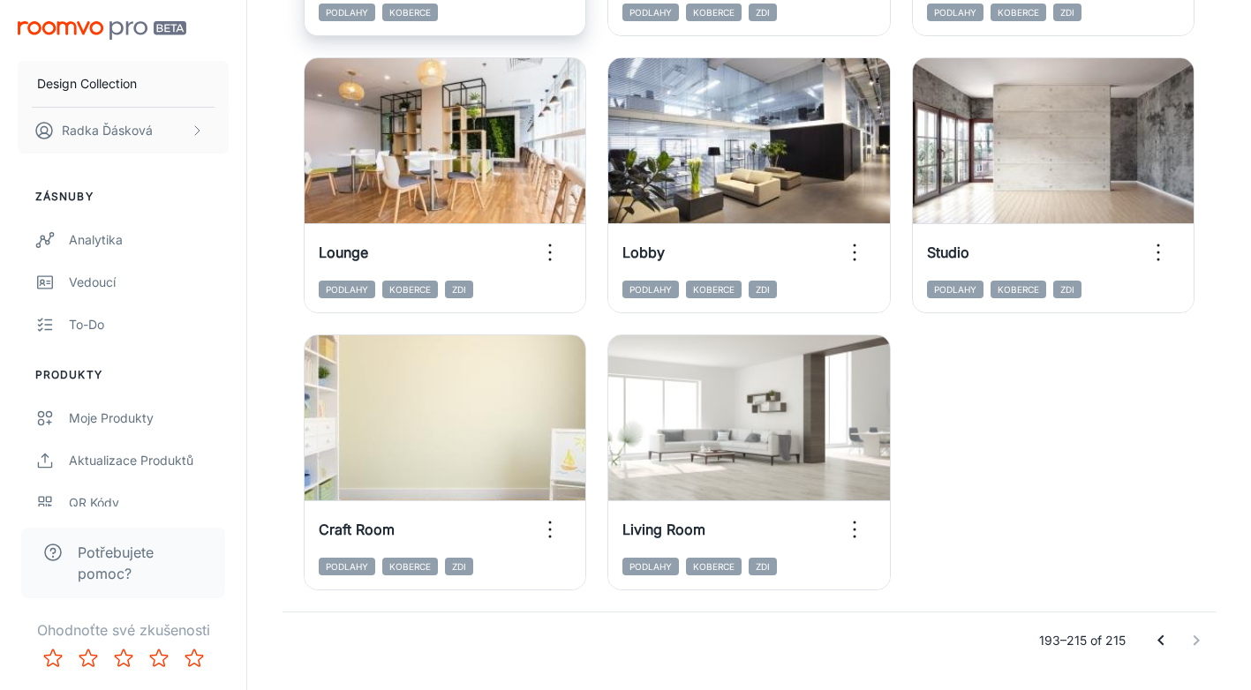
scroll to position [1936, 0]
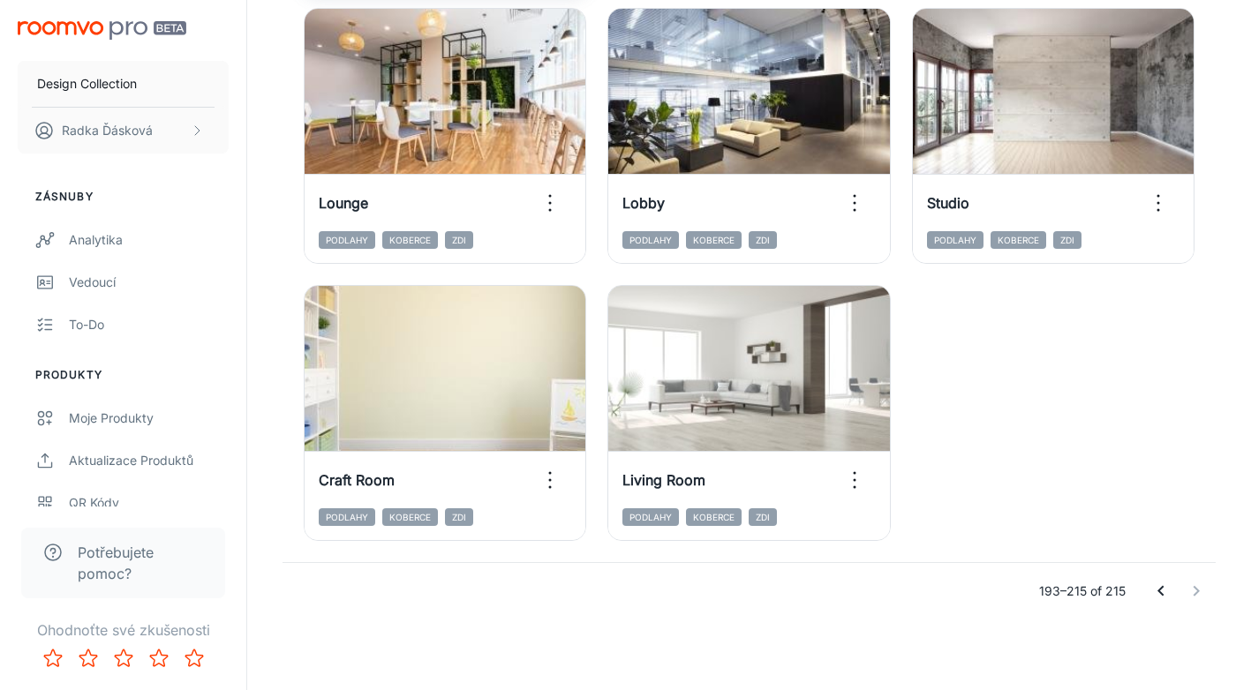
click at [1160, 592] on icon "Go to previous page" at bounding box center [1160, 591] width 6 height 11
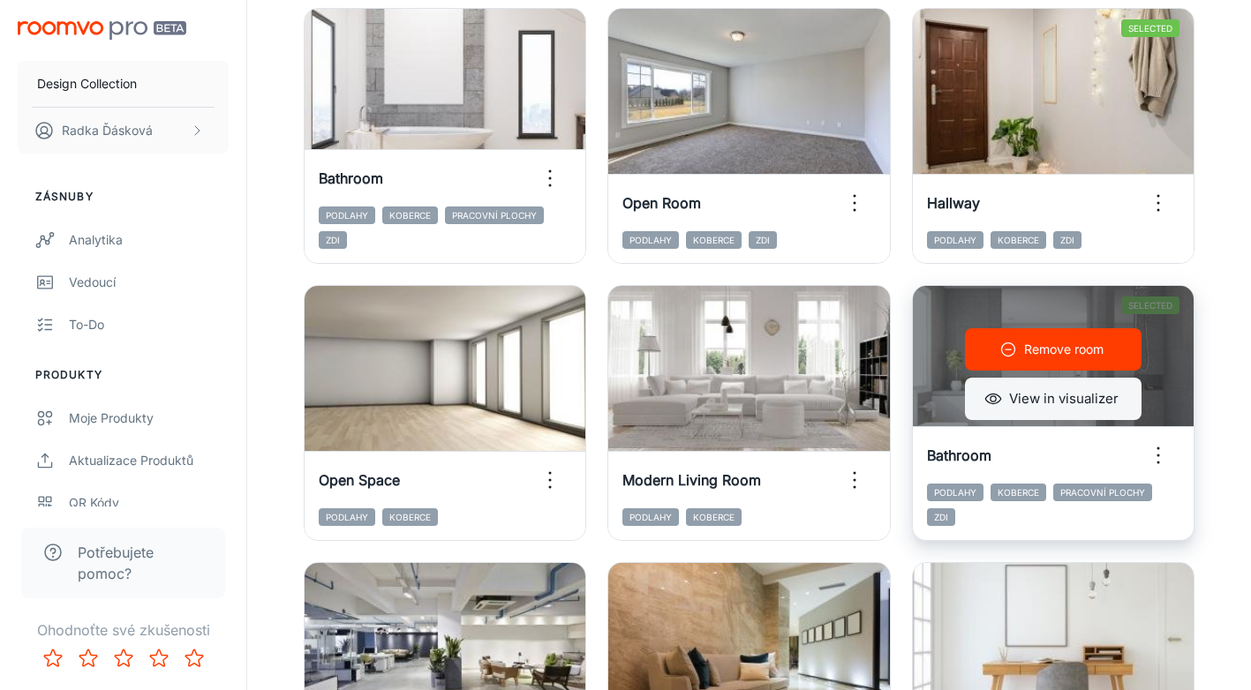
click at [1041, 407] on button "View in visualizer" at bounding box center [1053, 399] width 177 height 42
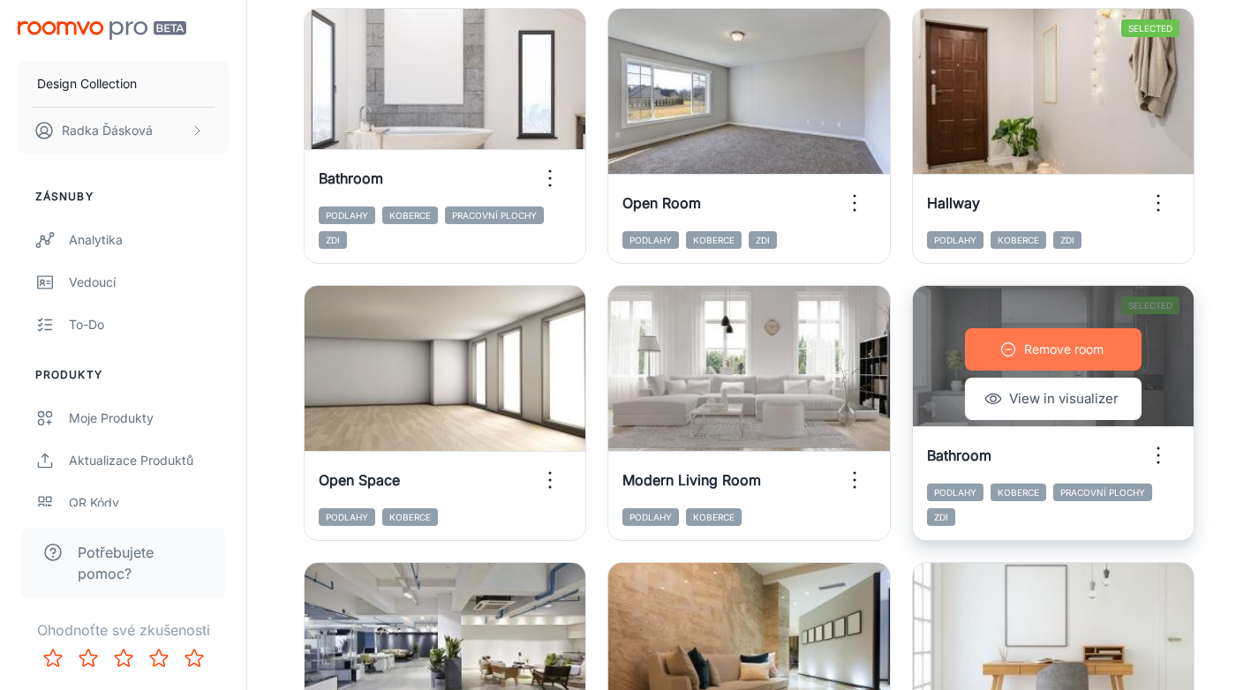
click at [1012, 350] on icon "button" at bounding box center [1008, 350] width 18 height 18
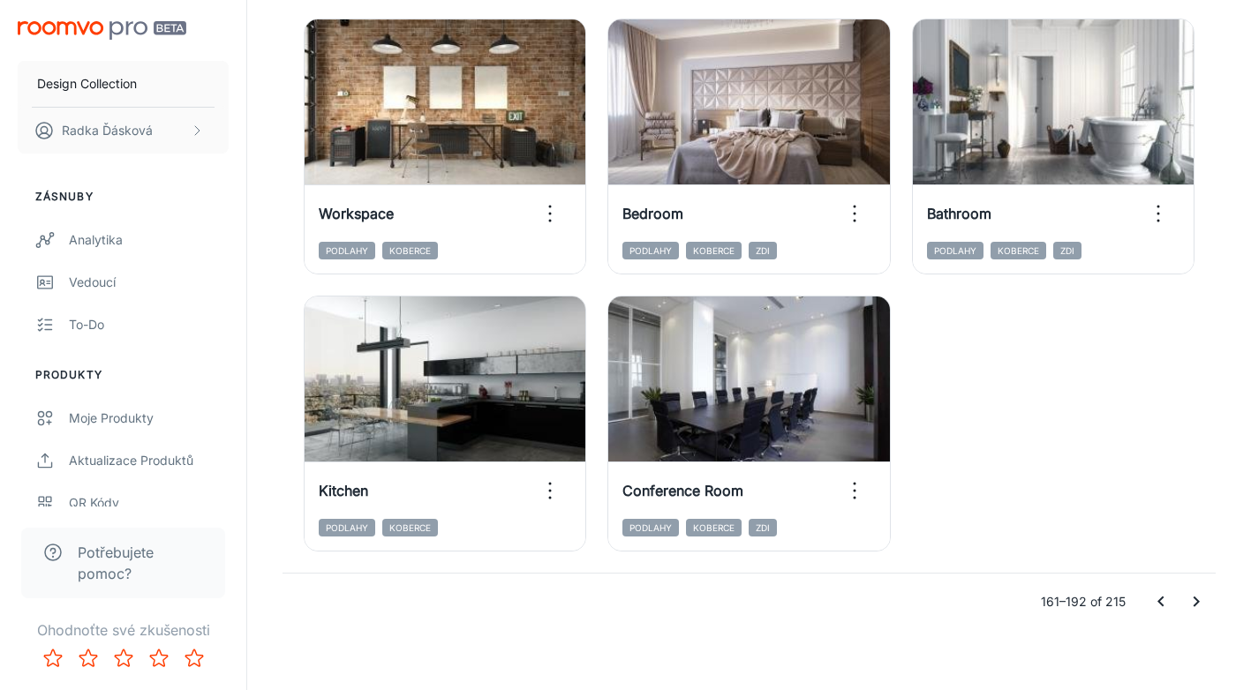
scroll to position [2768, 0]
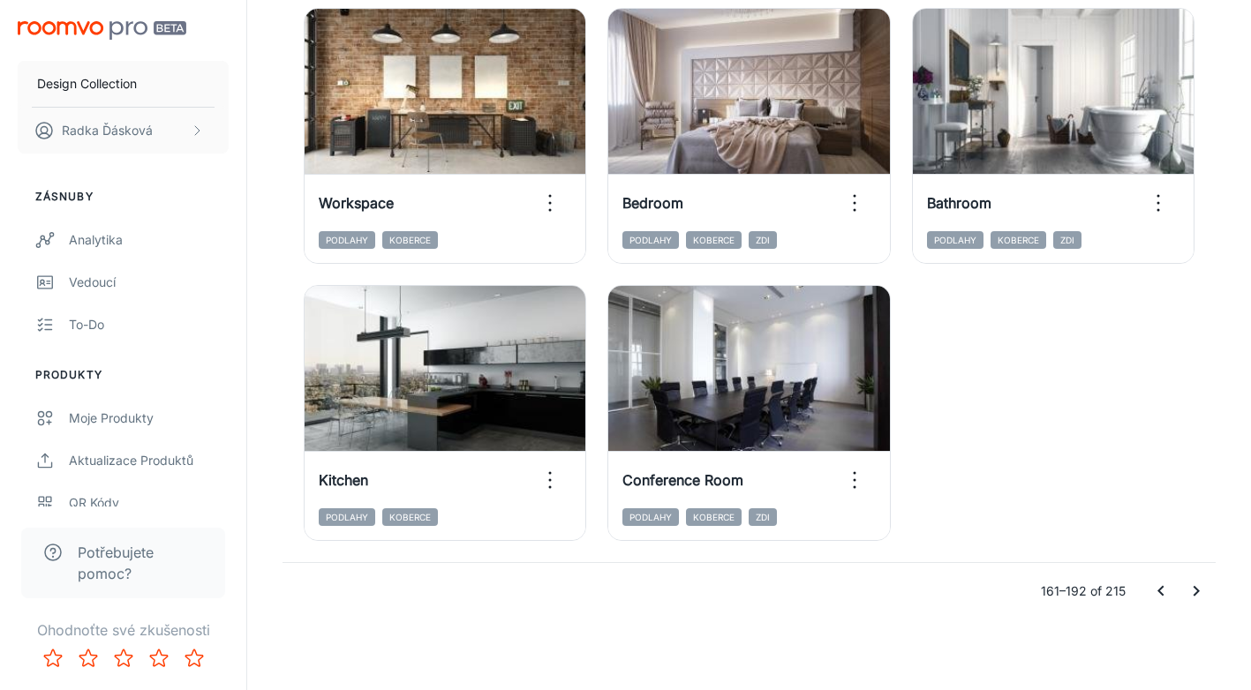
click at [1154, 593] on icon "Go to previous page" at bounding box center [1160, 591] width 21 height 21
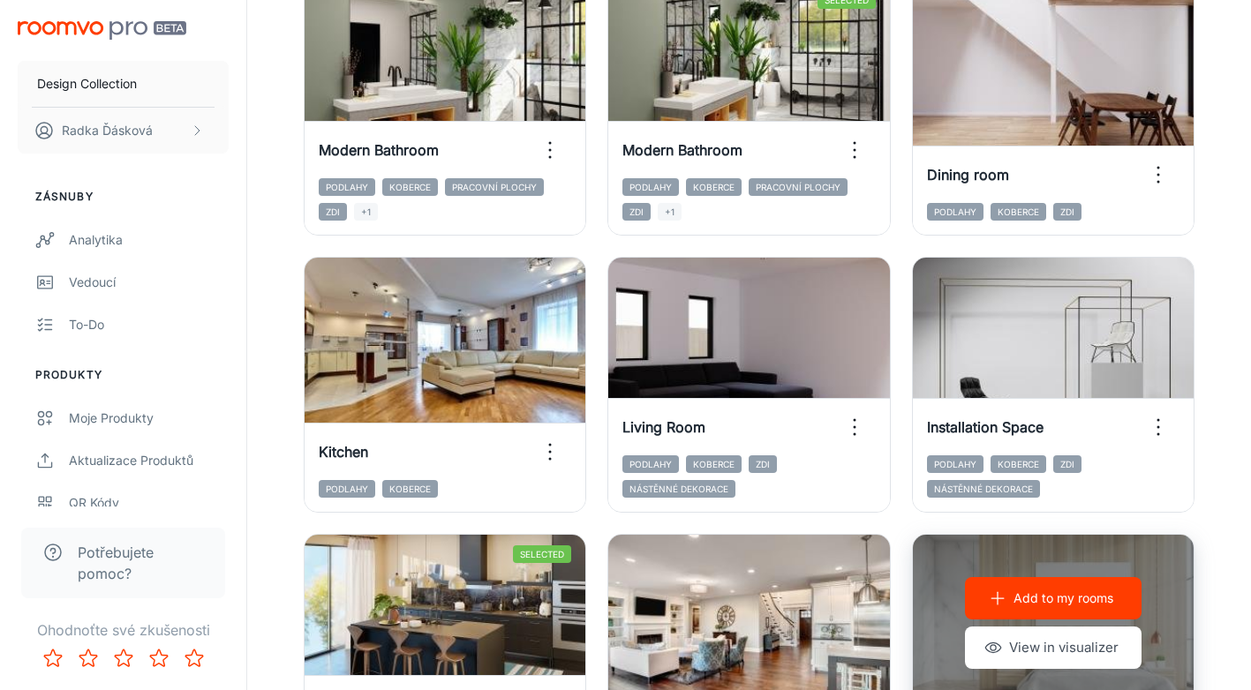
scroll to position [1150, 0]
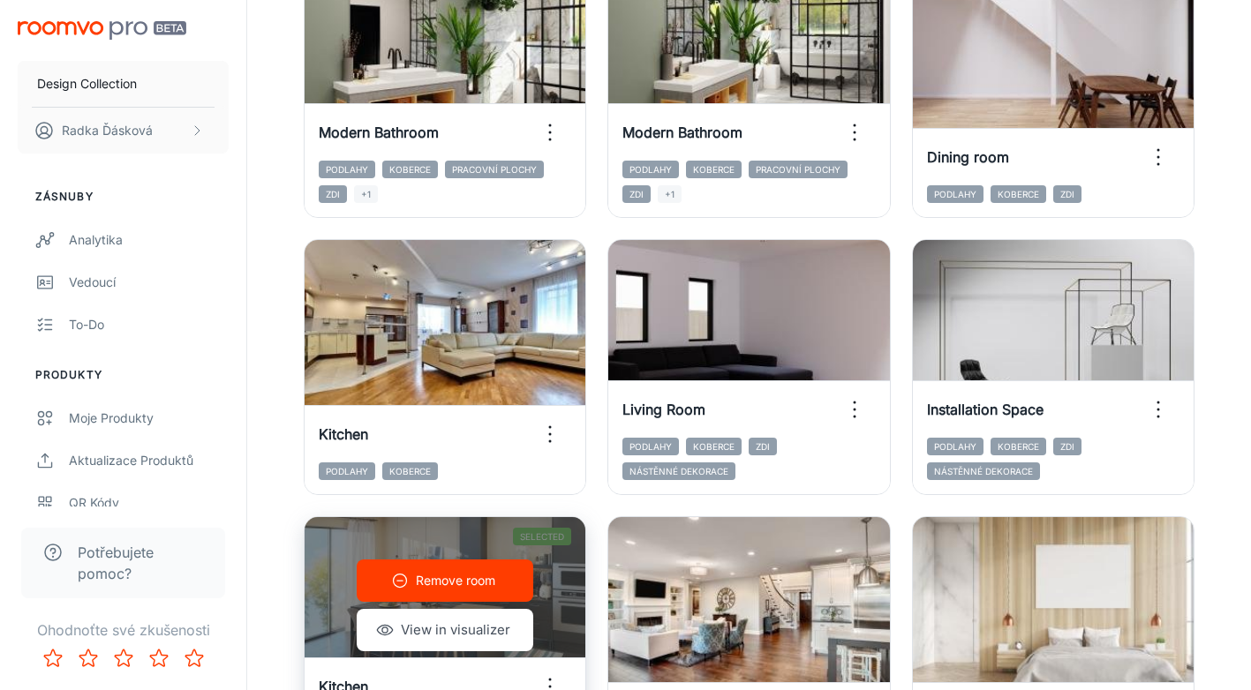
click at [486, 578] on p "Remove room" at bounding box center [455, 580] width 79 height 19
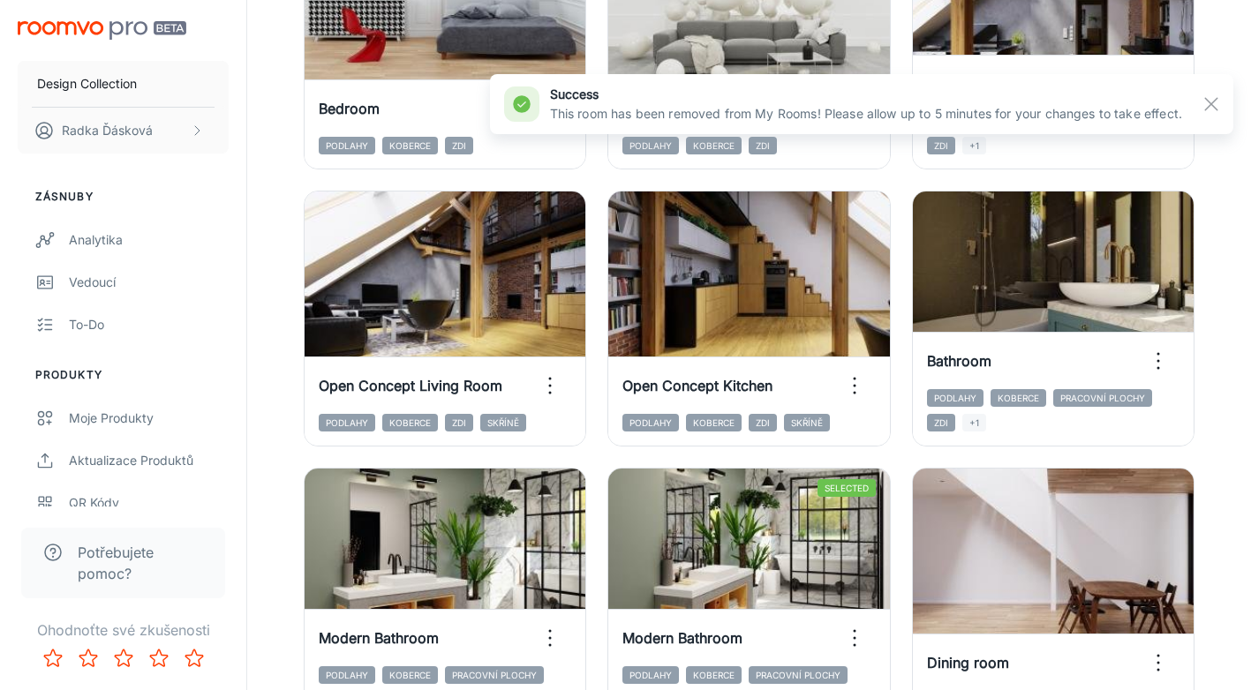
scroll to position [622, 0]
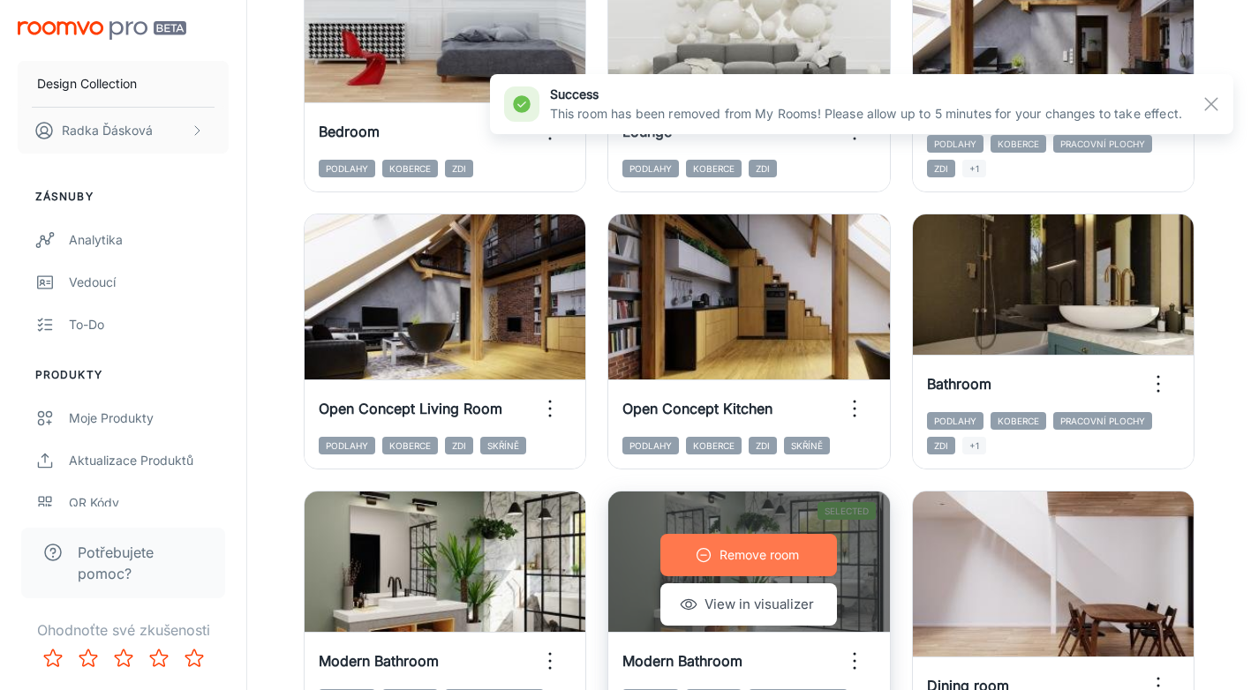
click at [814, 553] on button "Remove room" at bounding box center [748, 555] width 177 height 42
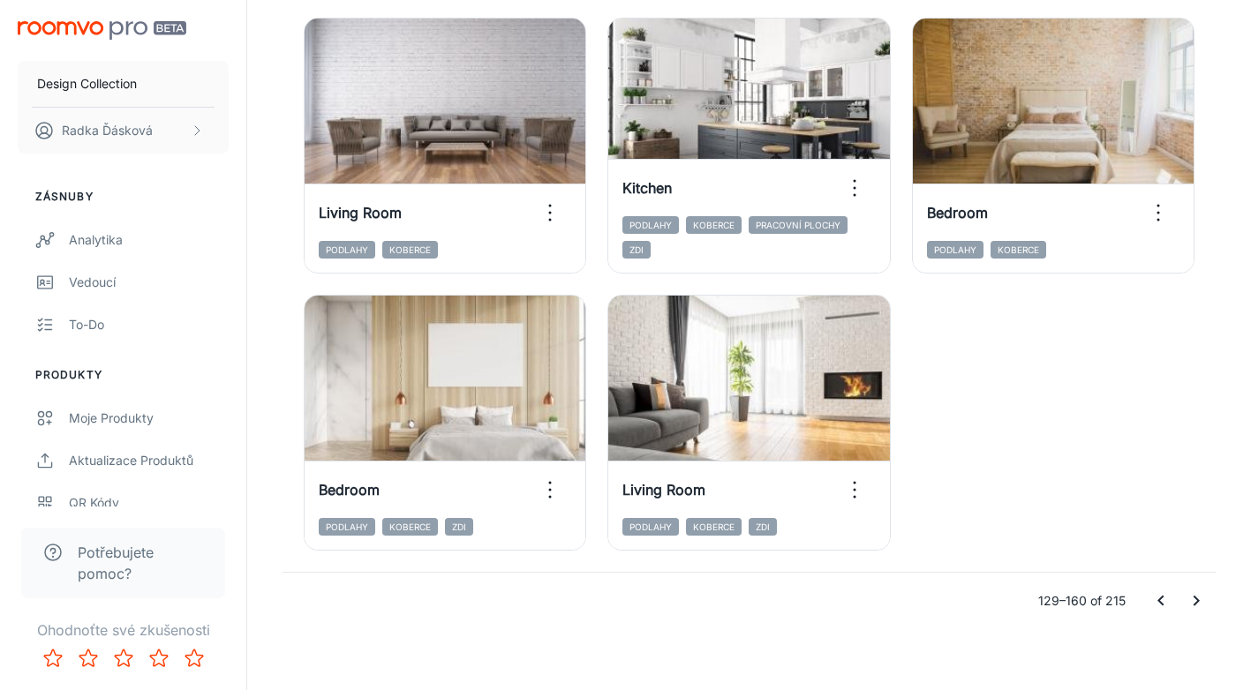
scroll to position [2768, 0]
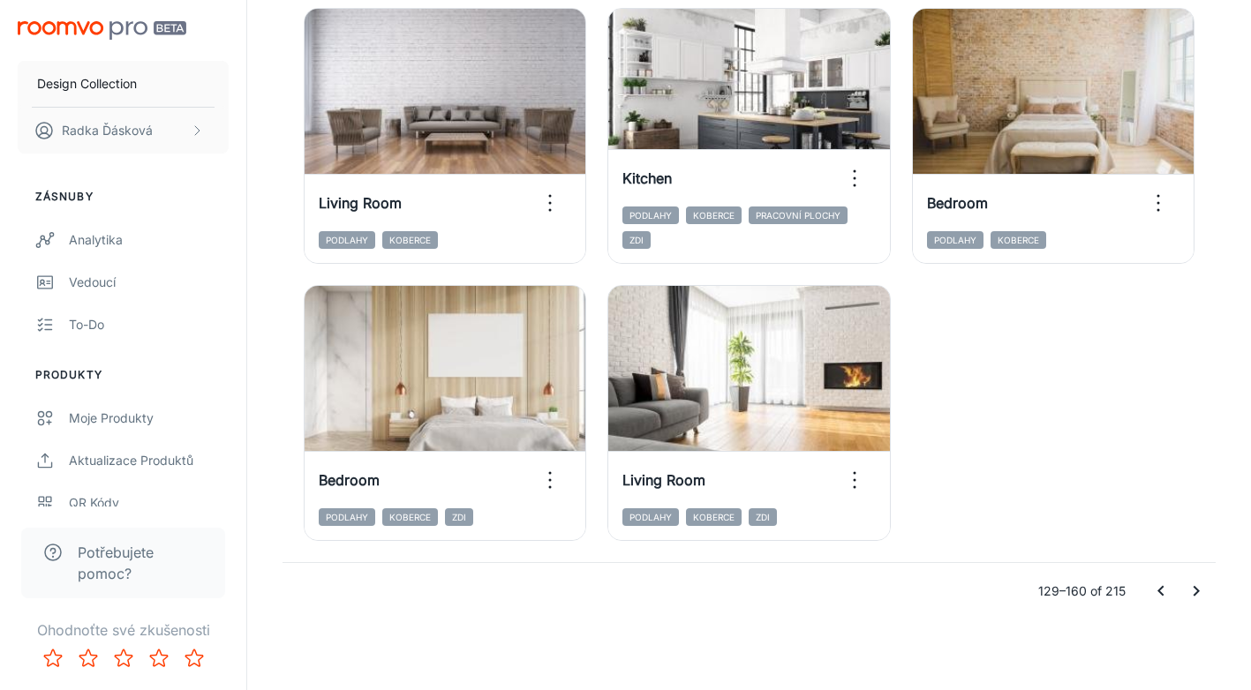
click at [1161, 590] on icon "Go to previous page" at bounding box center [1160, 591] width 6 height 11
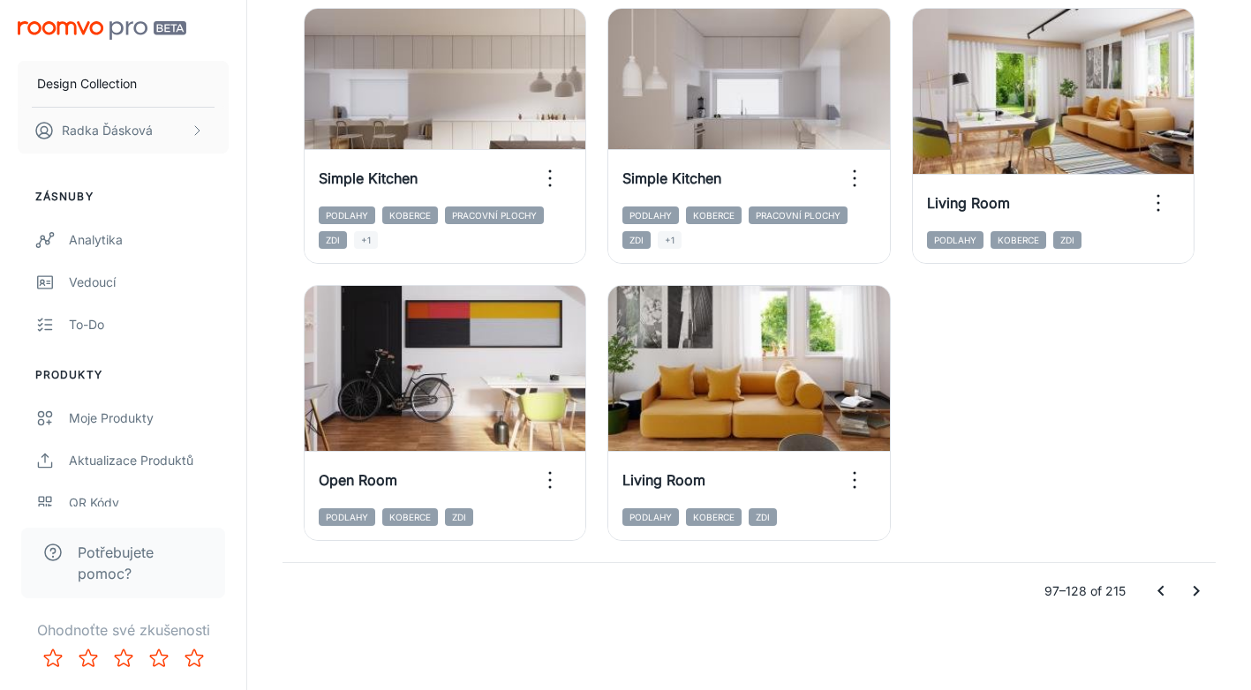
click at [1159, 591] on icon "Go to previous page" at bounding box center [1160, 591] width 6 height 11
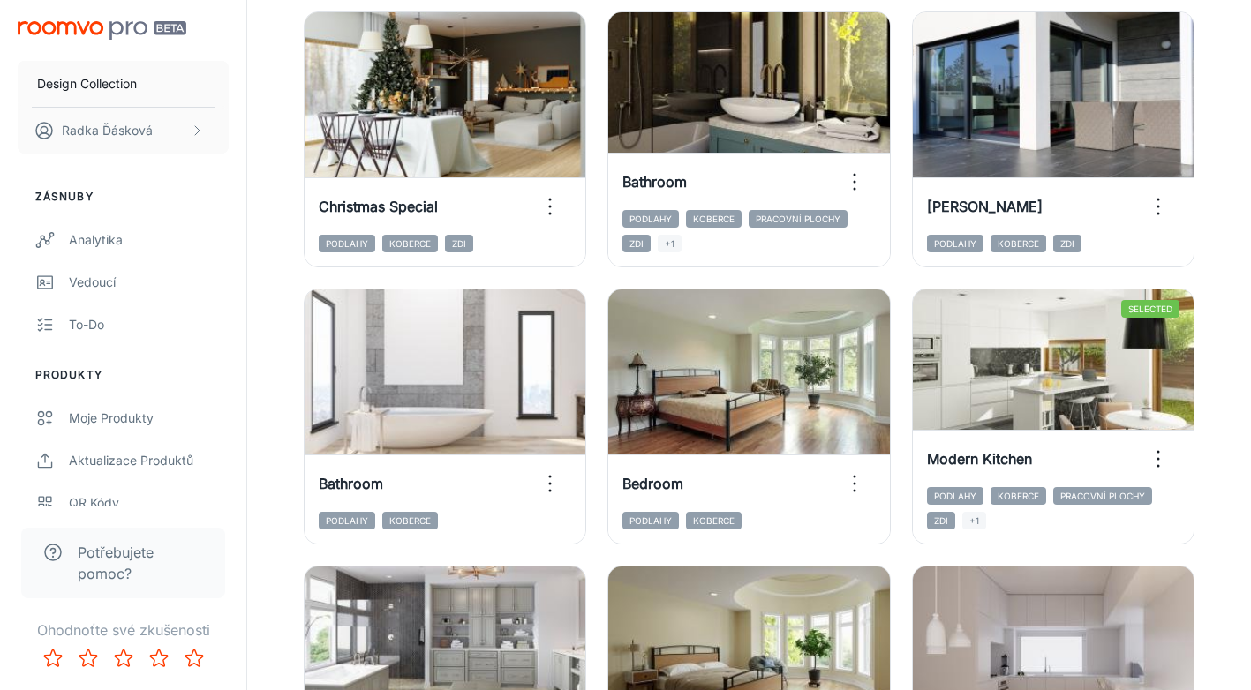
scroll to position [1370, 0]
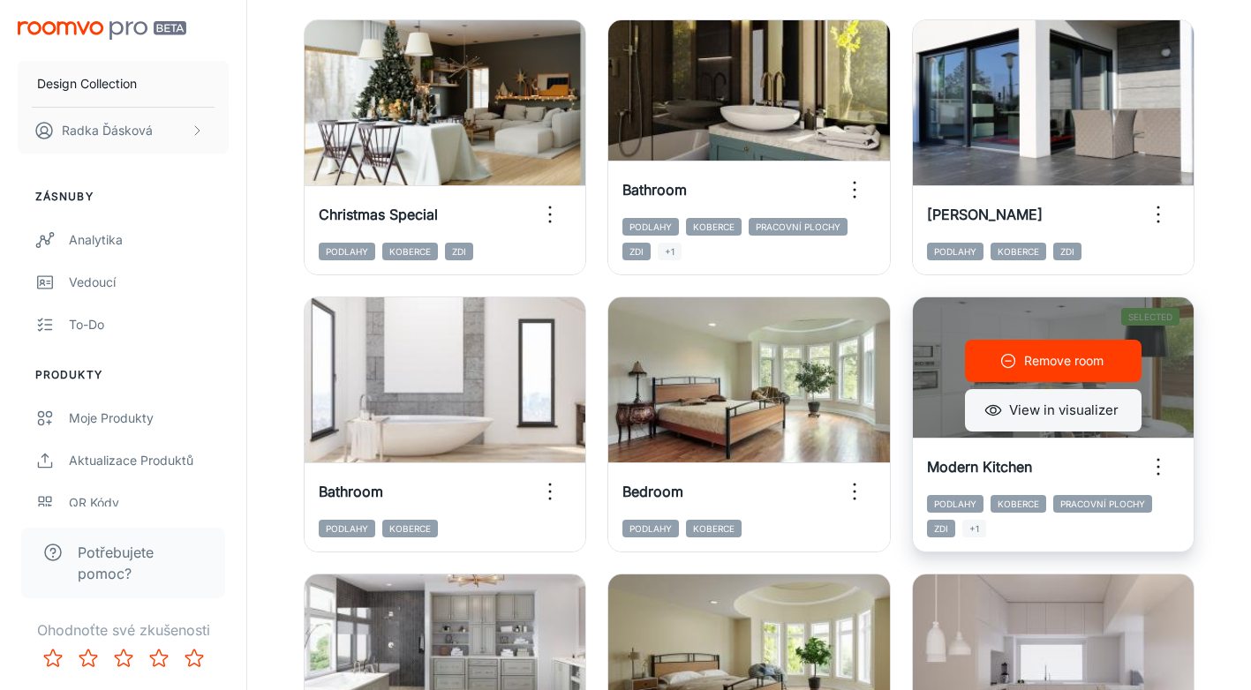
click at [1083, 411] on button "View in visualizer" at bounding box center [1053, 410] width 177 height 42
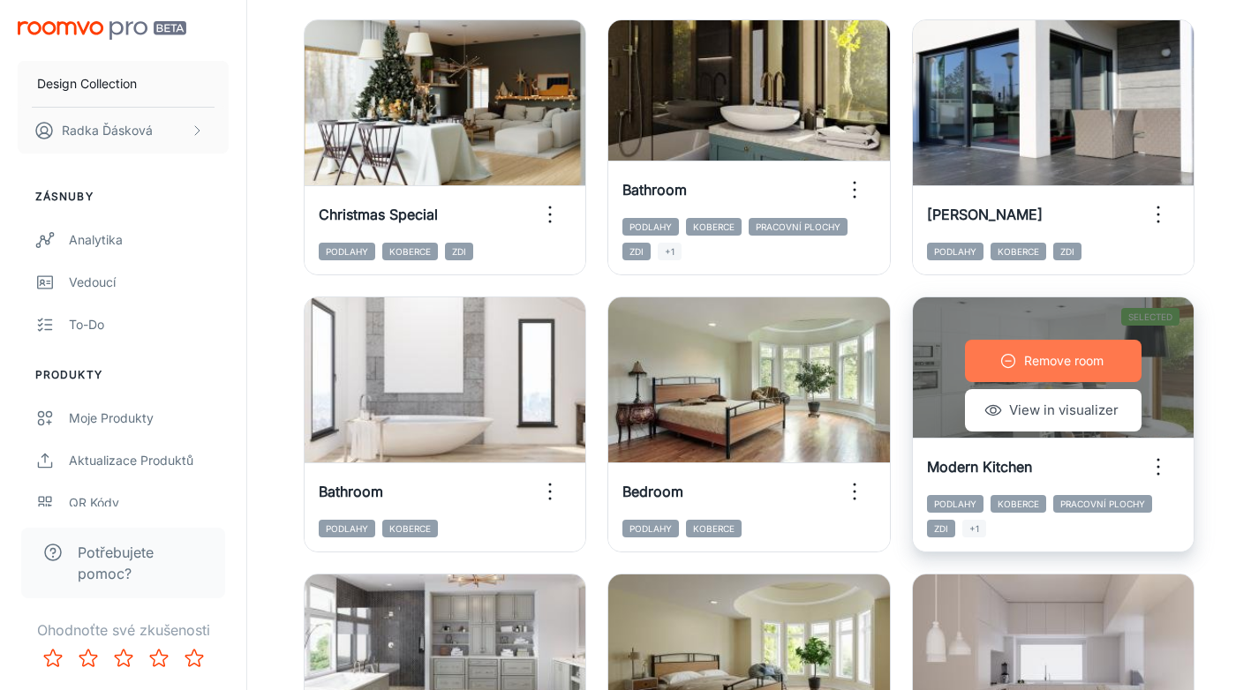
click at [1055, 370] on p "Remove room" at bounding box center [1063, 360] width 79 height 19
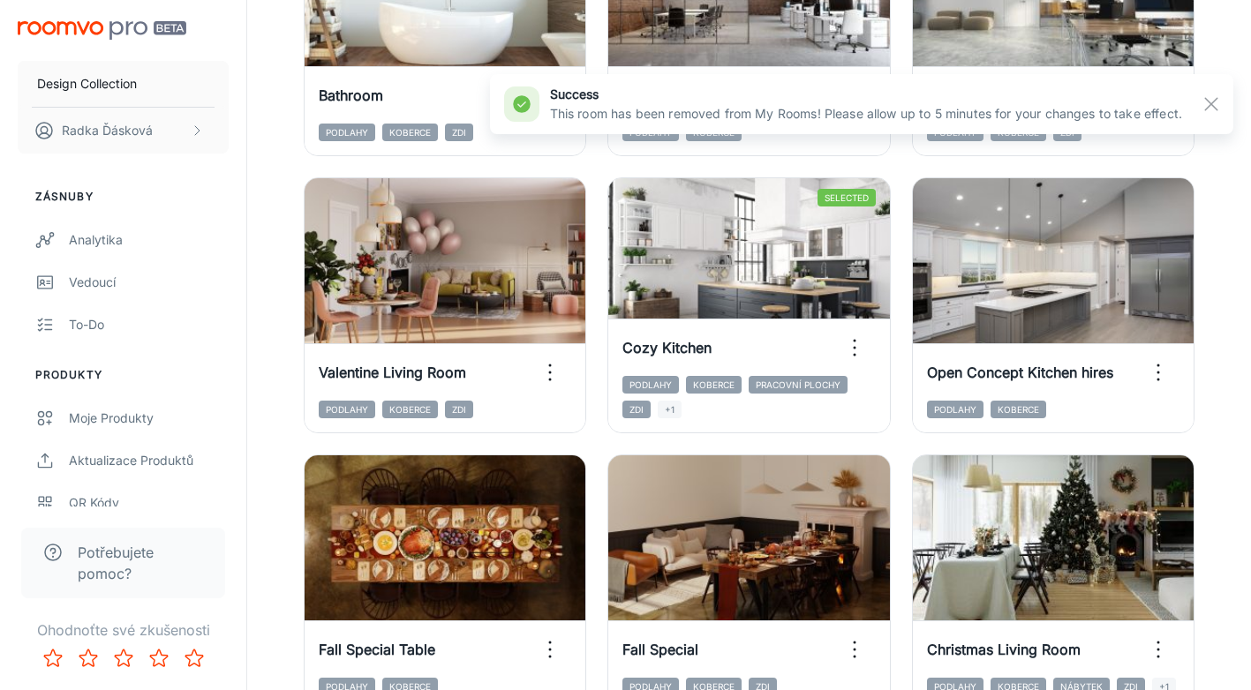
scroll to position [620, 0]
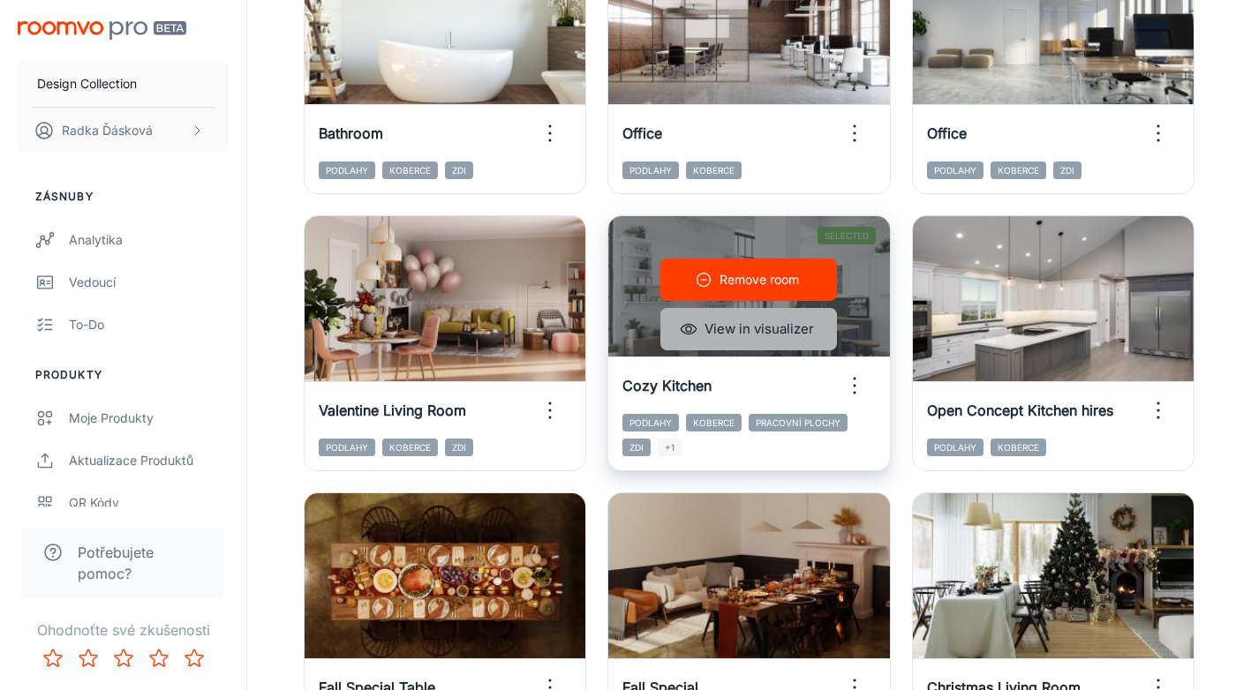
click at [743, 330] on button "View in visualizer" at bounding box center [748, 329] width 177 height 42
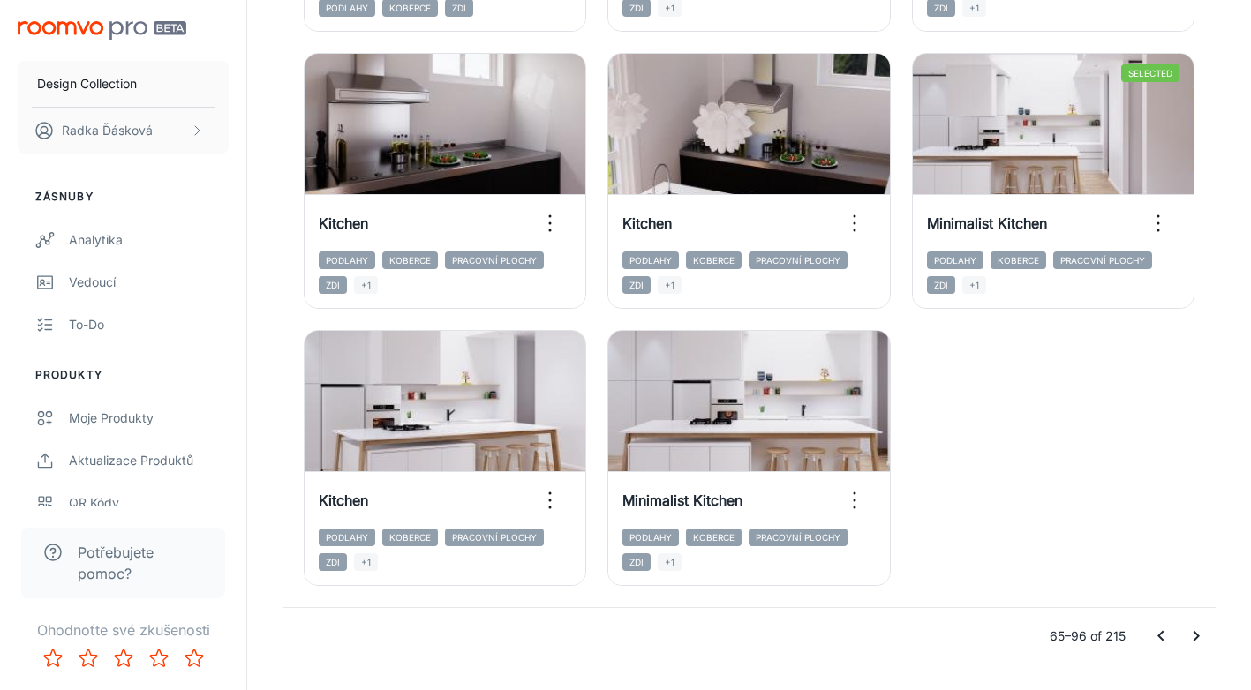
scroll to position [2768, 0]
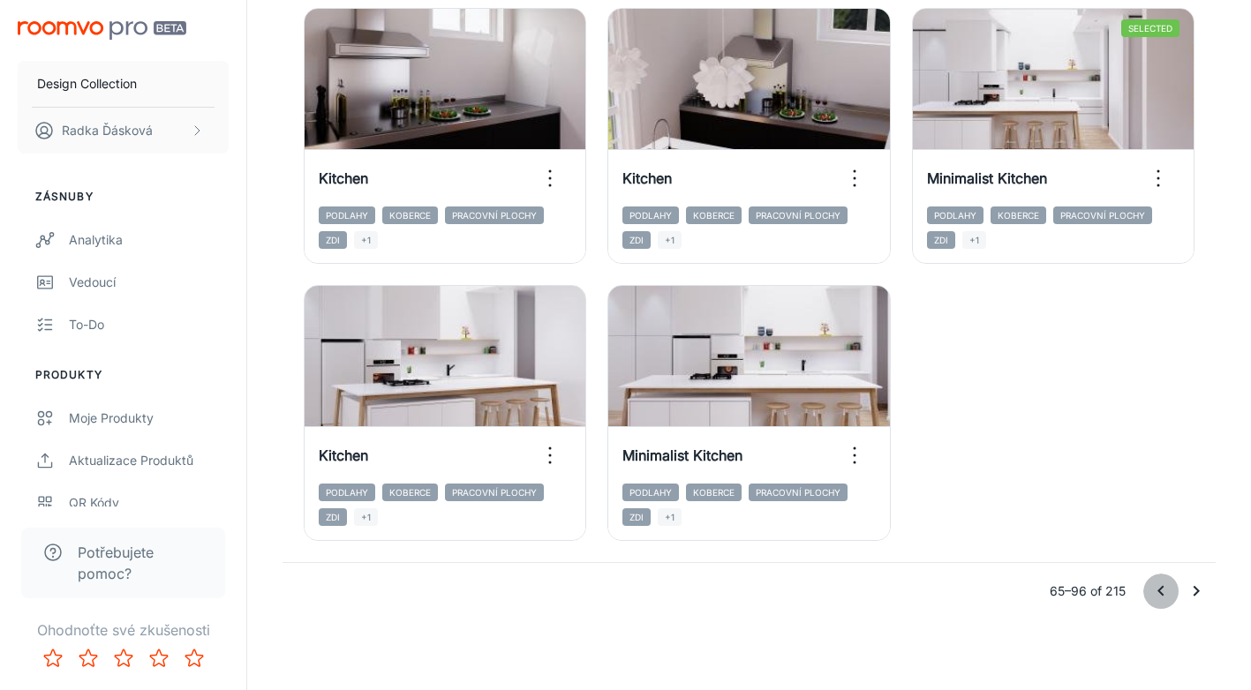
click at [1164, 590] on icon "Go to previous page" at bounding box center [1160, 591] width 21 height 21
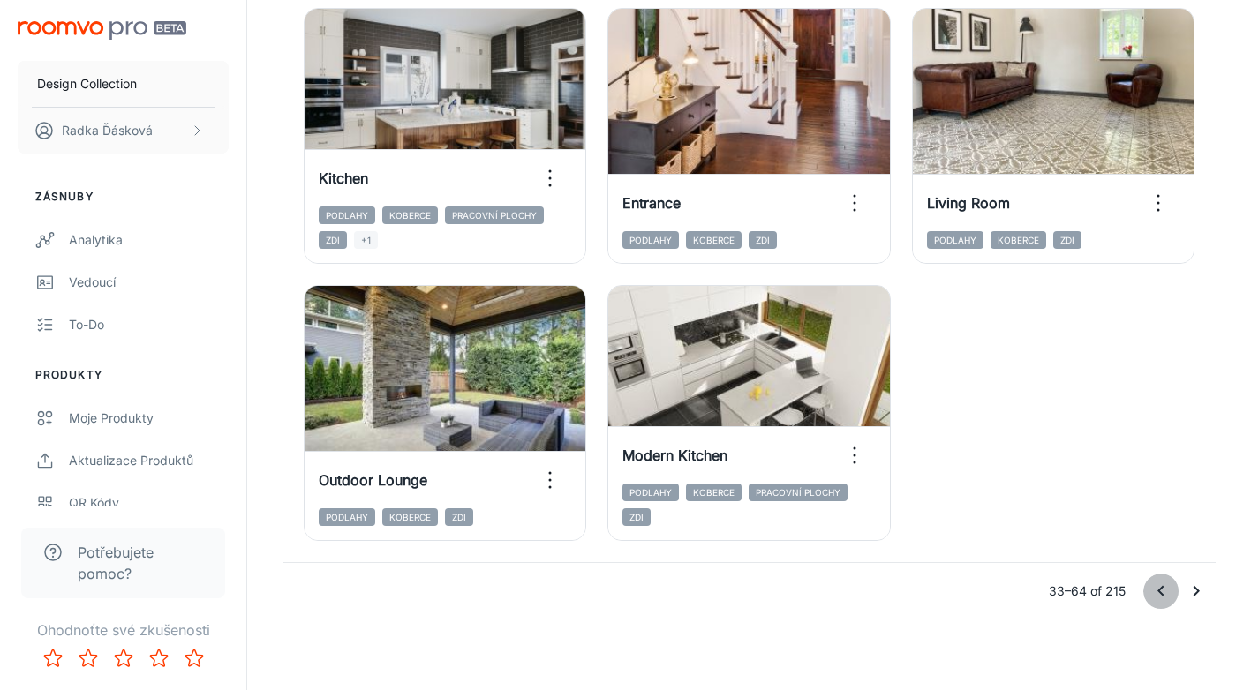
click at [1158, 595] on icon "Go to previous page" at bounding box center [1160, 591] width 21 height 21
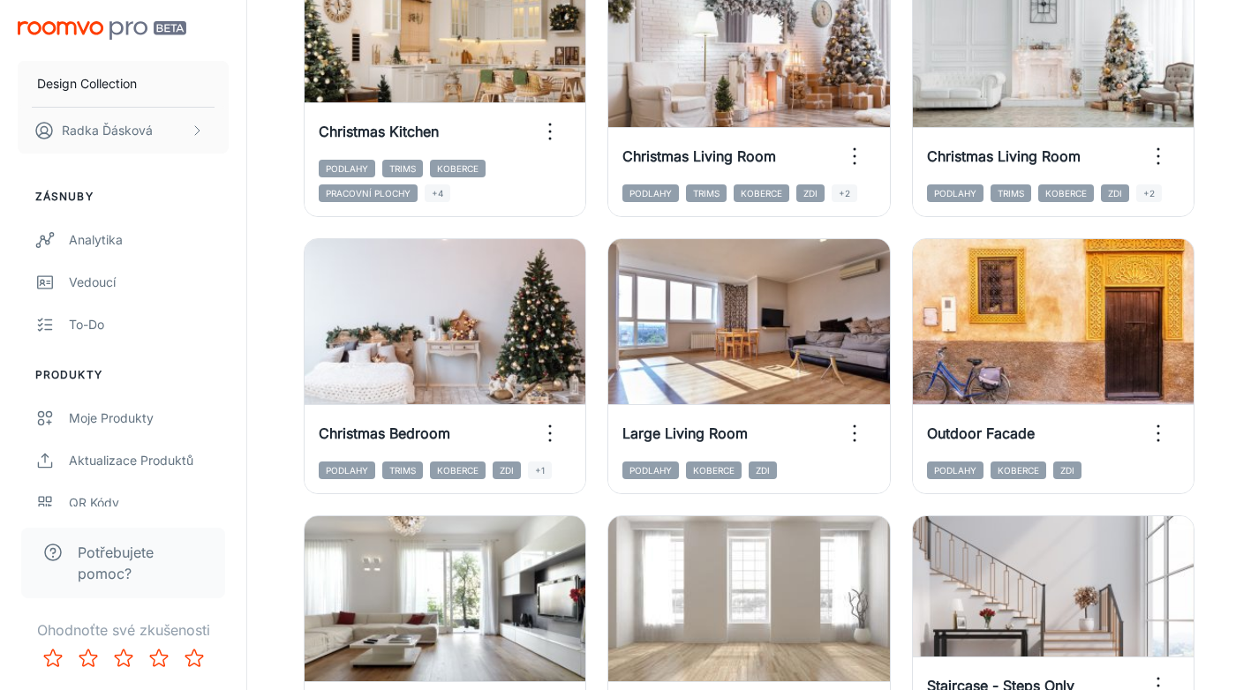
scroll to position [1435, 0]
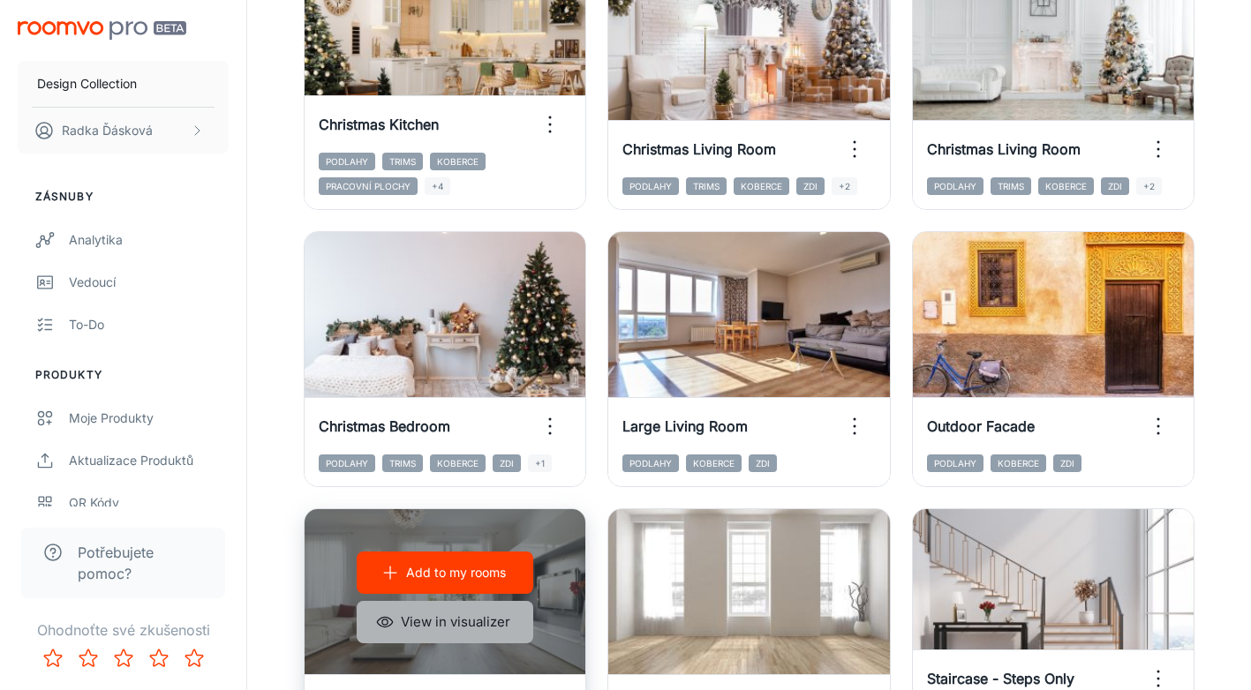
click at [412, 618] on button "View in visualizer" at bounding box center [445, 622] width 177 height 42
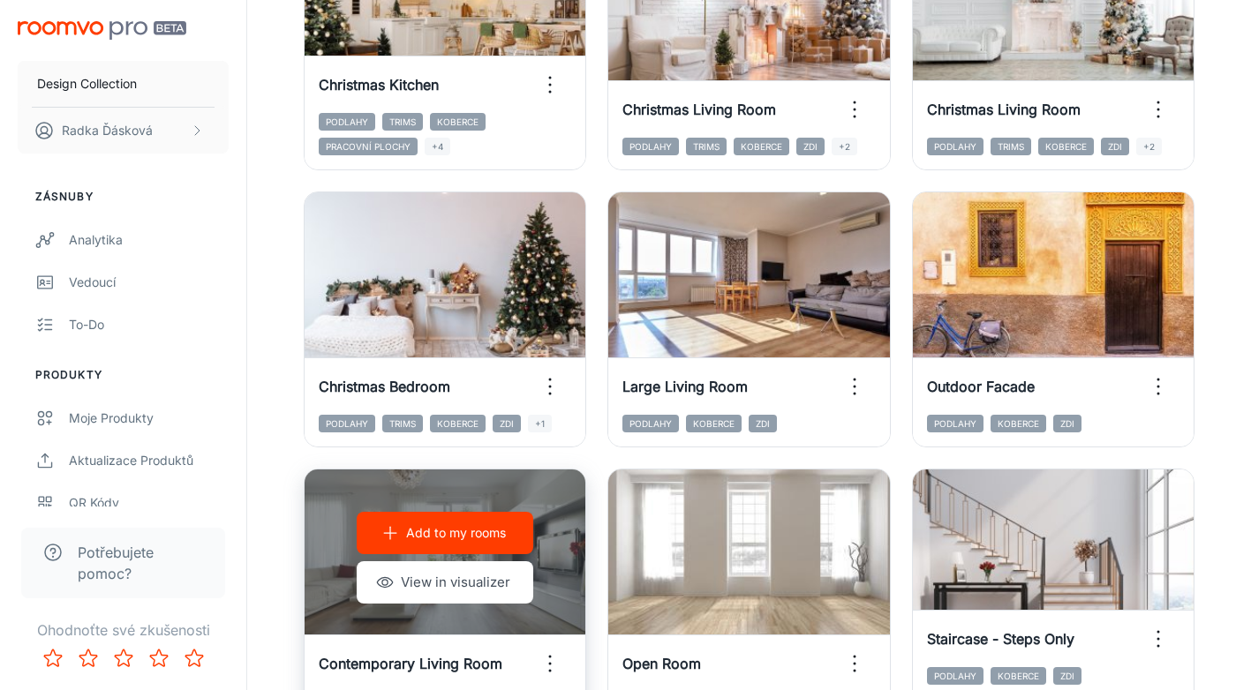
click at [474, 535] on p "Add to my rooms" at bounding box center [456, 533] width 100 height 19
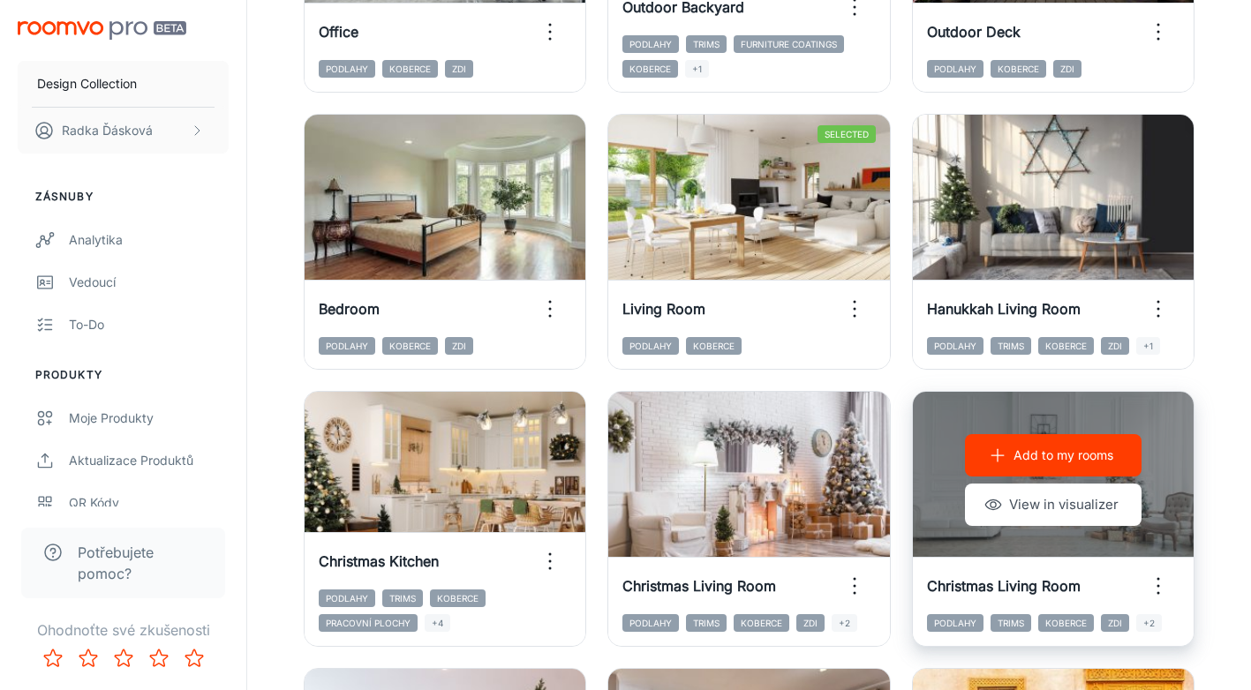
scroll to position [996, 0]
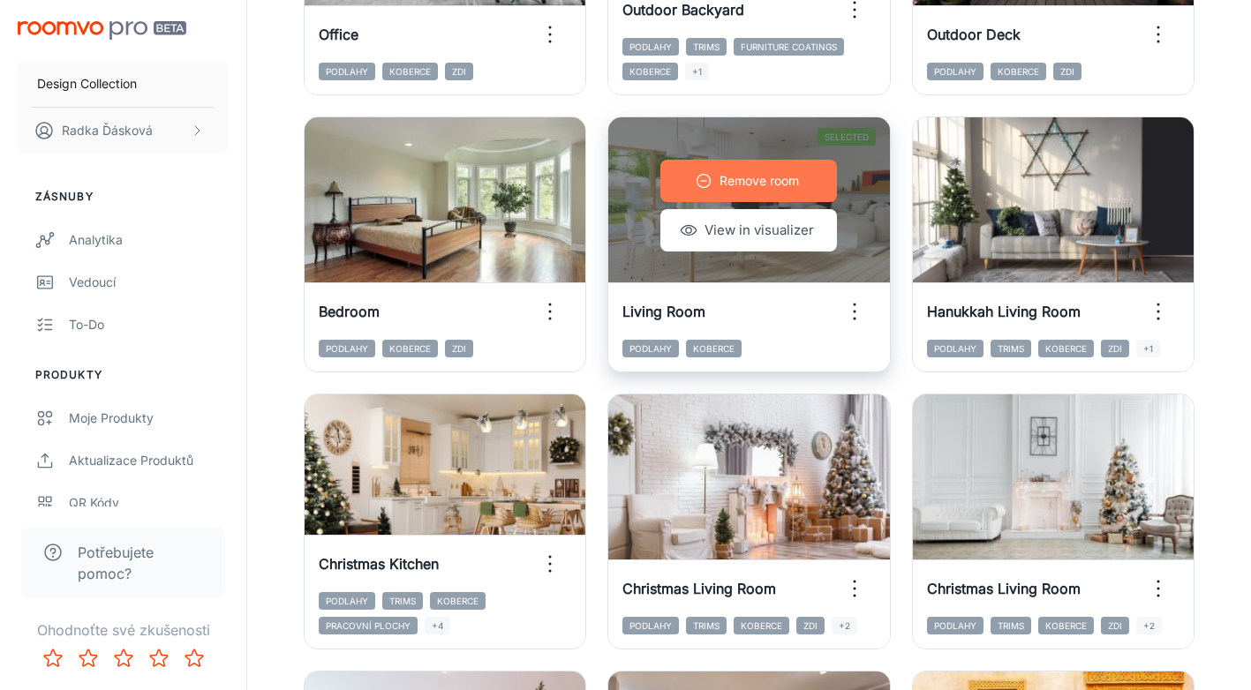
click at [769, 192] on button "Remove room" at bounding box center [748, 181] width 177 height 42
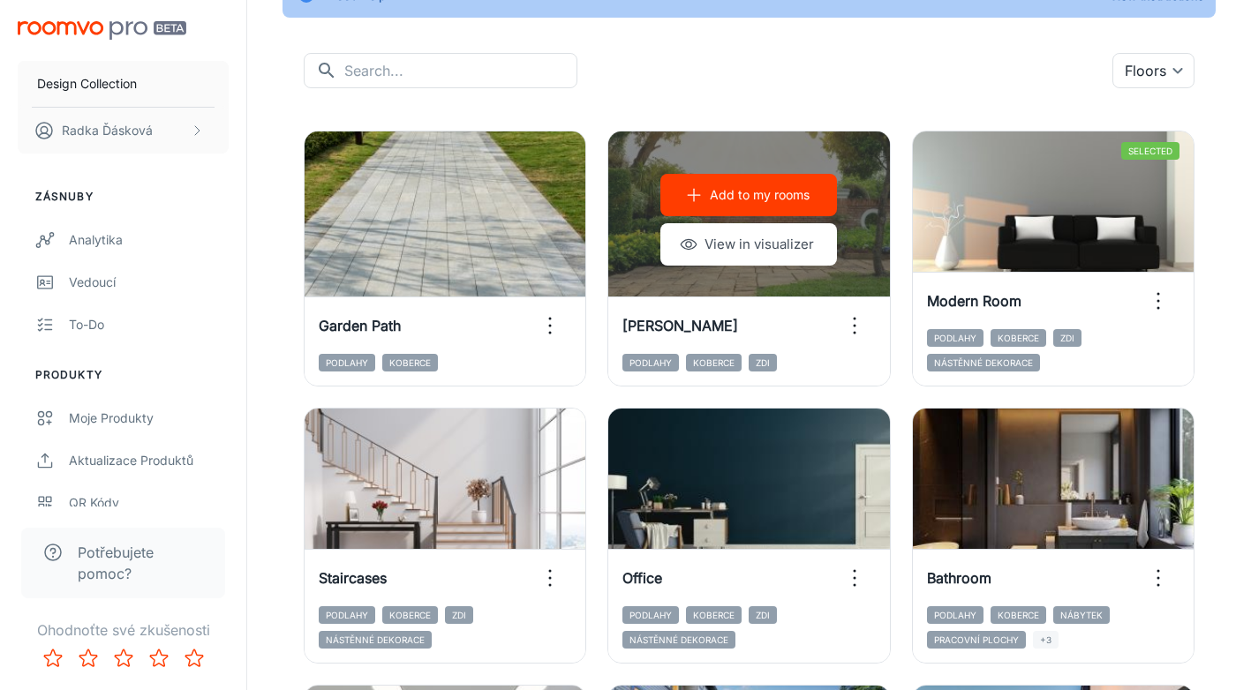
scroll to position [143, 0]
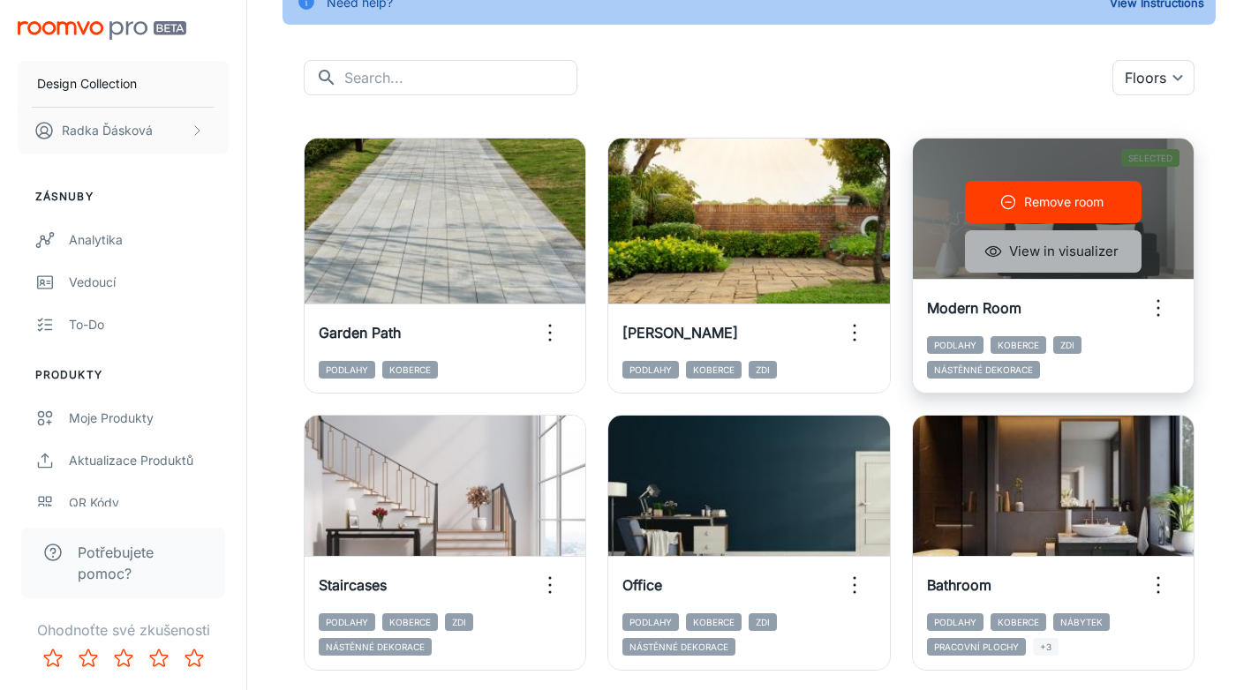
click at [1066, 250] on button "View in visualizer" at bounding box center [1053, 251] width 177 height 42
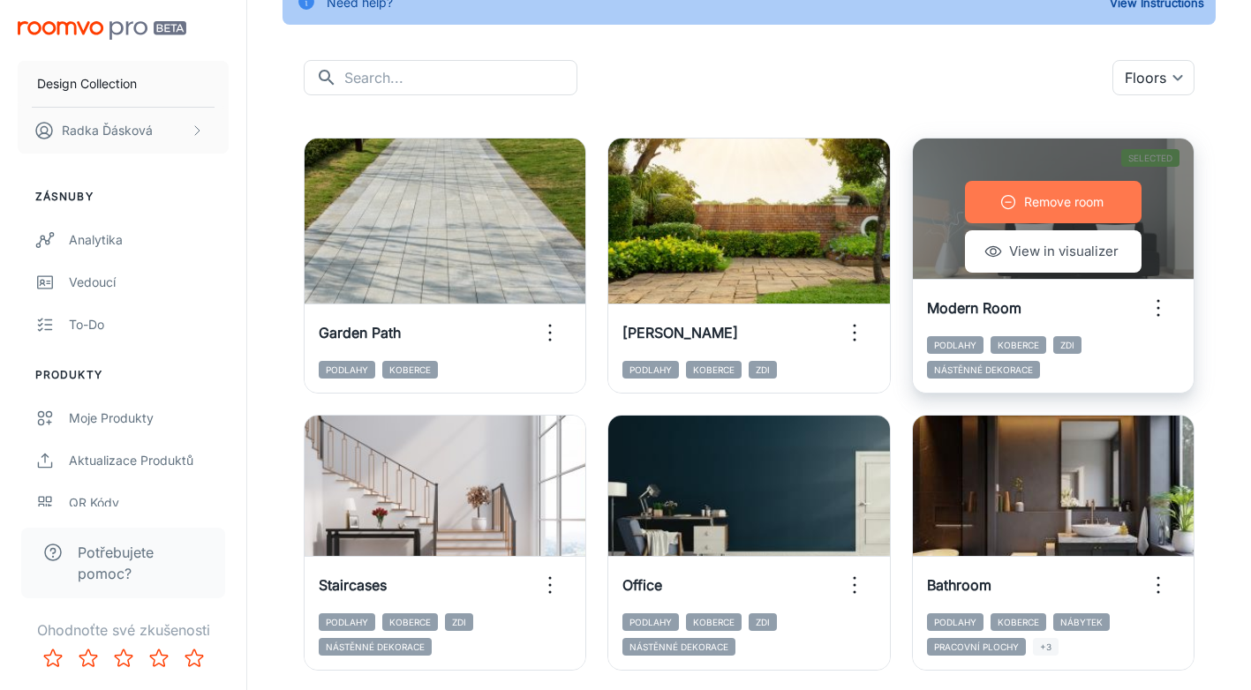
click at [1029, 206] on p "Remove room" at bounding box center [1063, 201] width 79 height 19
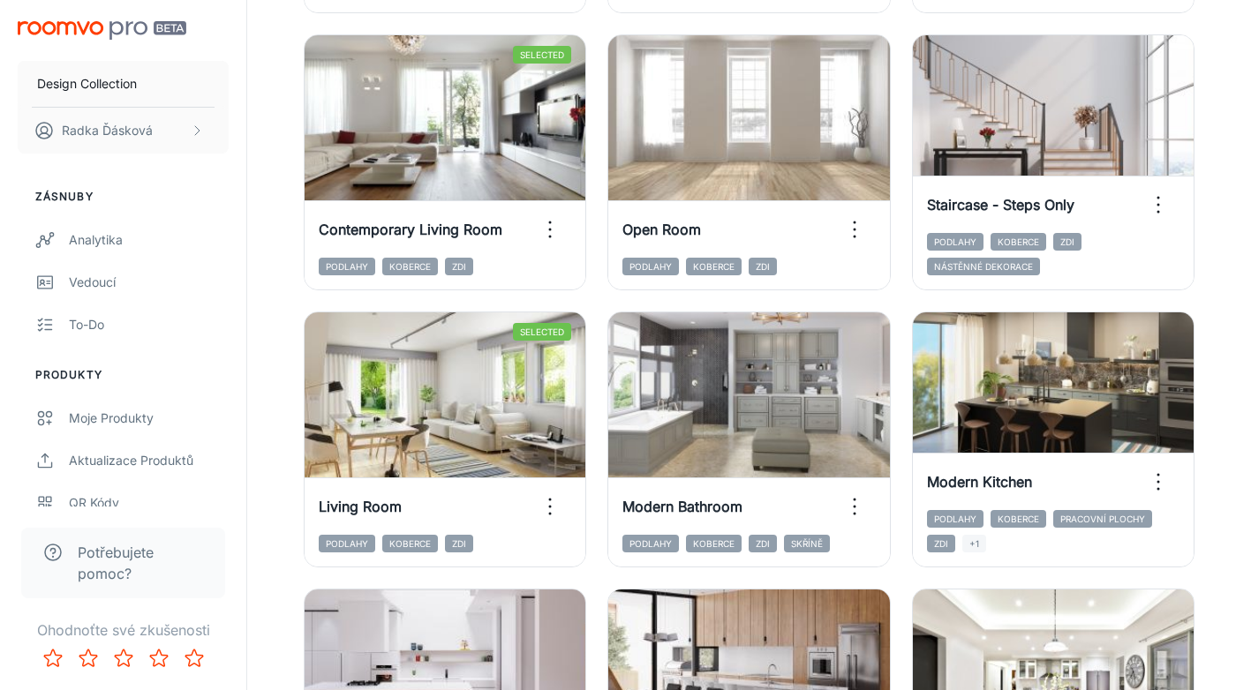
scroll to position [1905, 0]
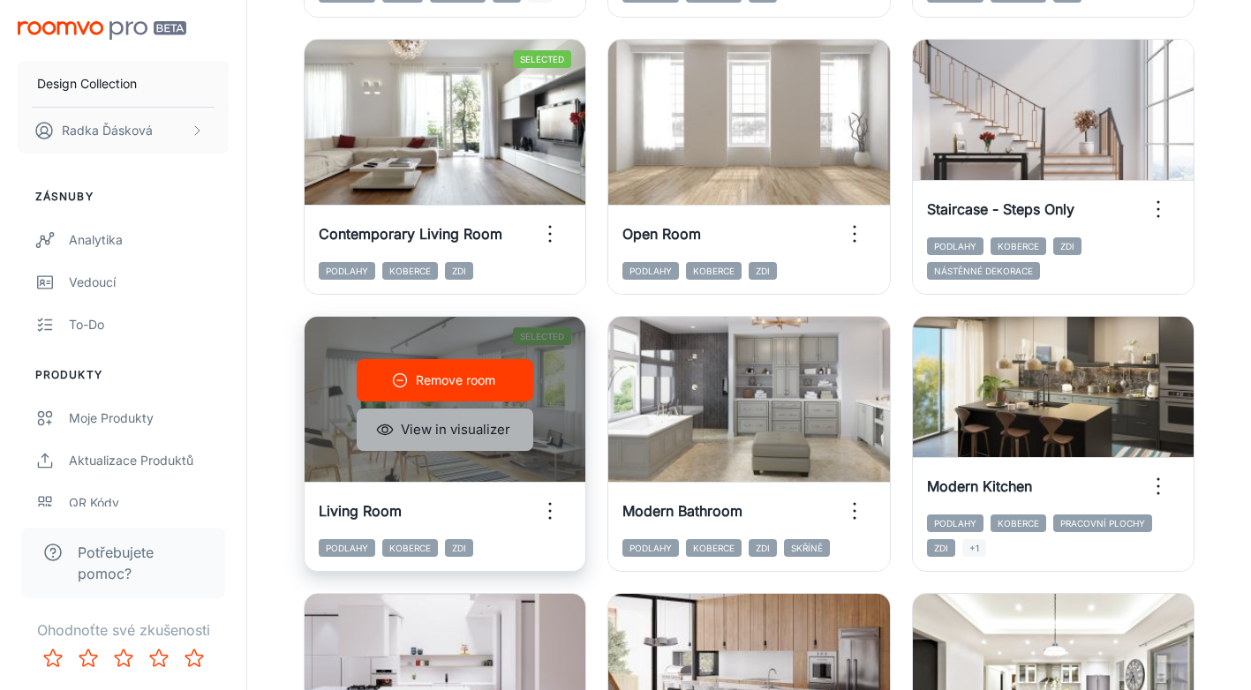
click at [445, 434] on button "View in visualizer" at bounding box center [445, 430] width 177 height 42
click at [429, 383] on p "Remove room" at bounding box center [455, 380] width 79 height 19
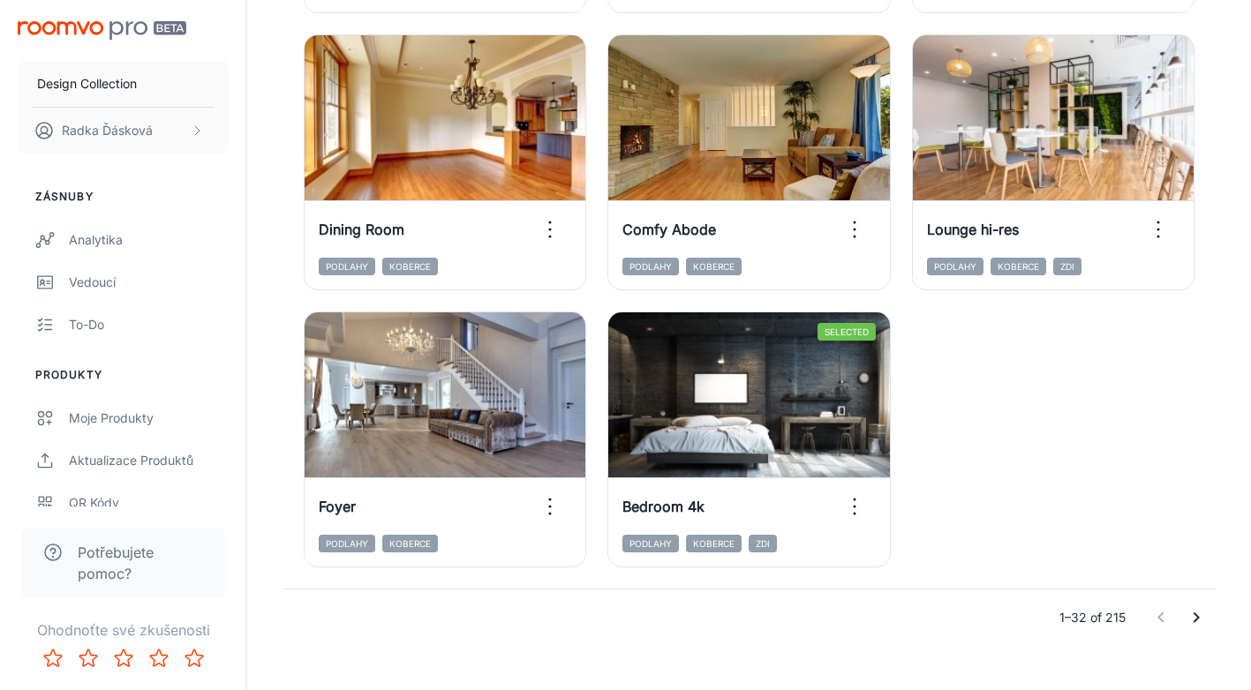
scroll to position [2768, 0]
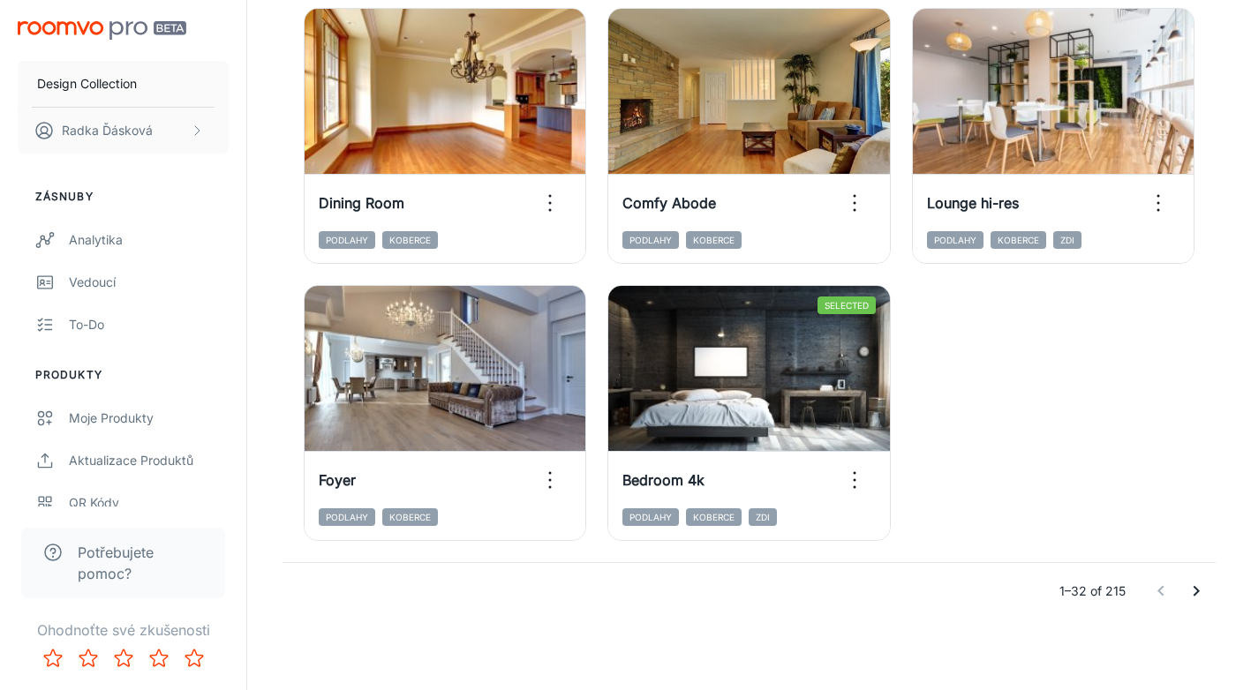
click at [1194, 591] on icon "Go to next page" at bounding box center [1196, 591] width 21 height 21
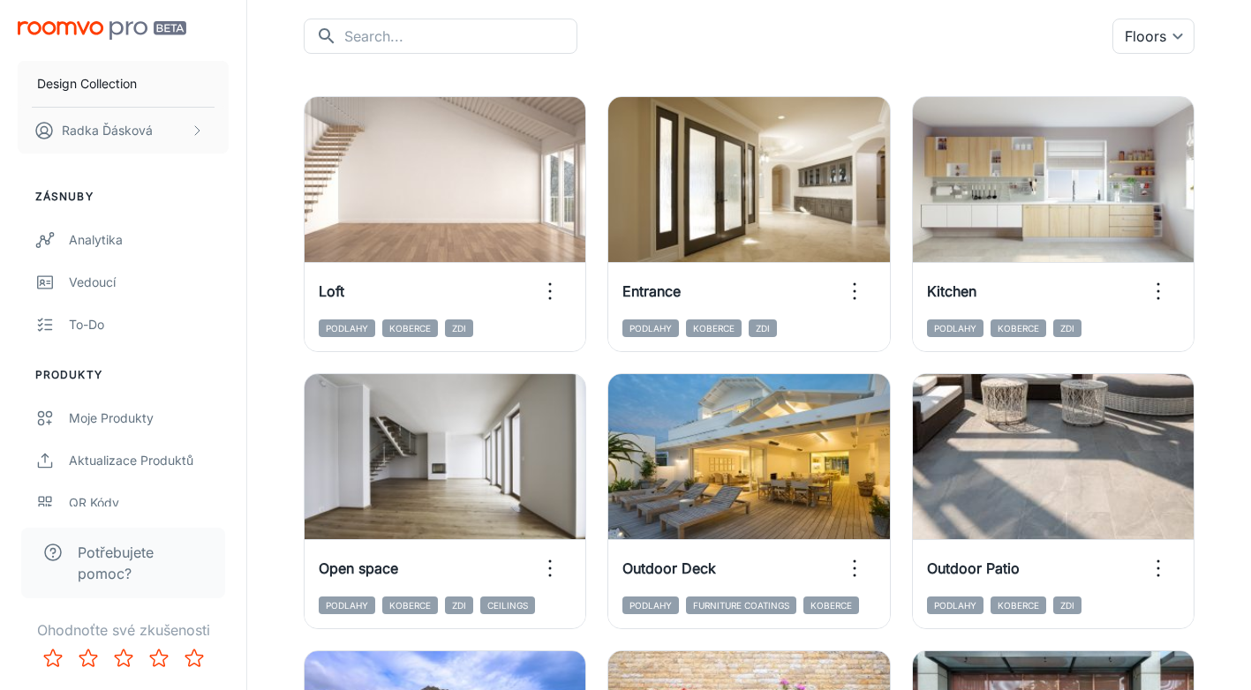
scroll to position [170, 0]
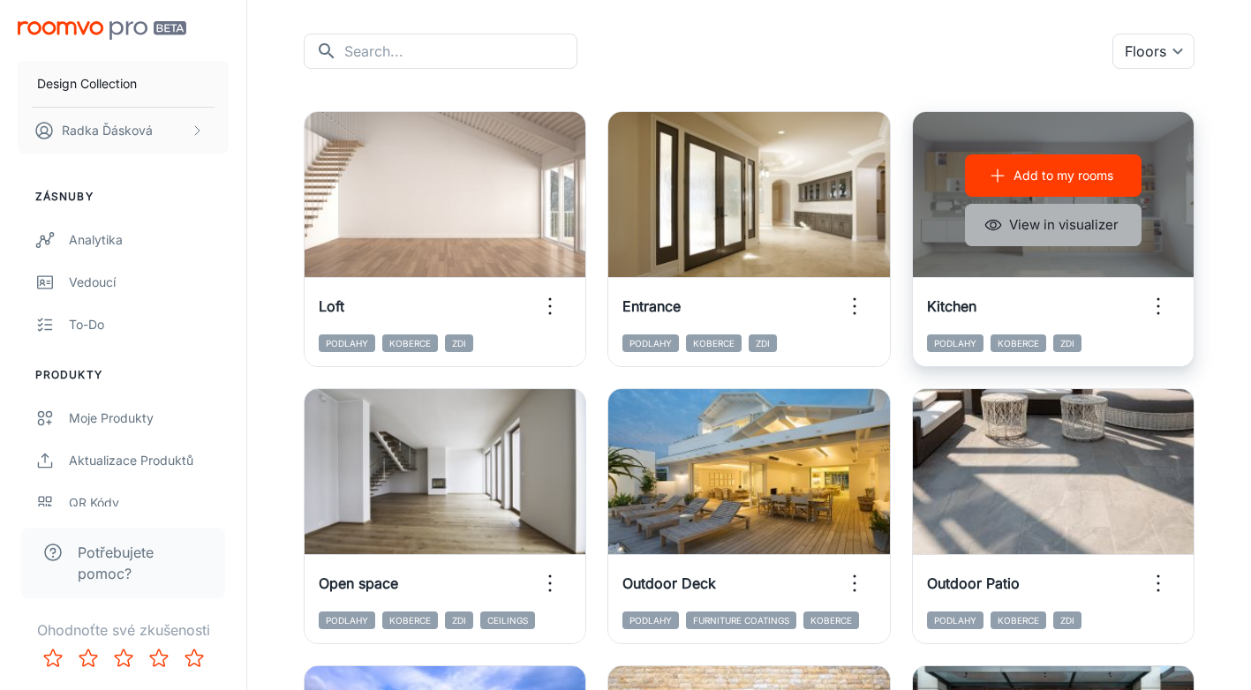
click at [1015, 228] on button "View in visualizer" at bounding box center [1053, 225] width 177 height 42
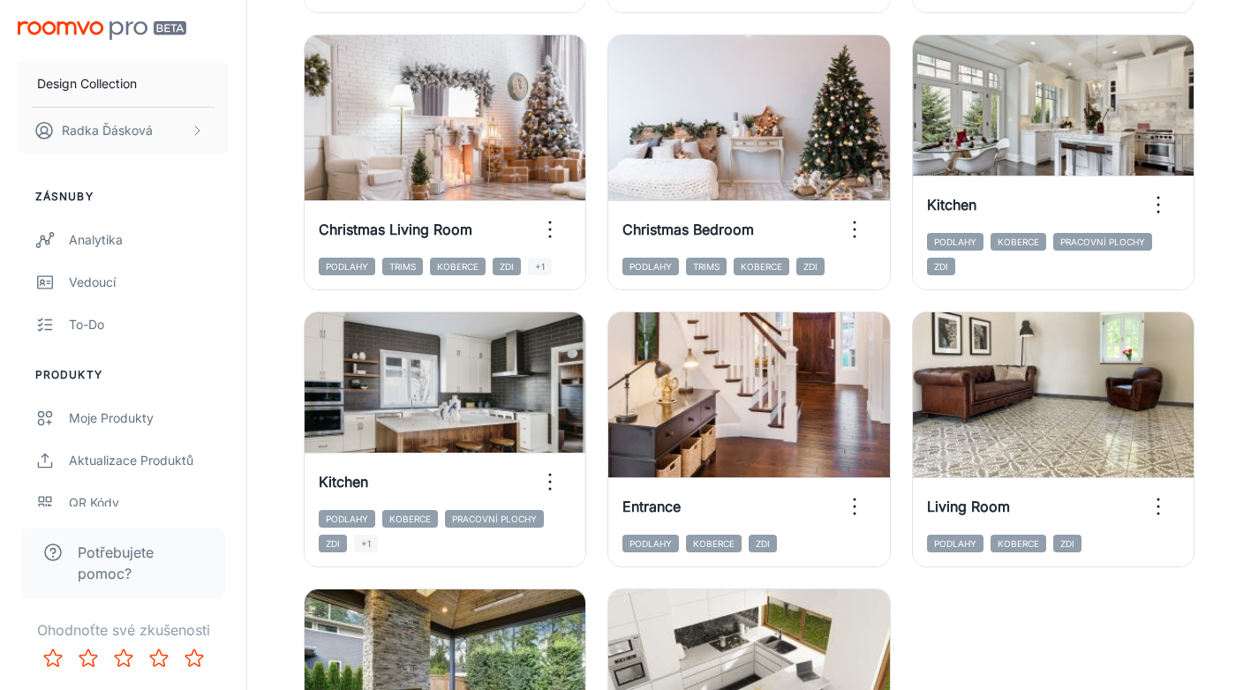
scroll to position [2768, 0]
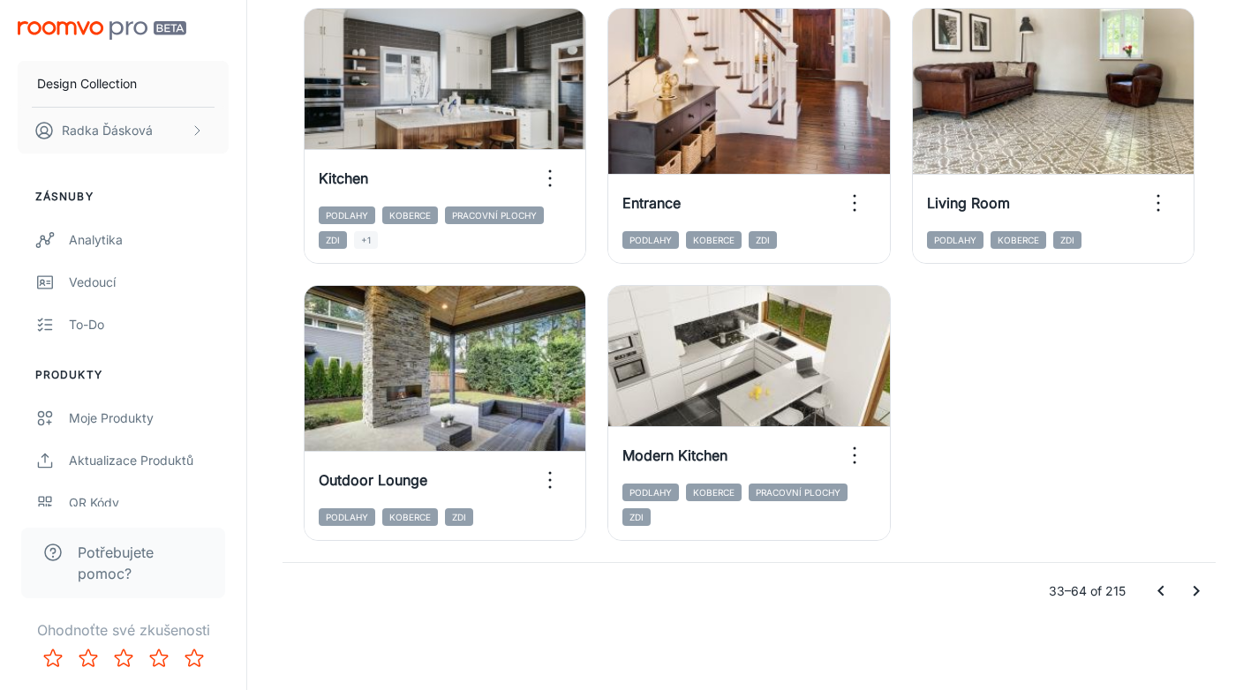
click at [1192, 590] on icon "Go to next page" at bounding box center [1196, 591] width 21 height 21
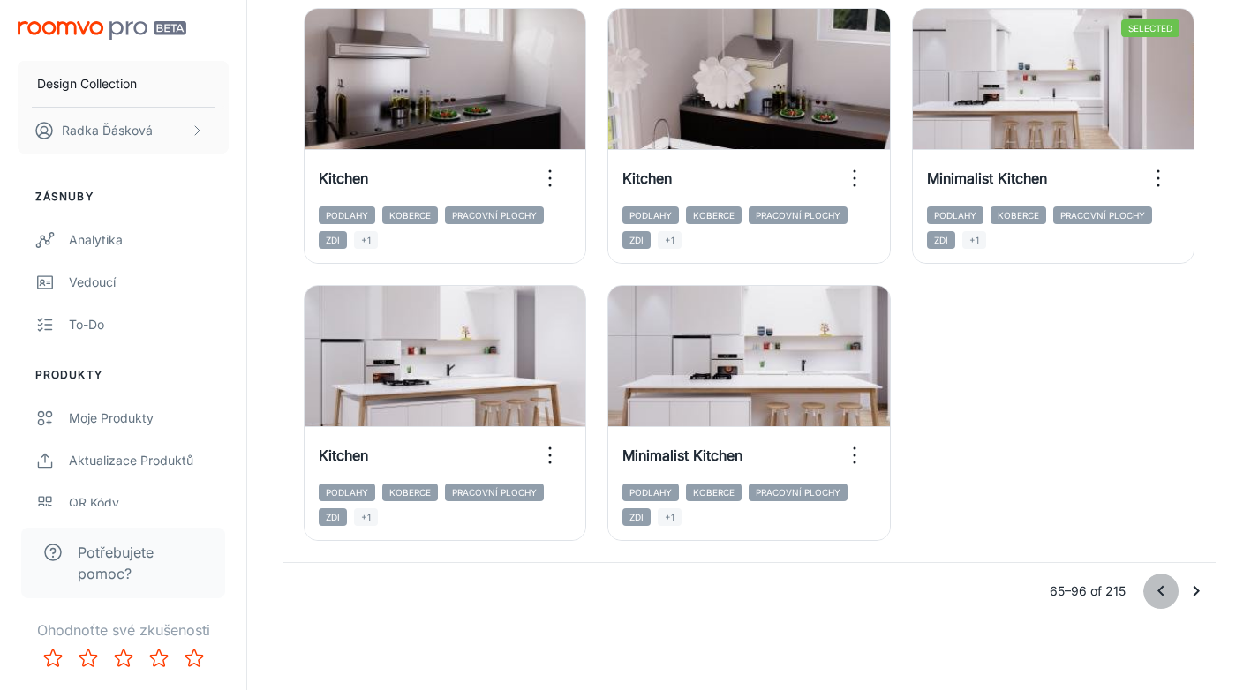
click at [1160, 592] on icon "Go to previous page" at bounding box center [1160, 591] width 6 height 11
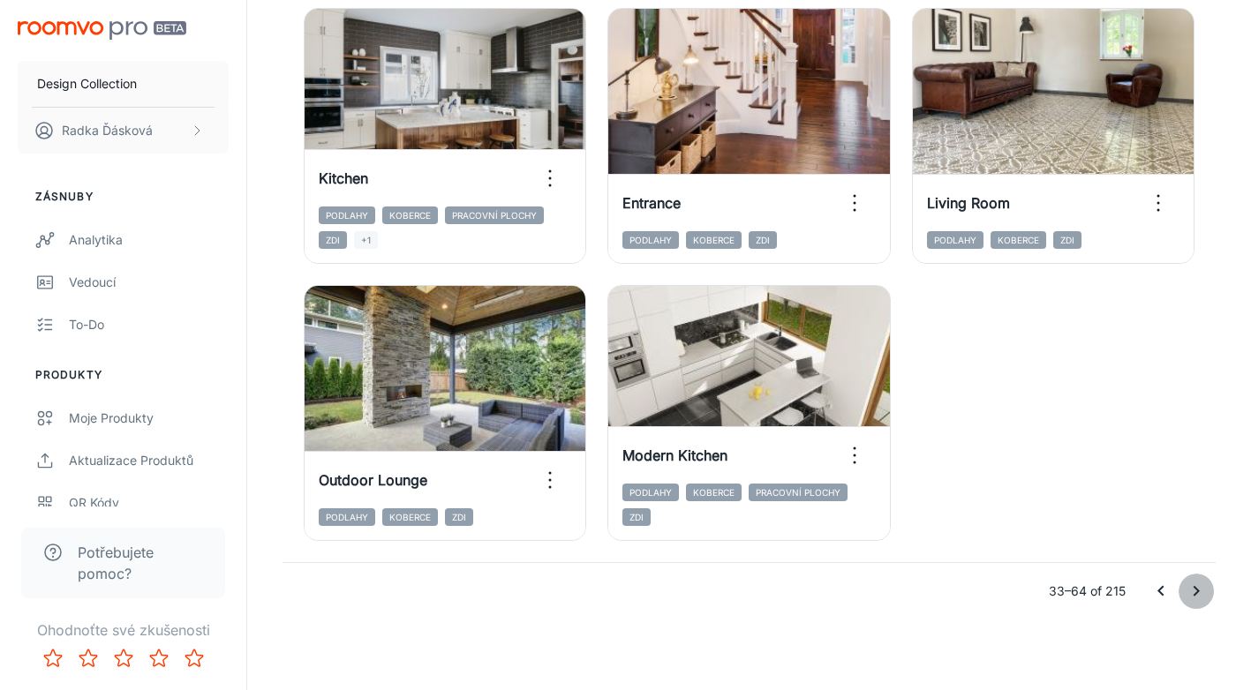
click at [1194, 594] on icon "Go to next page" at bounding box center [1197, 591] width 6 height 11
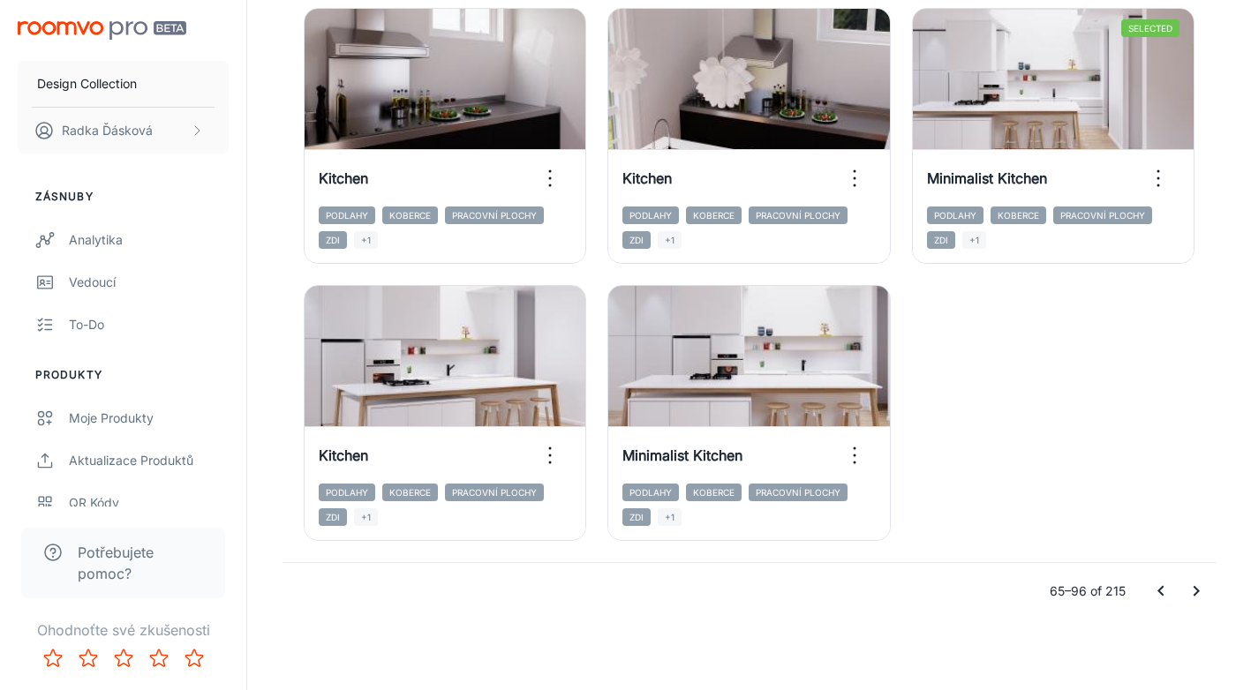
click at [1194, 595] on icon "Go to next page" at bounding box center [1197, 591] width 6 height 11
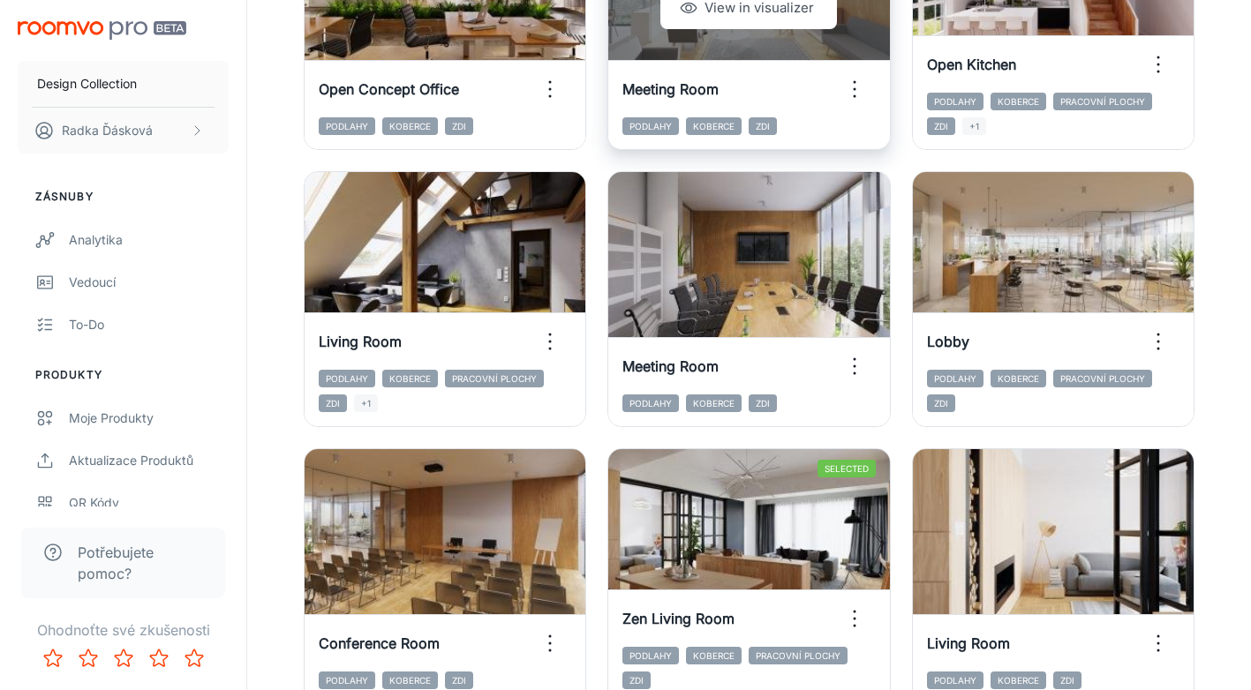
scroll to position [1907, 0]
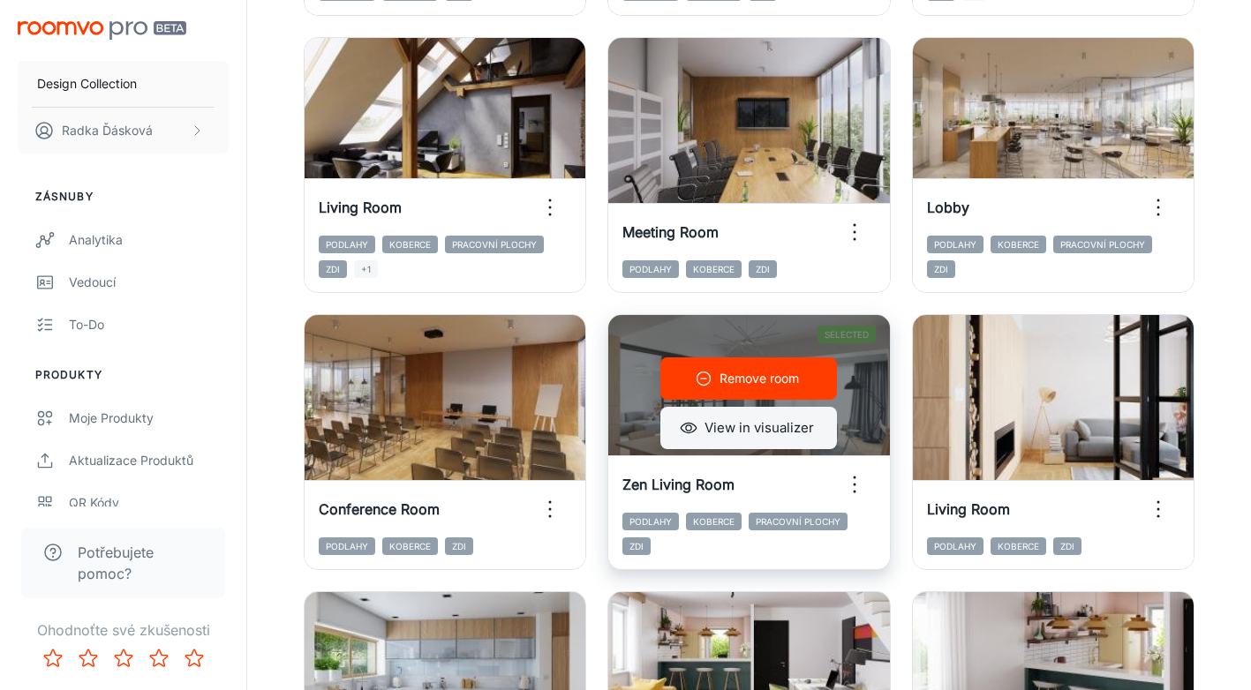
click at [693, 408] on button "View in visualizer" at bounding box center [748, 428] width 177 height 42
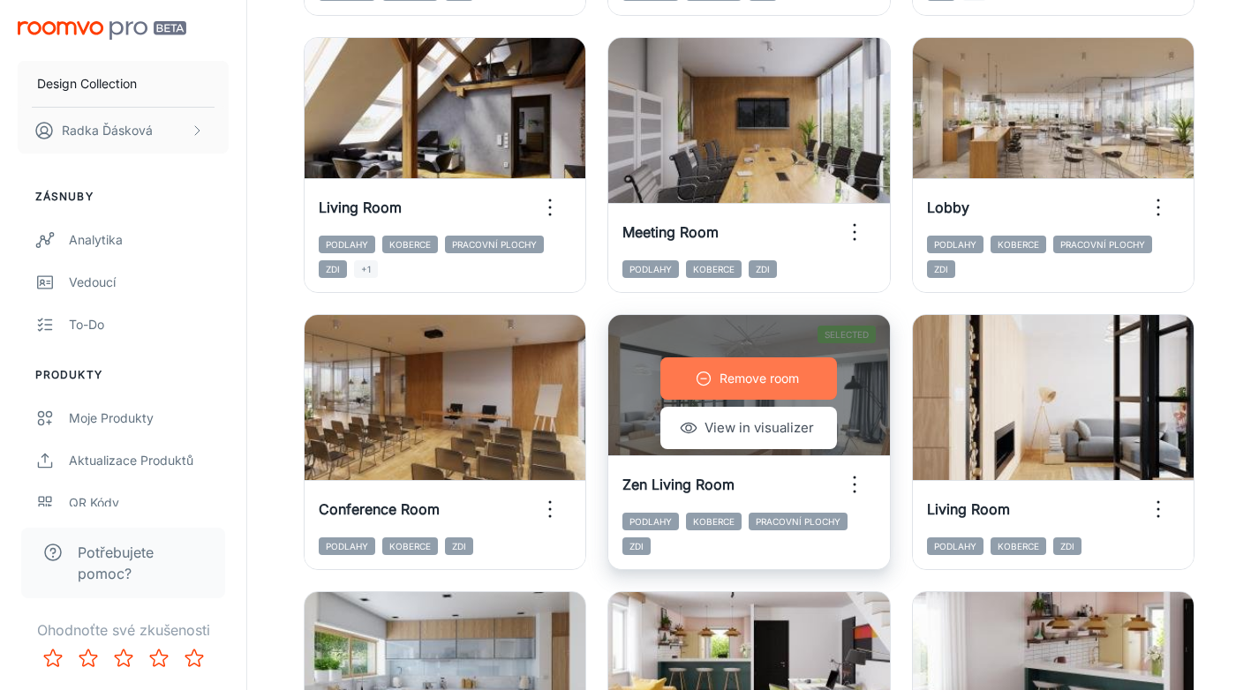
click at [728, 380] on p "Remove room" at bounding box center [758, 378] width 79 height 19
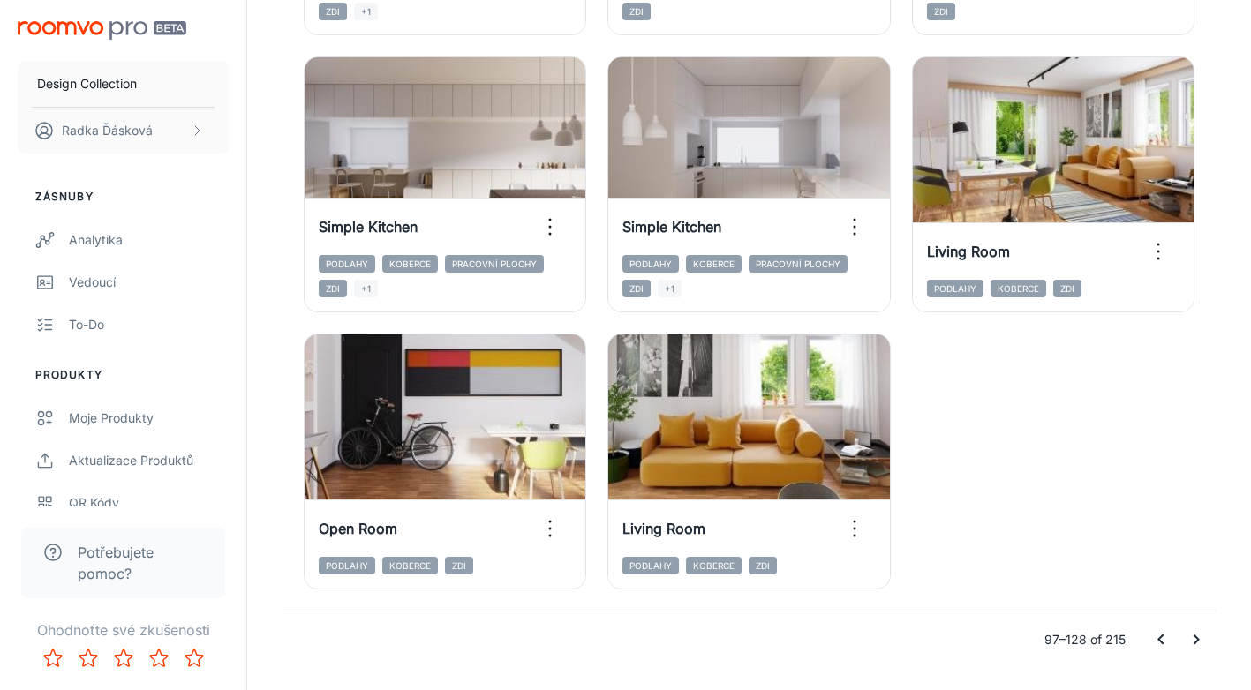
scroll to position [2754, 0]
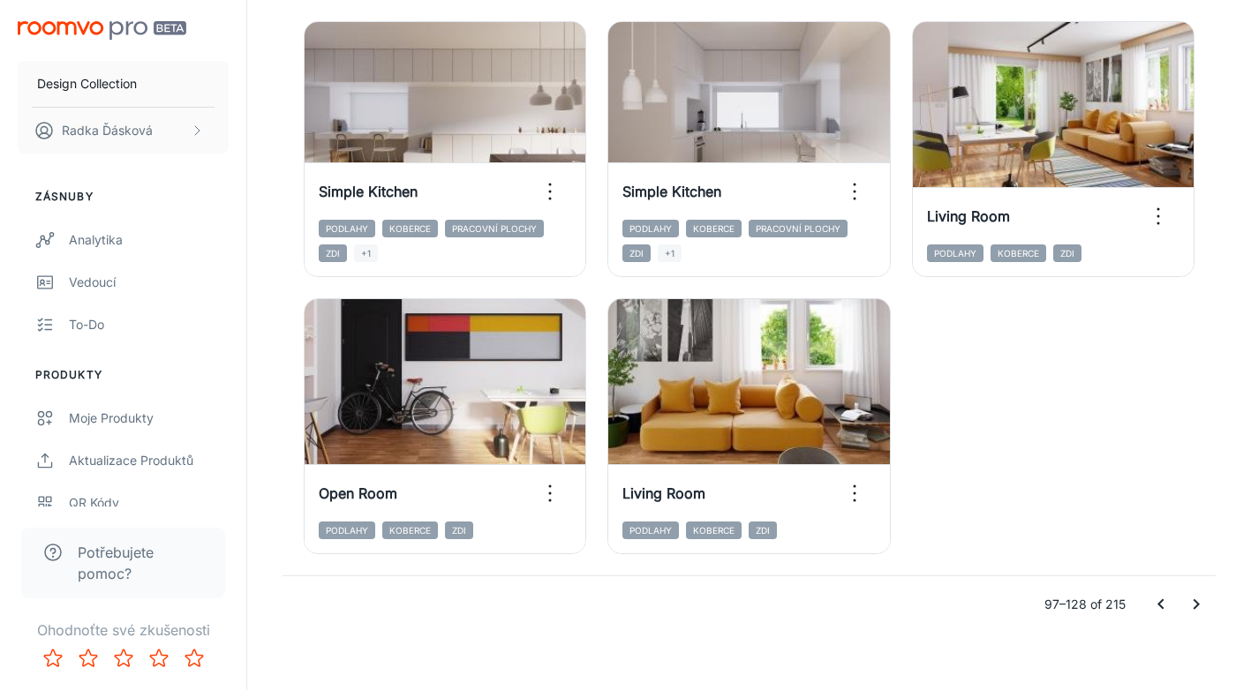
click at [1197, 605] on icon "Go to next page" at bounding box center [1197, 604] width 6 height 11
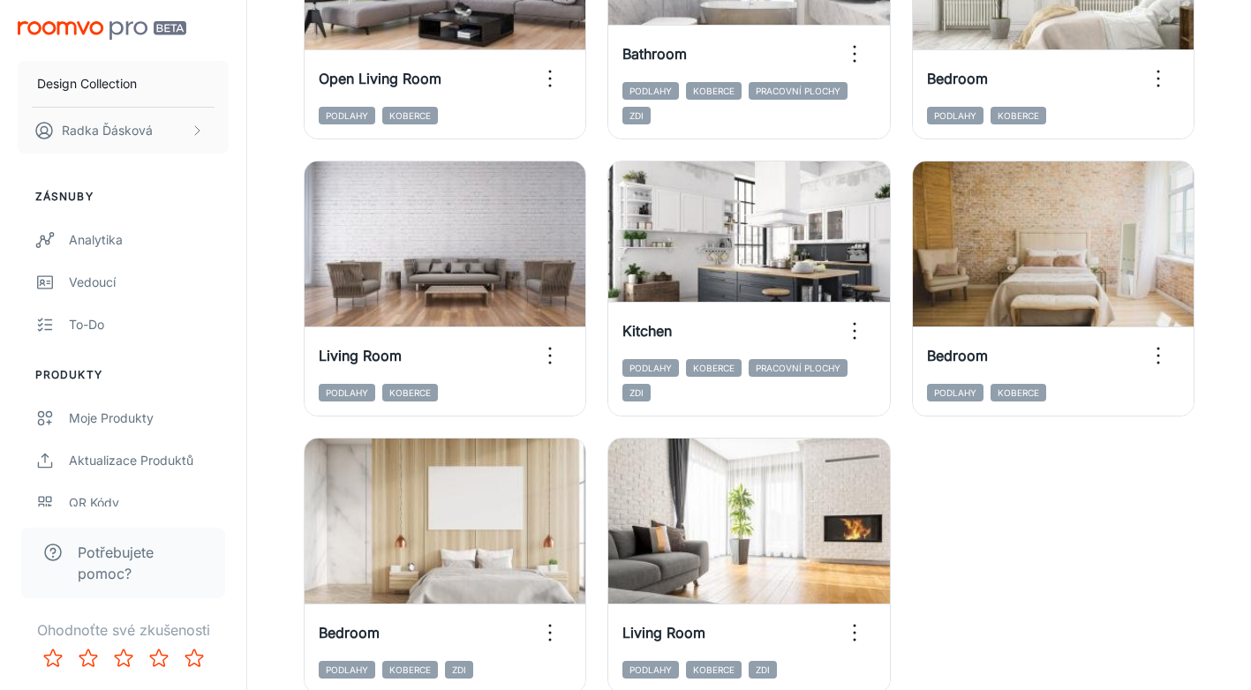
scroll to position [2768, 0]
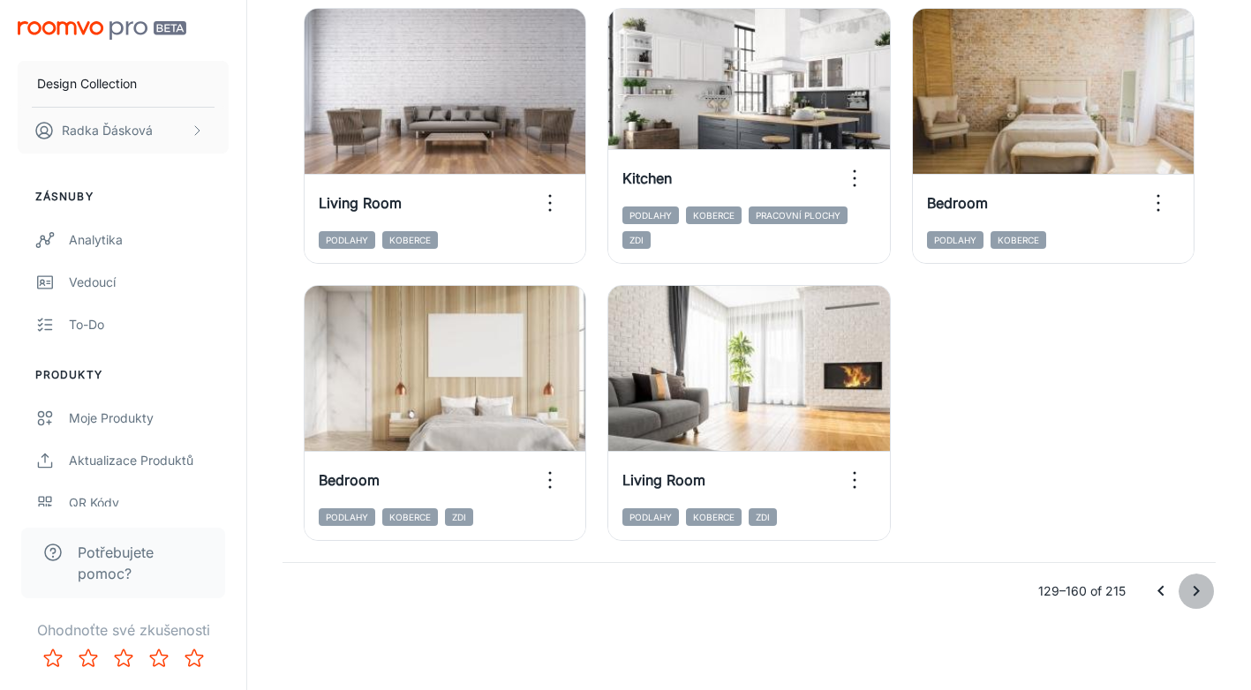
click at [1194, 591] on icon "Go to next page" at bounding box center [1196, 591] width 21 height 21
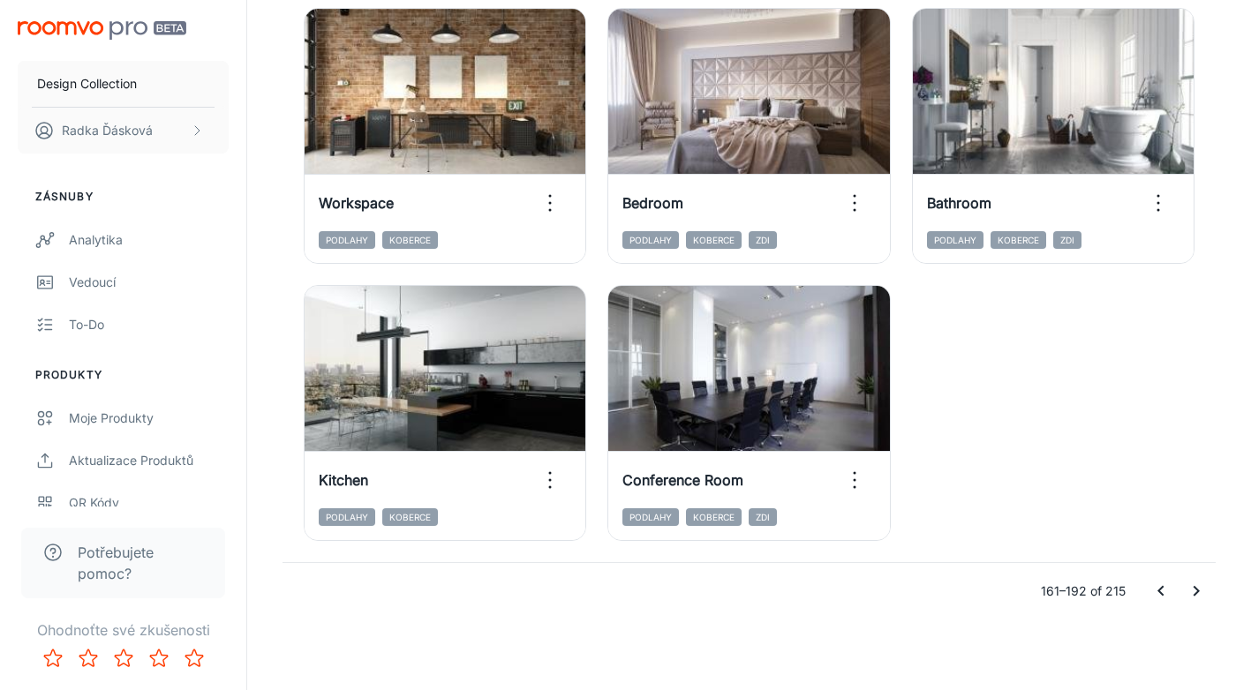
click at [1191, 596] on icon "Go to next page" at bounding box center [1196, 591] width 21 height 21
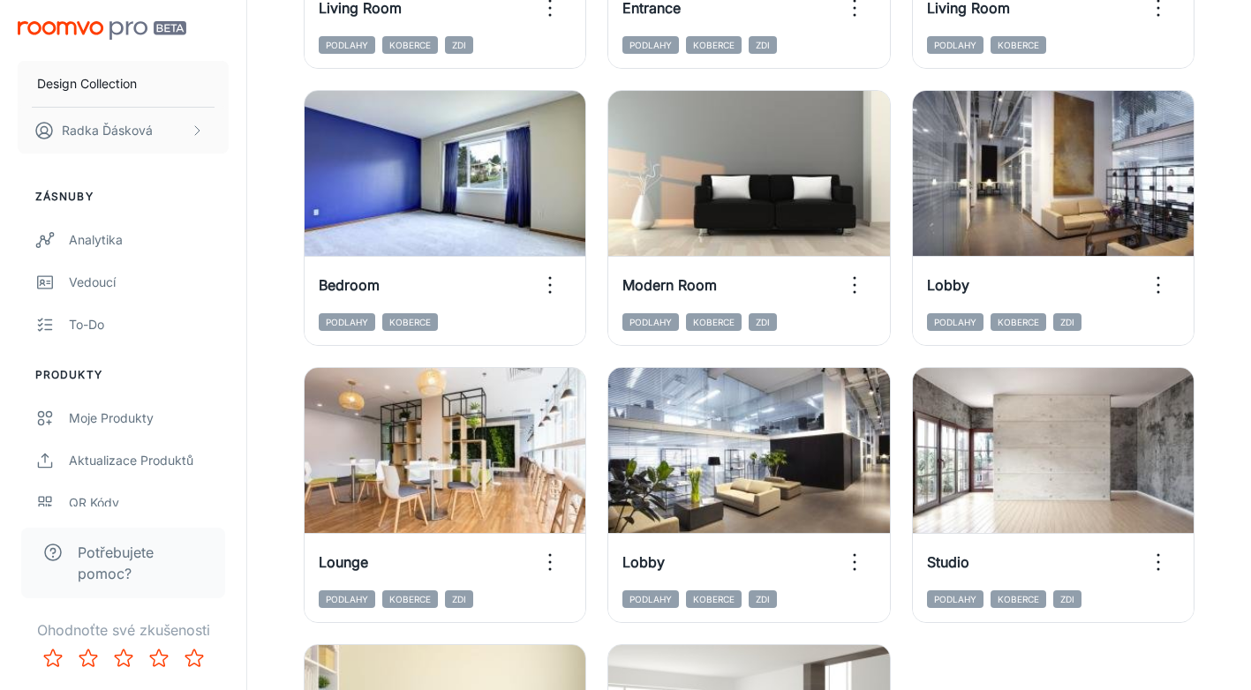
scroll to position [1936, 0]
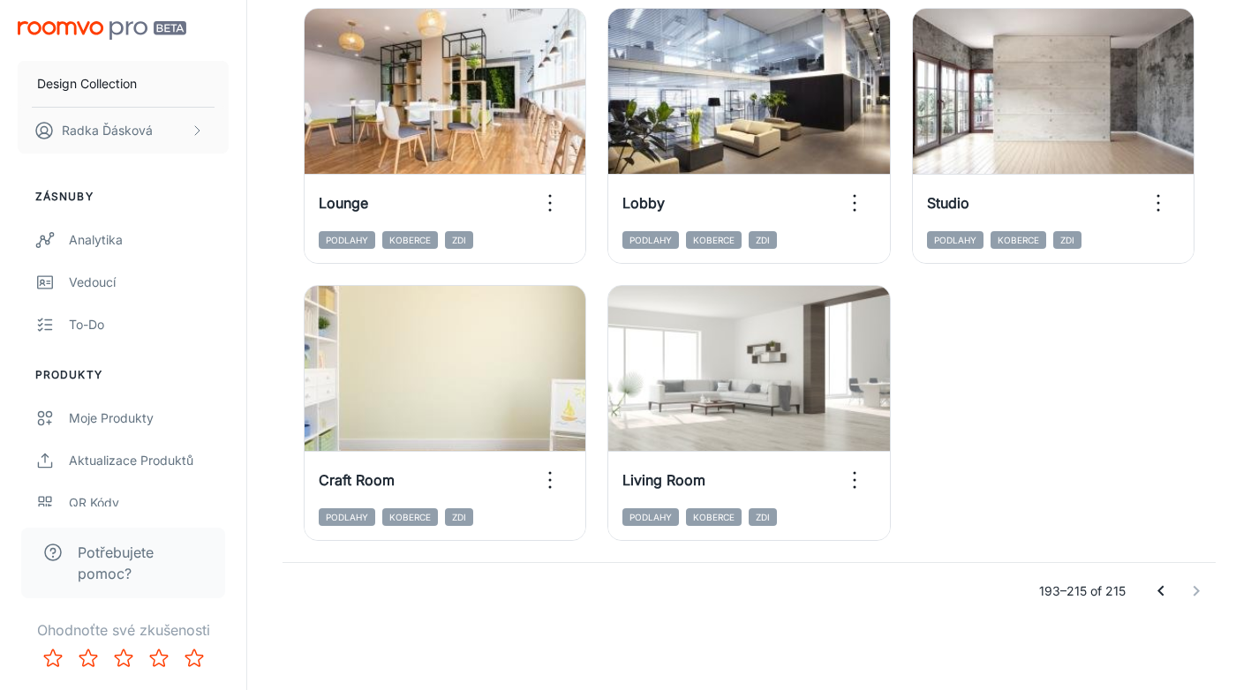
click at [1157, 596] on icon "Go to previous page" at bounding box center [1160, 591] width 21 height 21
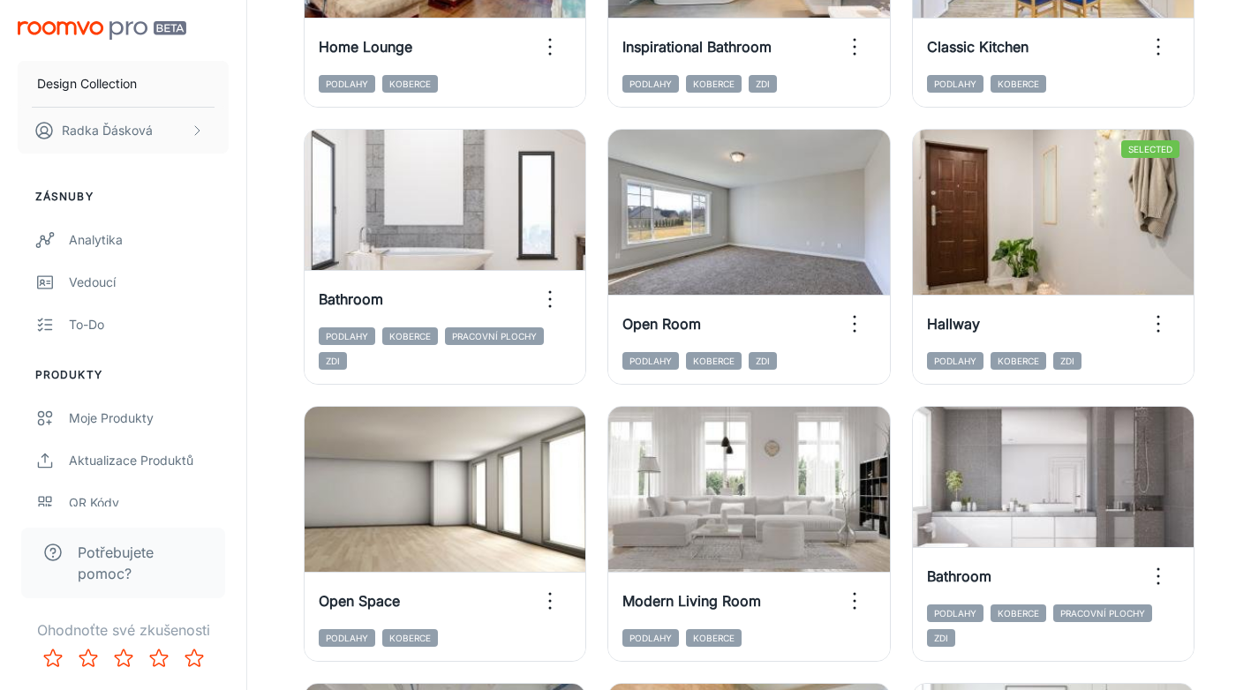
scroll to position [1800, 0]
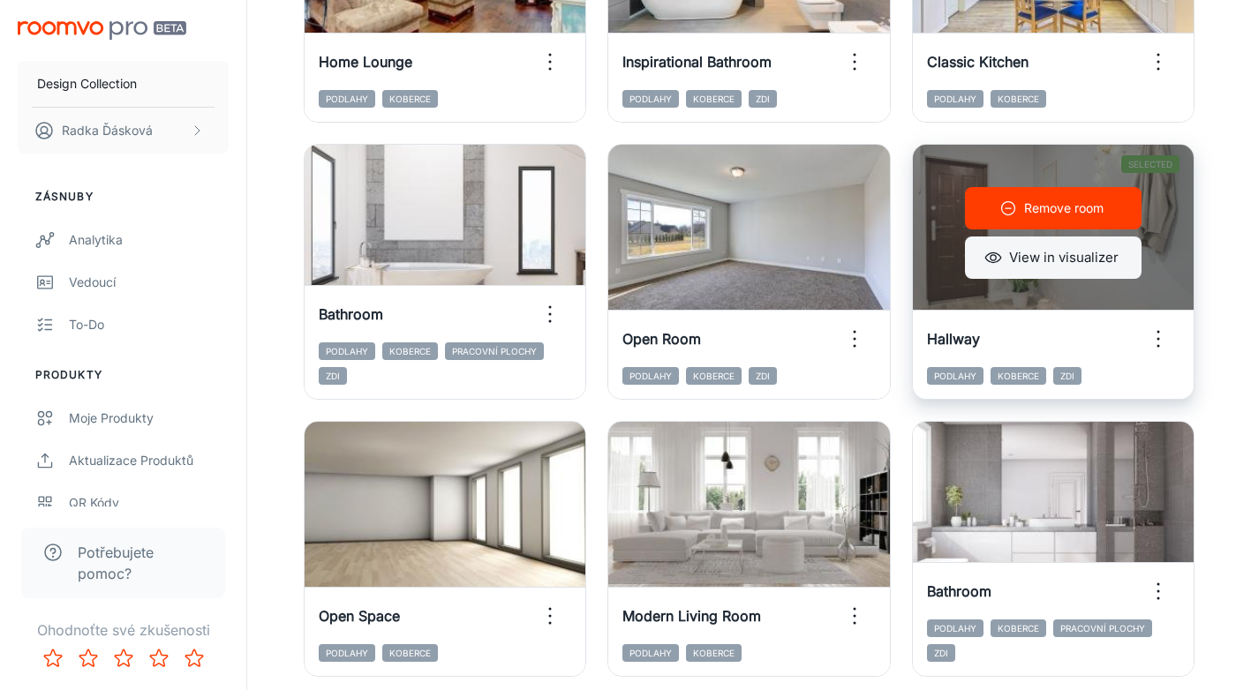
click at [999, 273] on button "View in visualizer" at bounding box center [1053, 258] width 177 height 42
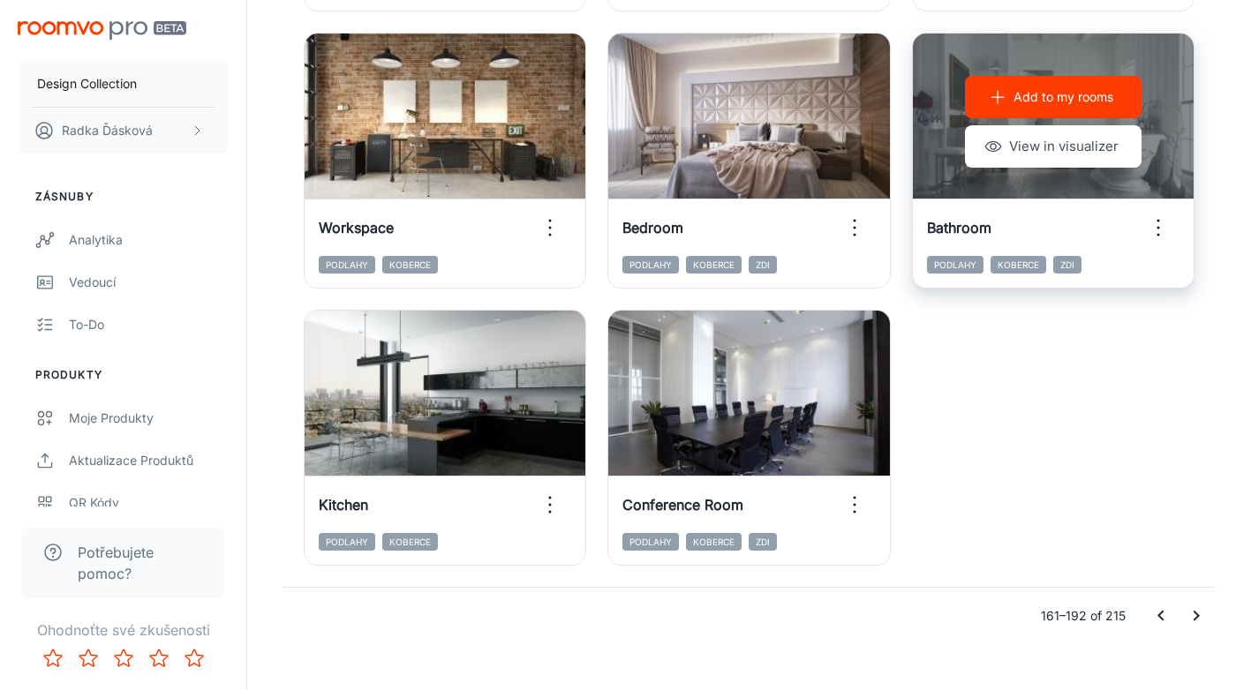
scroll to position [2768, 0]
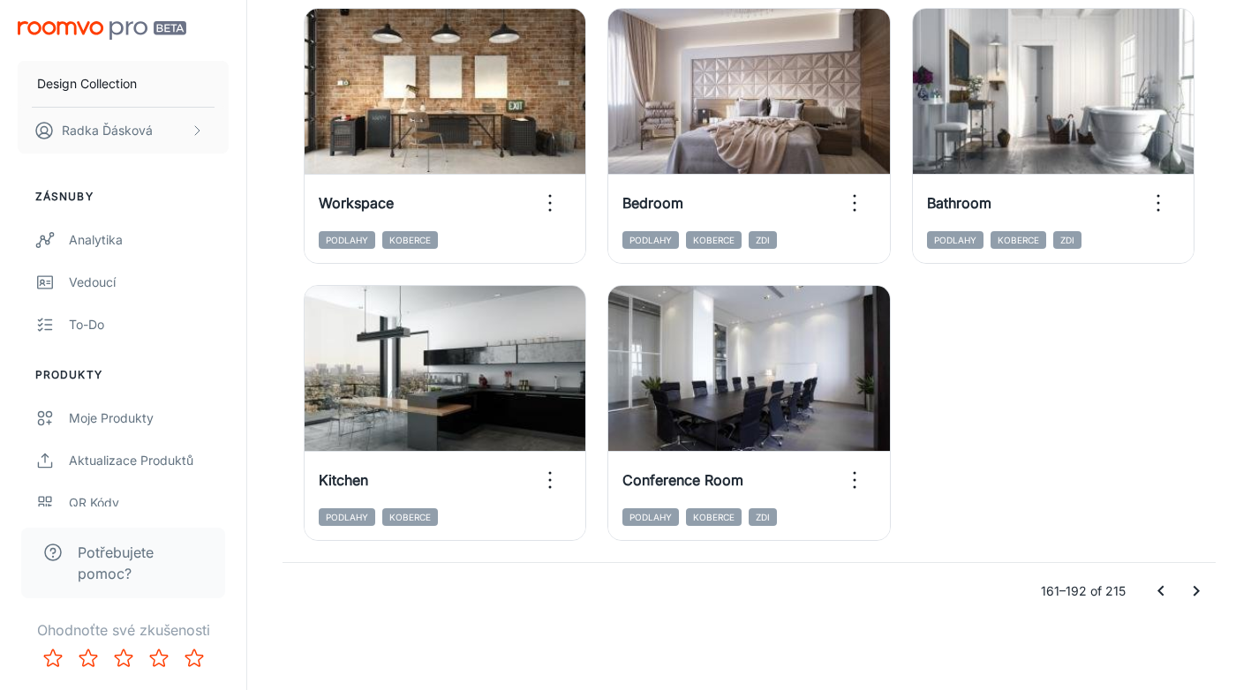
click at [1160, 595] on icon "Go to previous page" at bounding box center [1160, 591] width 21 height 21
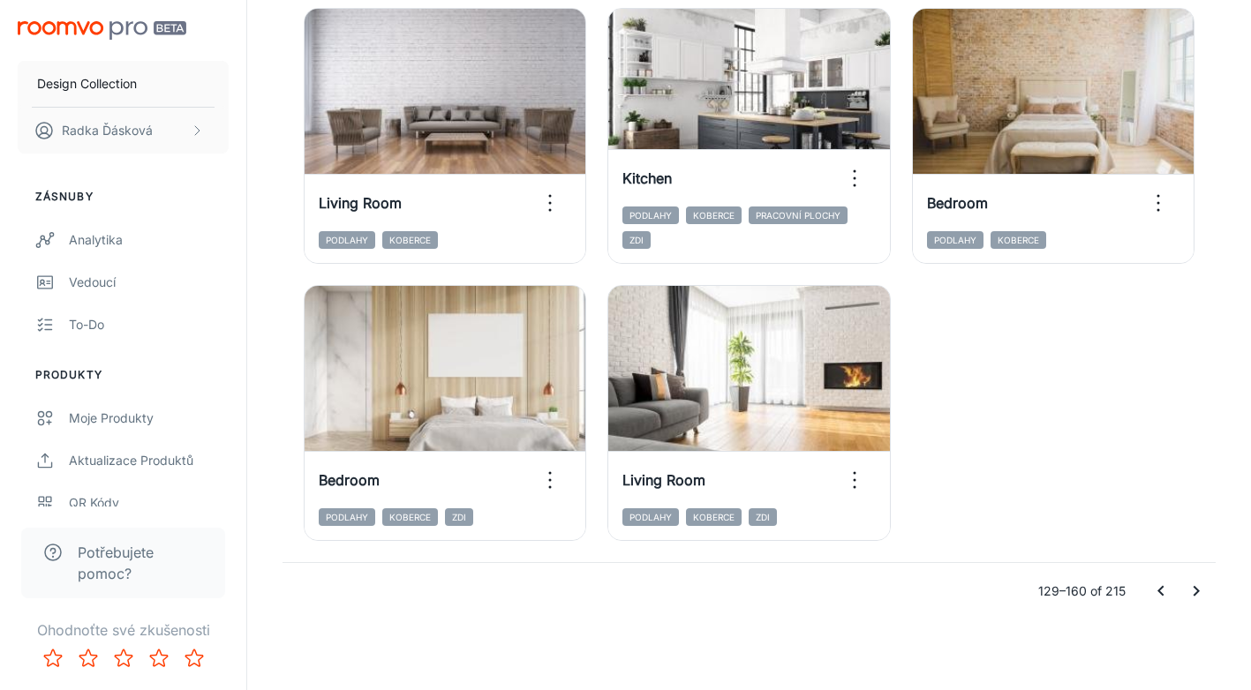
click at [1154, 587] on icon "Go to previous page" at bounding box center [1160, 591] width 21 height 21
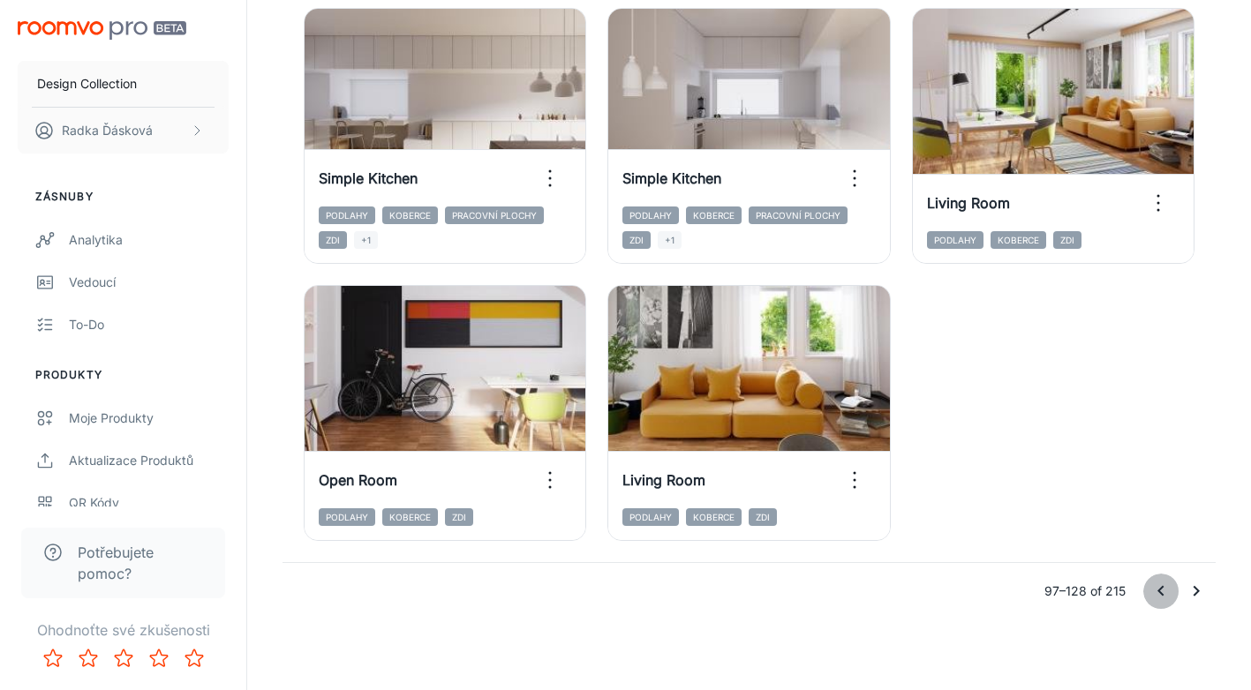
click at [1157, 593] on icon "Go to previous page" at bounding box center [1160, 591] width 21 height 21
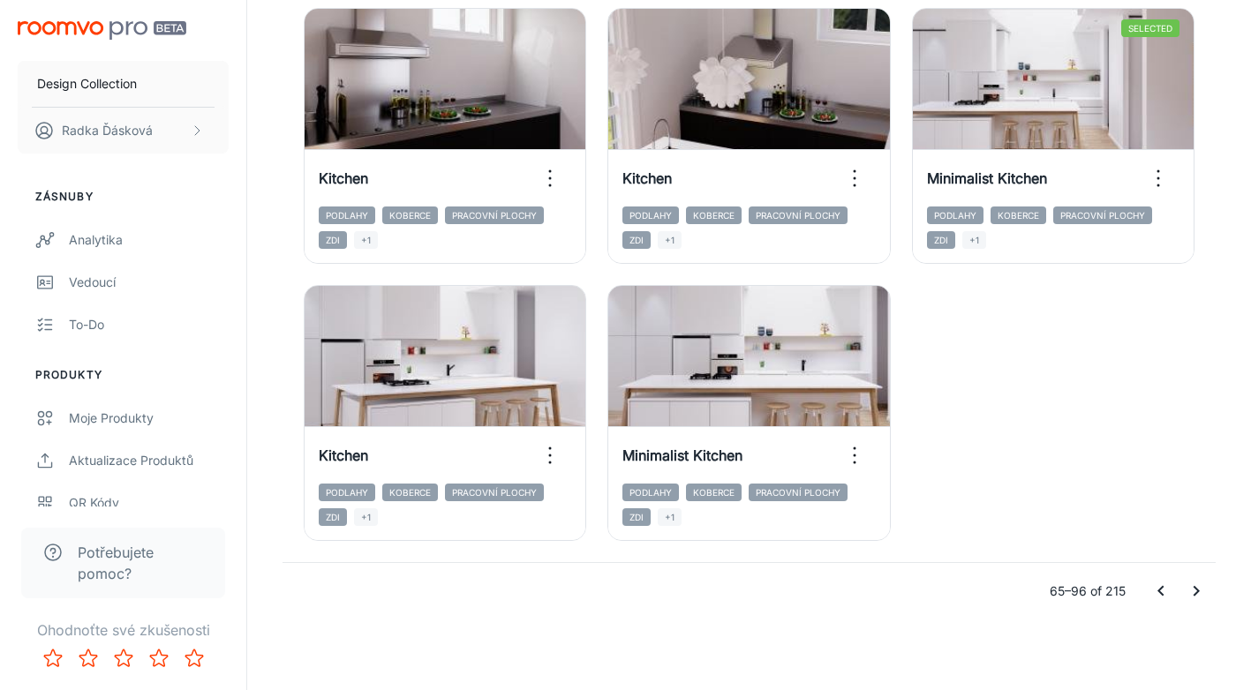
click at [1156, 594] on icon "Go to previous page" at bounding box center [1160, 591] width 21 height 21
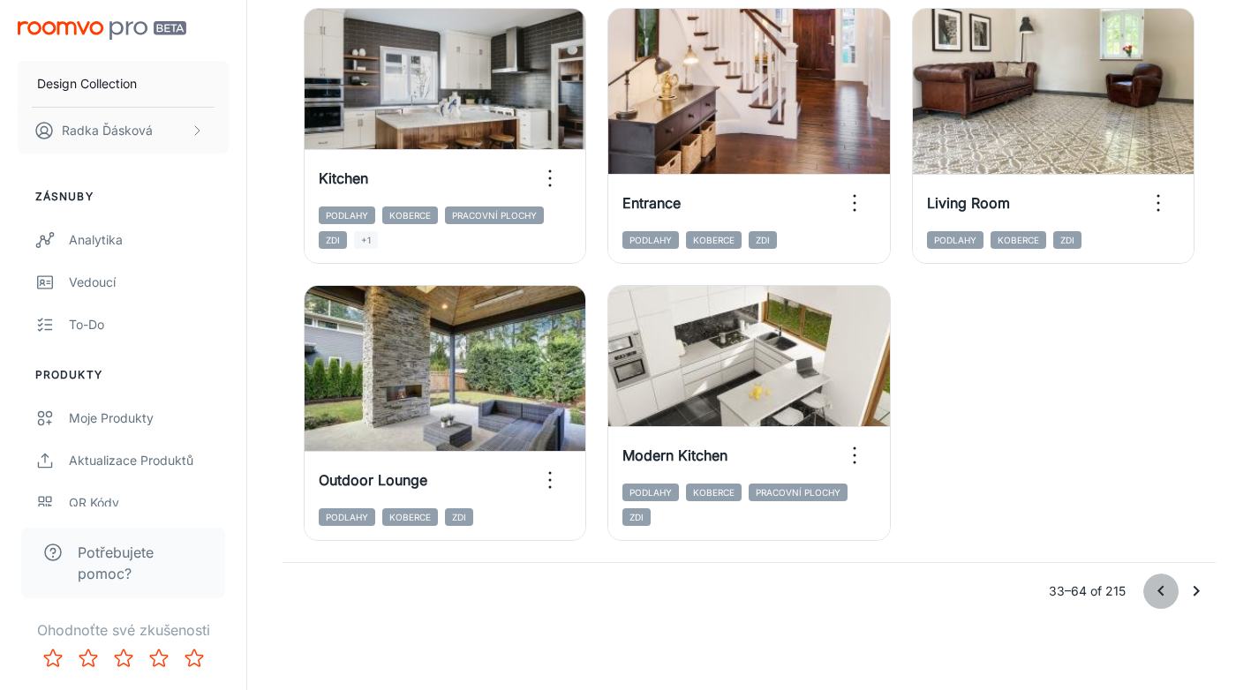
click at [1154, 583] on icon "Go to previous page" at bounding box center [1160, 591] width 21 height 21
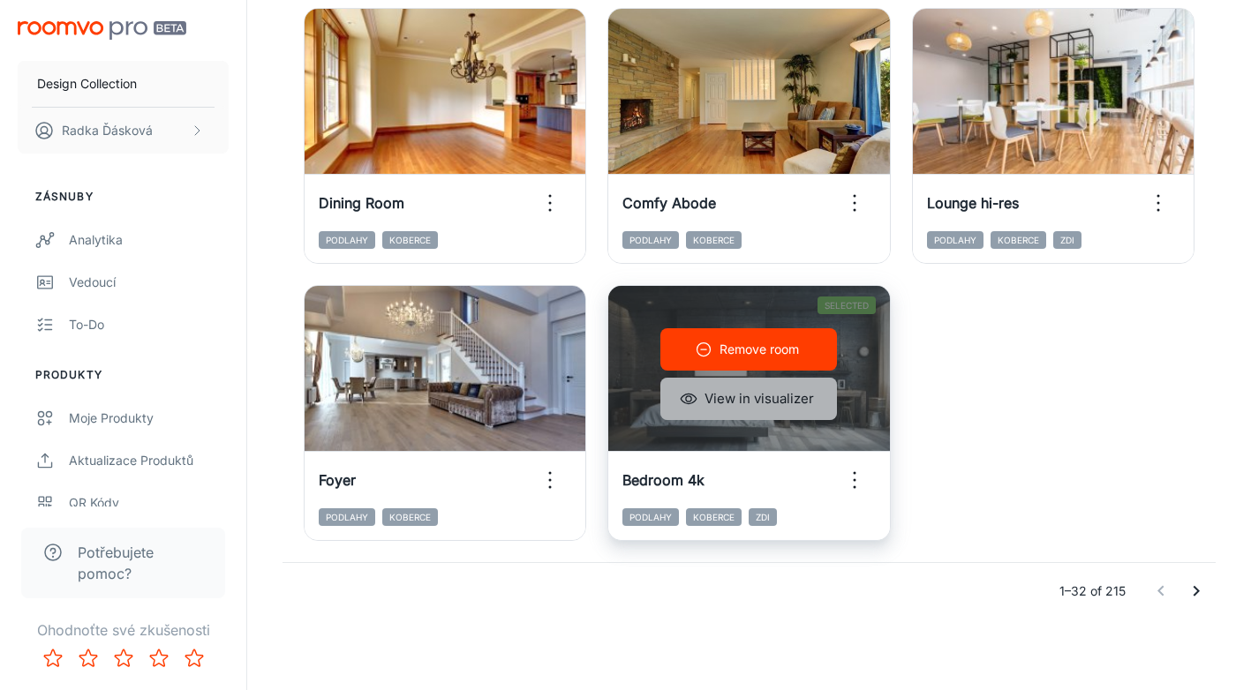
click at [751, 408] on button "View in visualizer" at bounding box center [748, 399] width 177 height 42
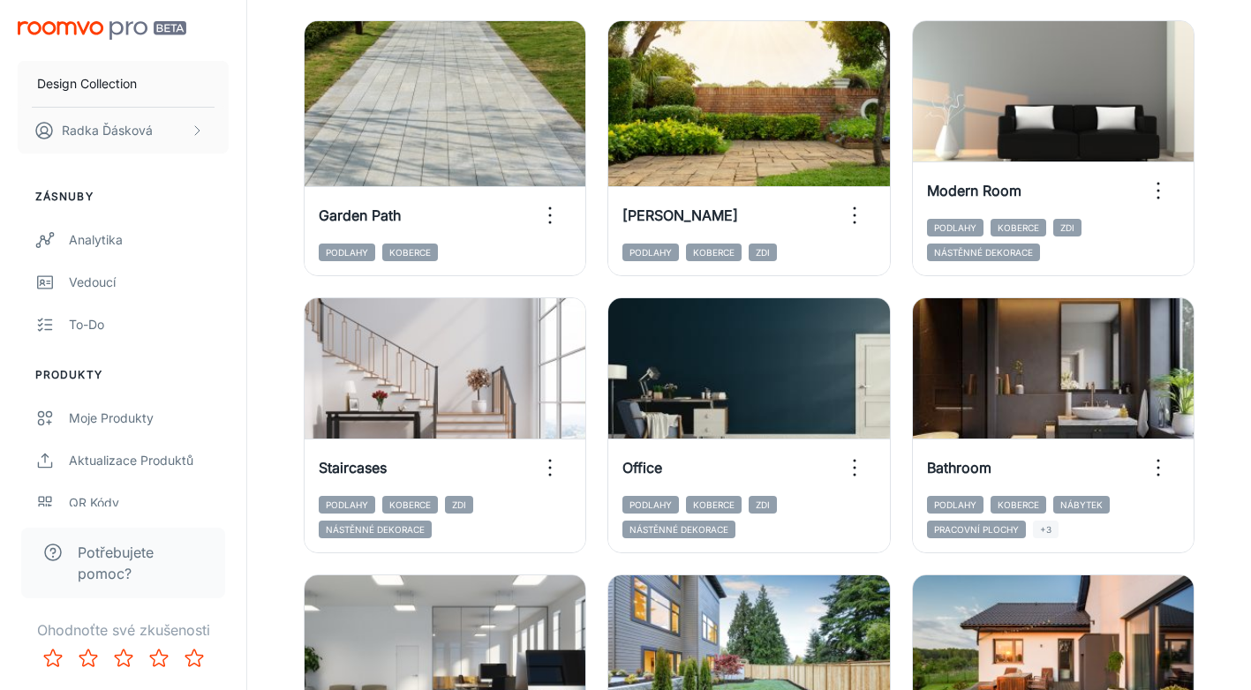
scroll to position [0, 0]
